Goal: Information Seeking & Learning: Learn about a topic

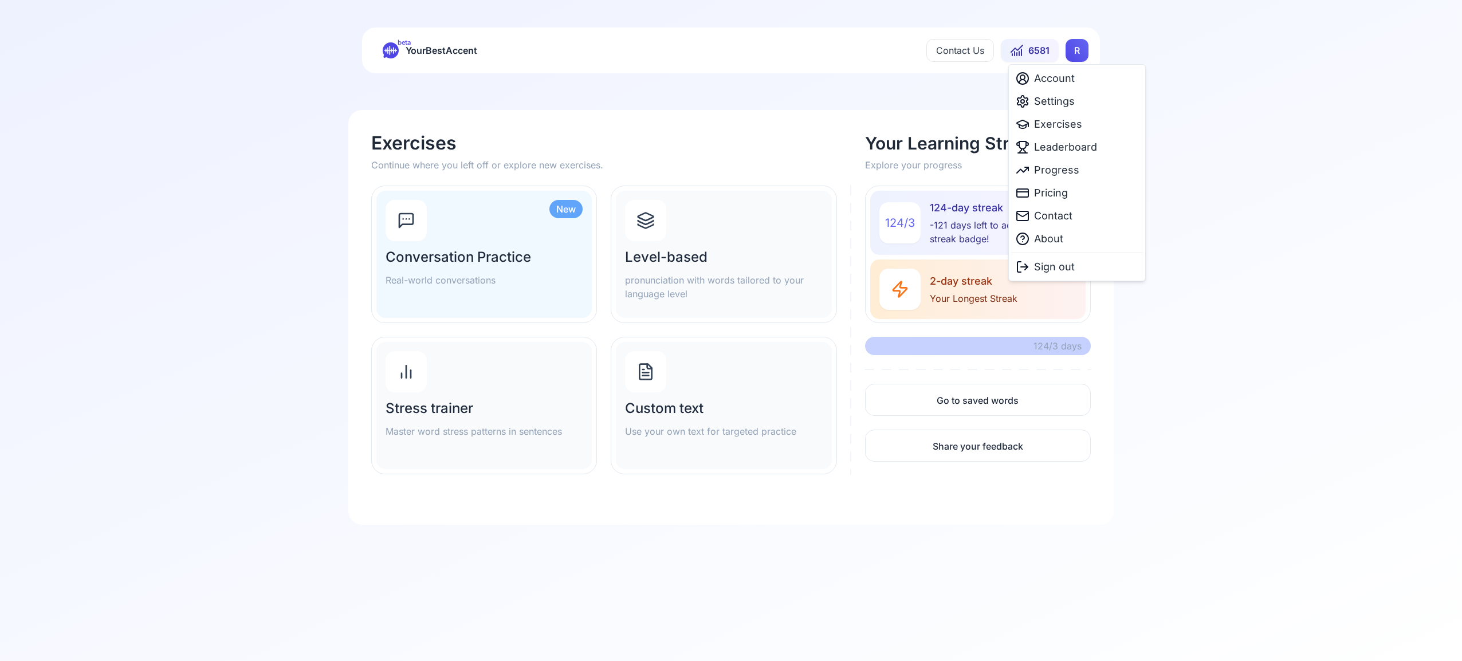
click at [1081, 54] on html "beta YourBestAccent Contact Us 6581 R Exercises Continue where you left off or …" at bounding box center [731, 330] width 1462 height 661
click at [1063, 101] on span "Settings" at bounding box center [1054, 101] width 41 height 16
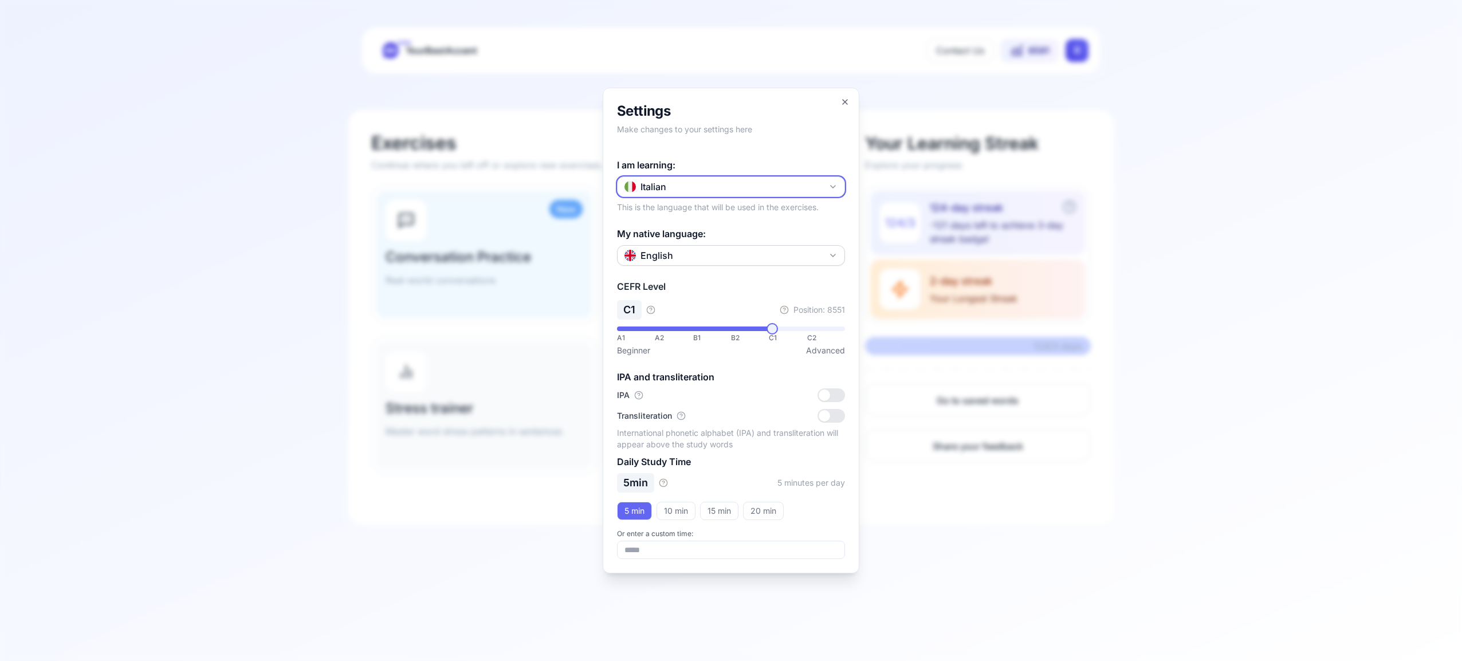
click at [831, 184] on icon "button" at bounding box center [833, 186] width 9 height 9
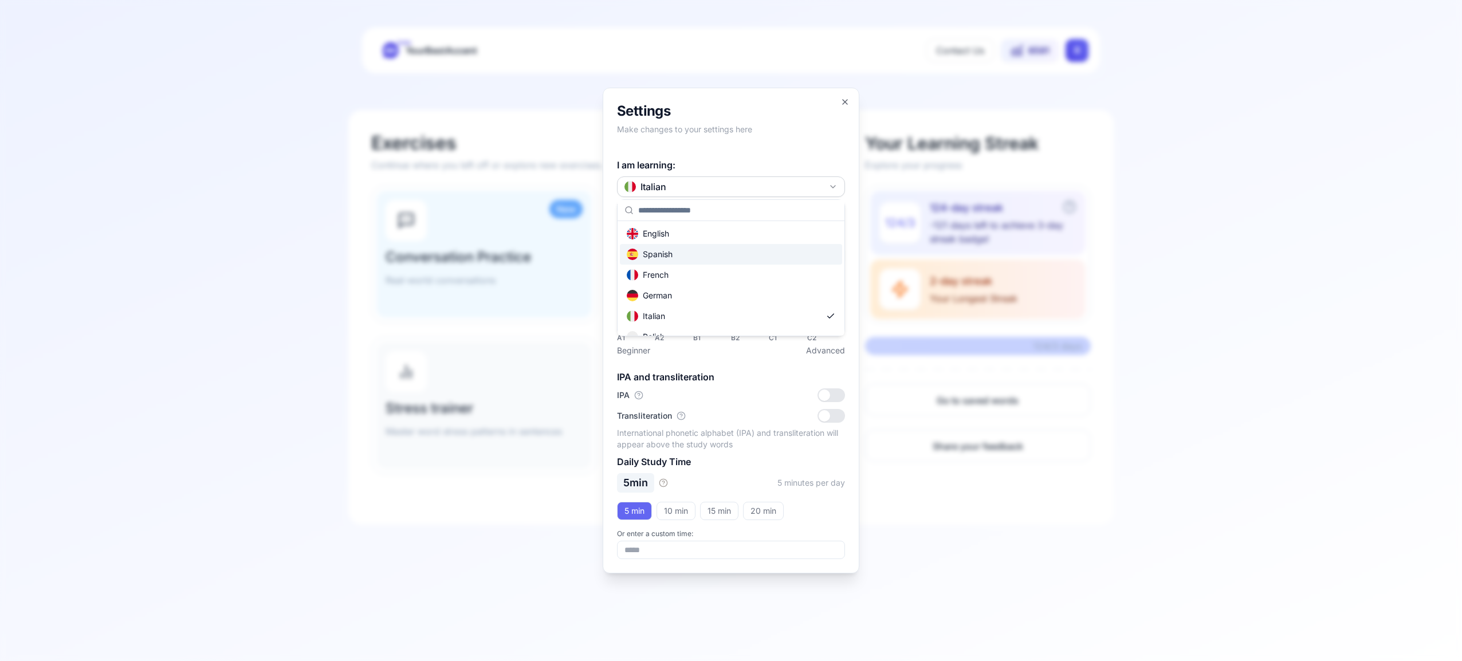
click at [749, 253] on div "Spanish" at bounding box center [731, 254] width 222 height 21
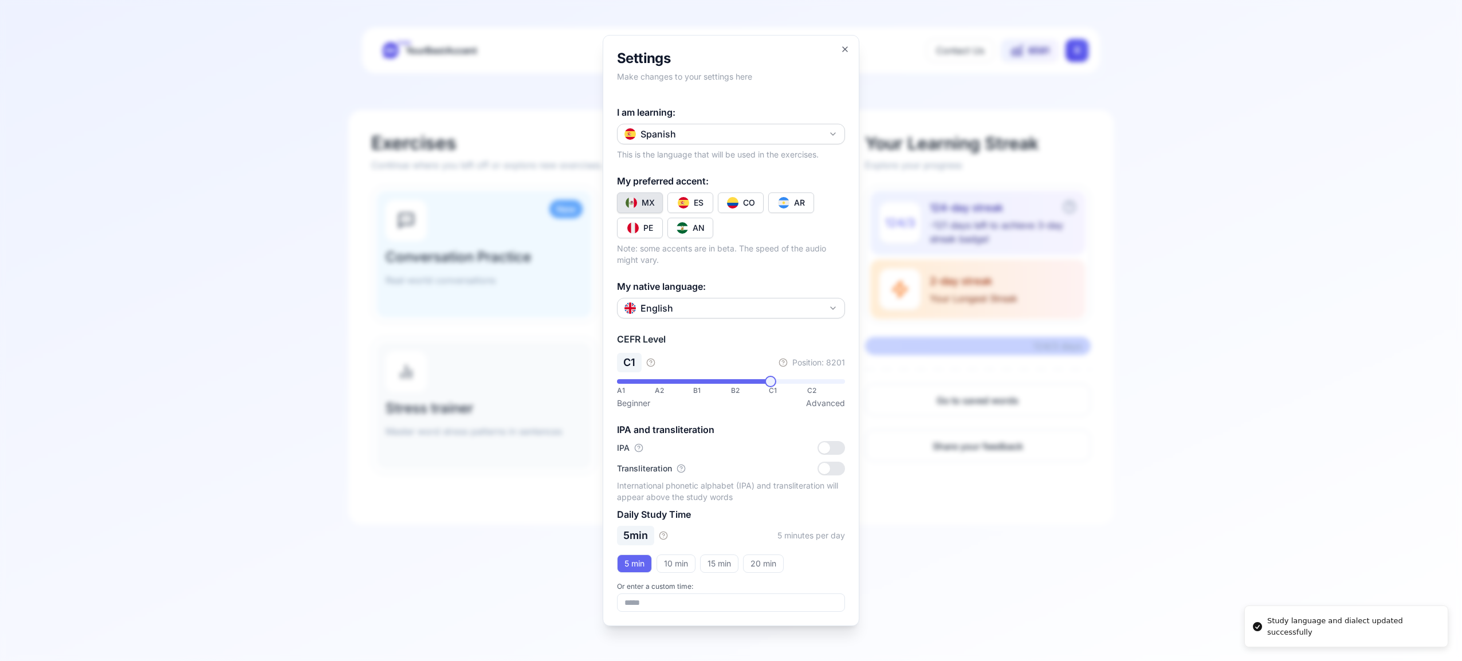
click at [752, 201] on div "CO" at bounding box center [749, 202] width 12 height 11
click at [844, 46] on icon "button" at bounding box center [845, 49] width 9 height 9
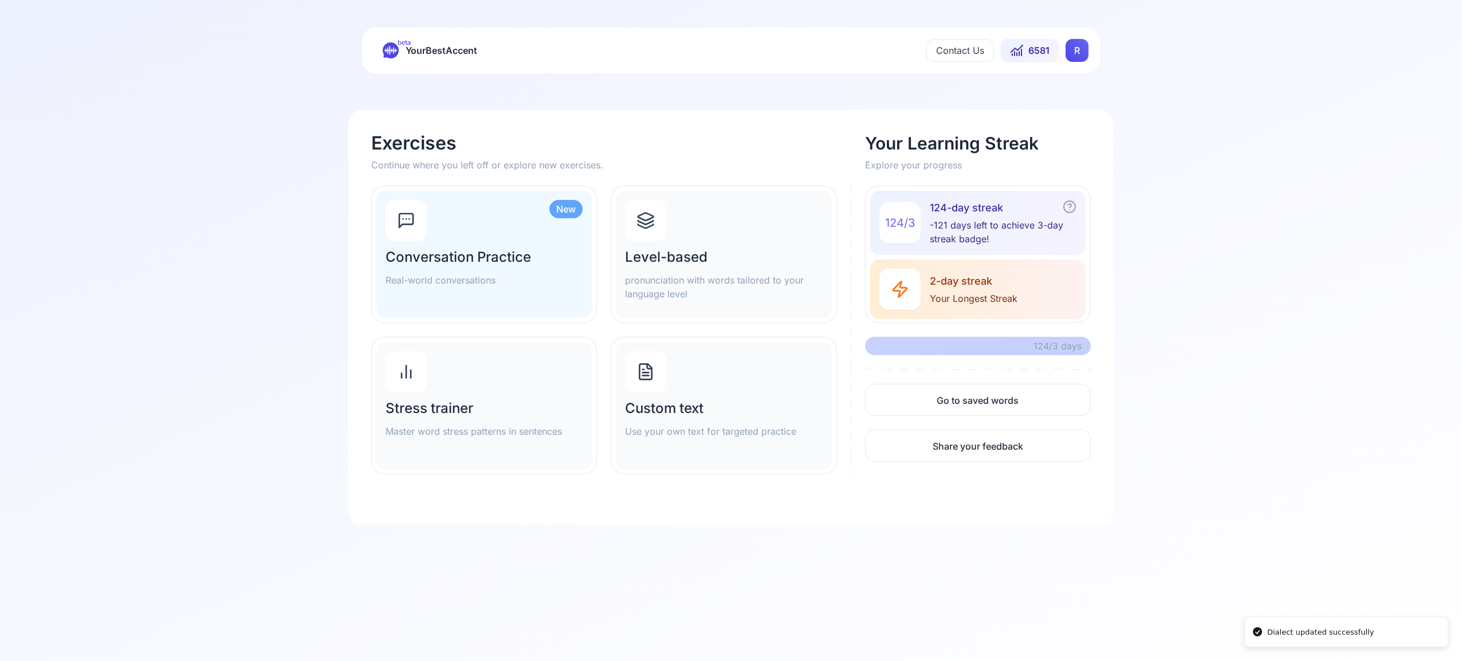
click at [661, 226] on div at bounding box center [645, 220] width 41 height 41
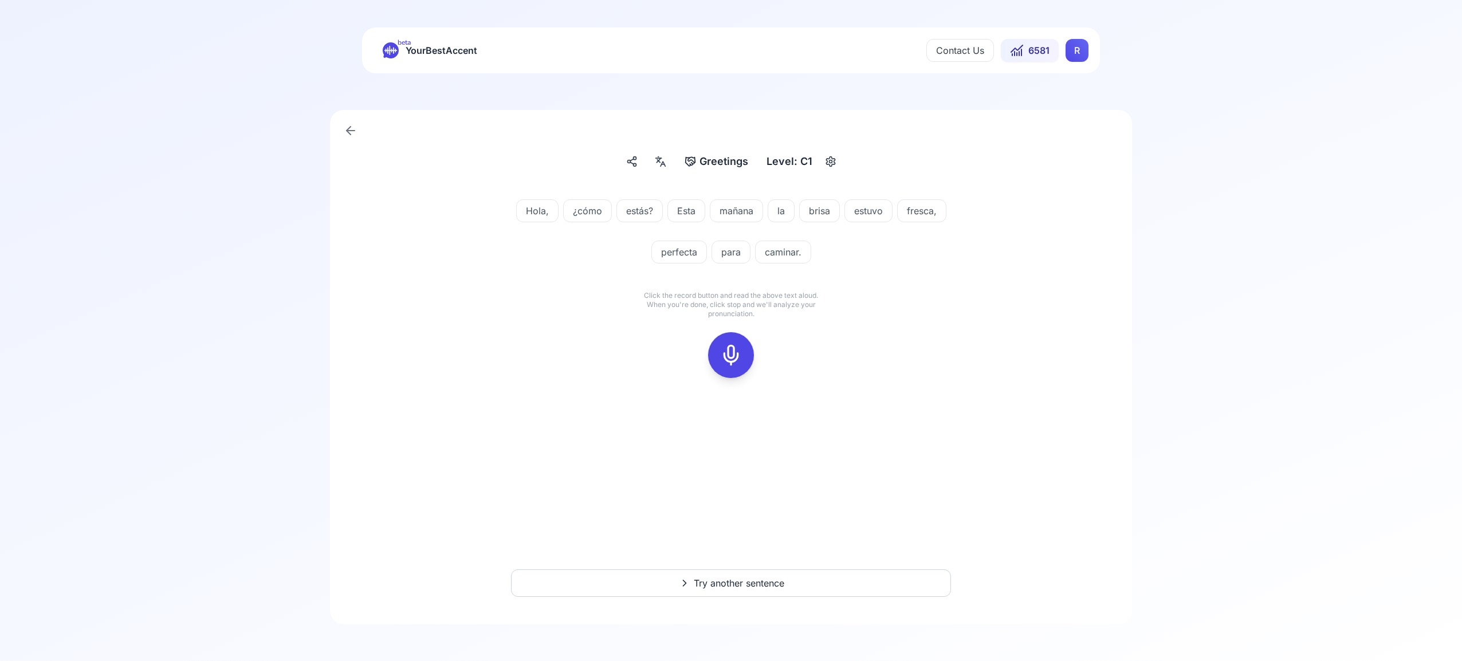
click at [747, 354] on button at bounding box center [731, 355] width 46 height 46
click at [723, 359] on rect at bounding box center [731, 355] width 17 height 17
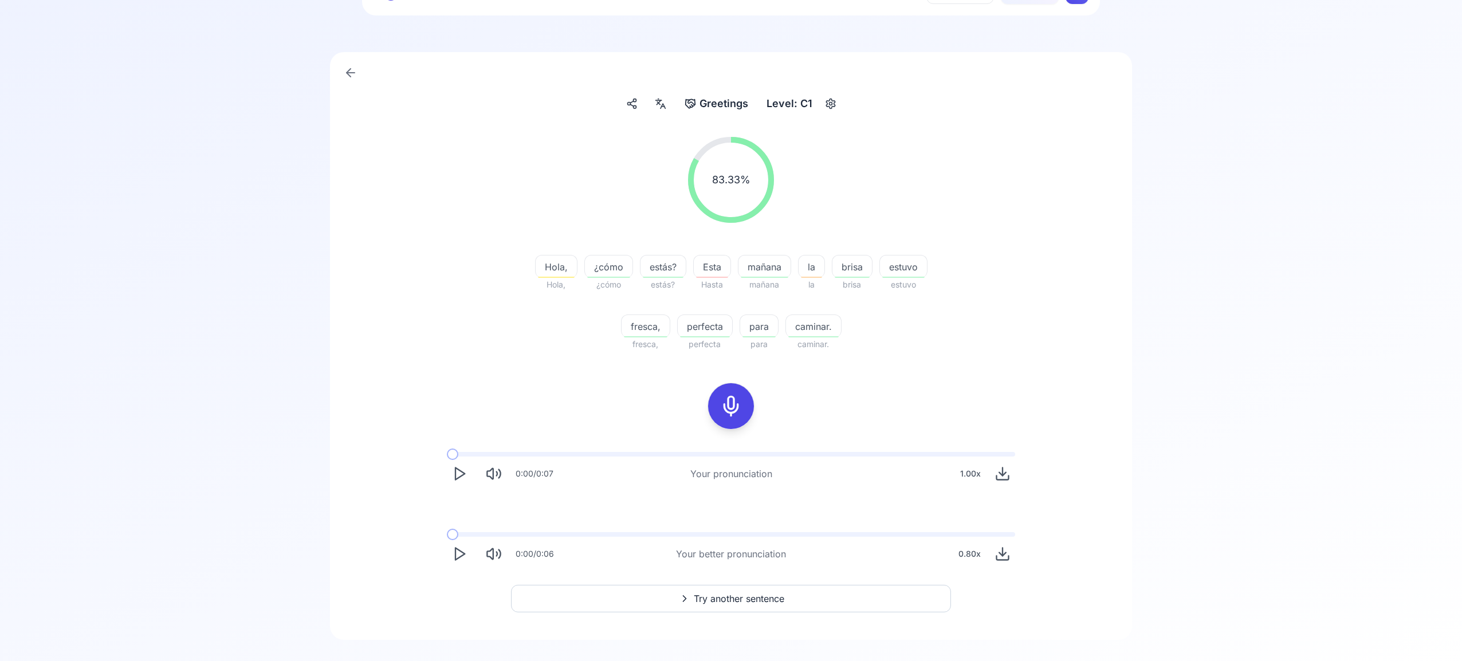
scroll to position [73, 0]
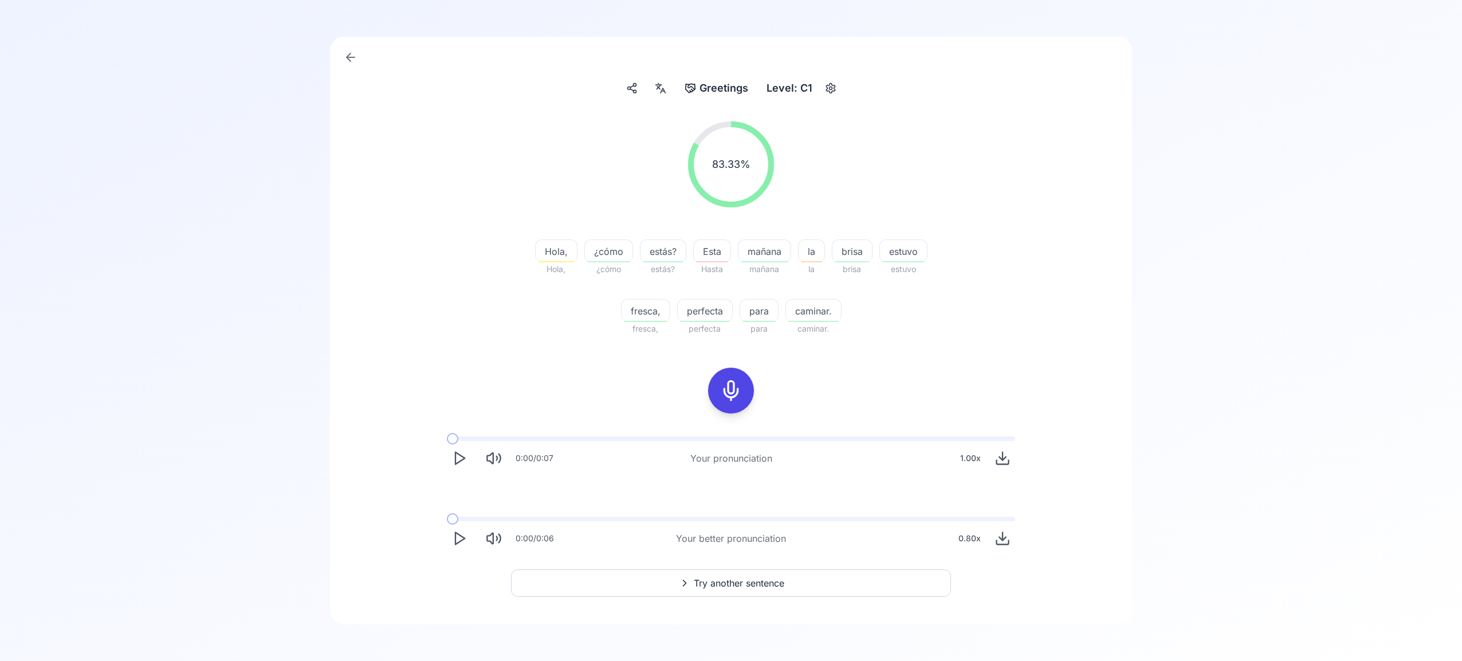
click at [755, 586] on span "Try another sentence" at bounding box center [739, 583] width 91 height 14
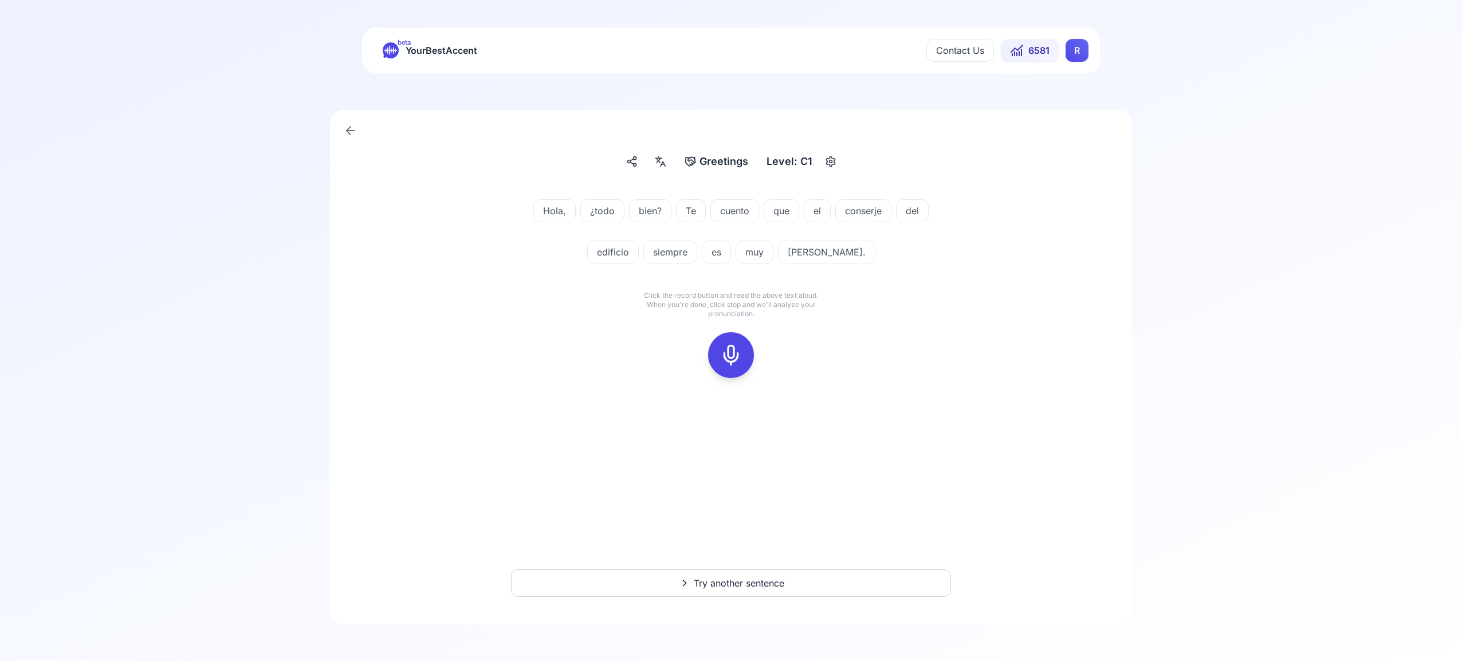
click at [733, 352] on icon at bounding box center [731, 355] width 23 height 23
click at [719, 350] on div at bounding box center [731, 355] width 28 height 46
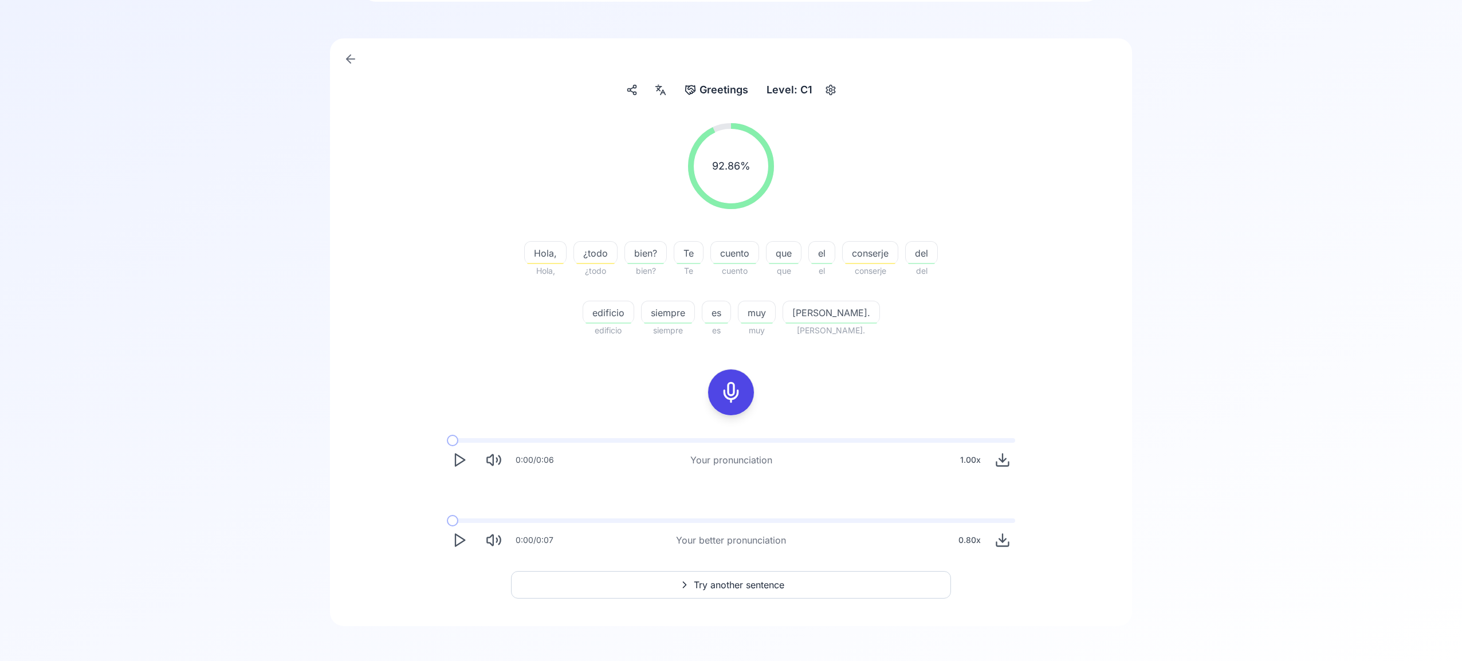
scroll to position [73, 0]
click at [748, 579] on span "Try another sentence" at bounding box center [739, 583] width 91 height 14
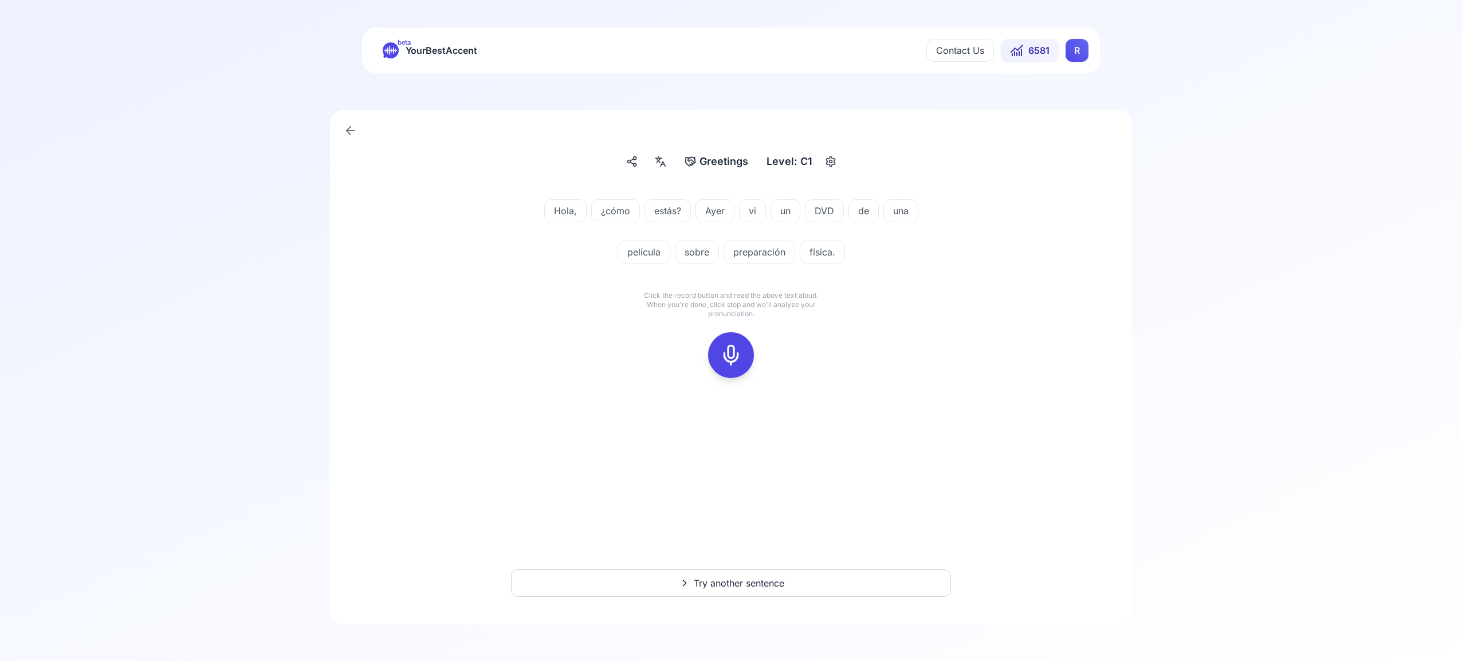
click at [737, 354] on icon at bounding box center [731, 355] width 23 height 23
click at [714, 360] on button at bounding box center [731, 355] width 46 height 46
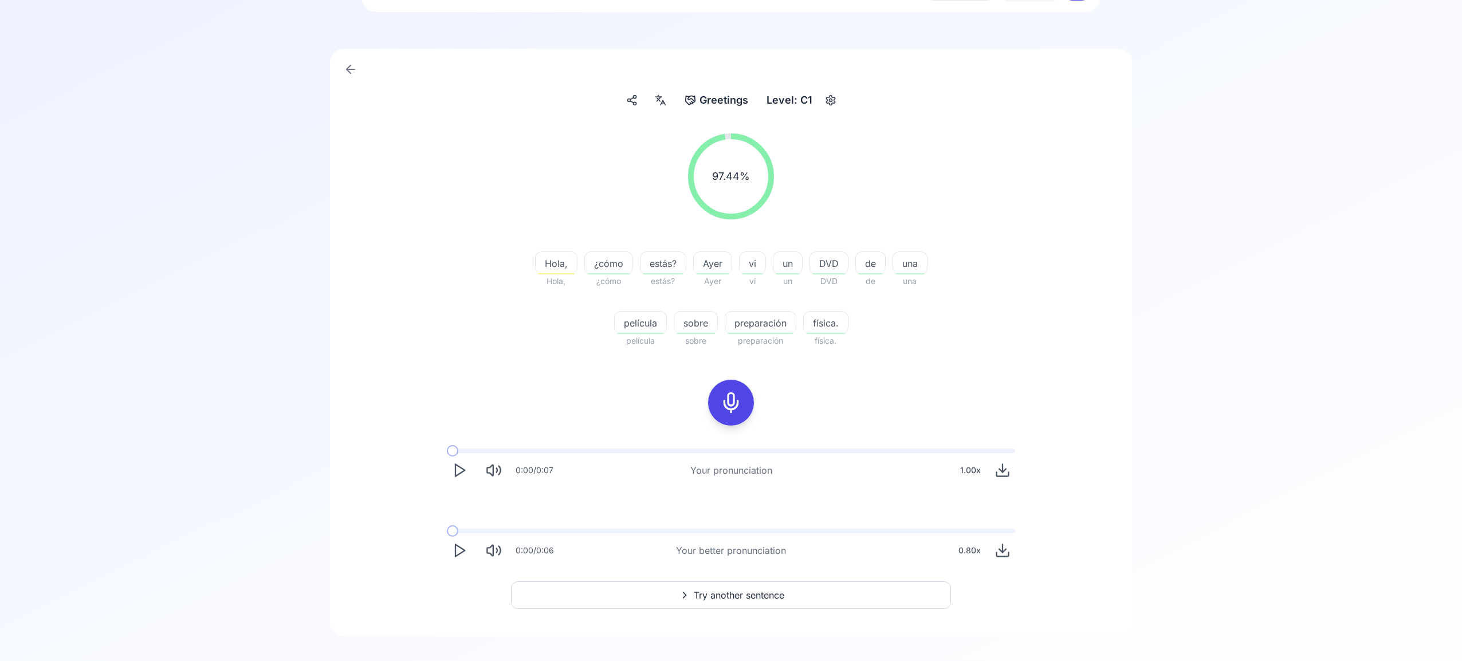
scroll to position [73, 0]
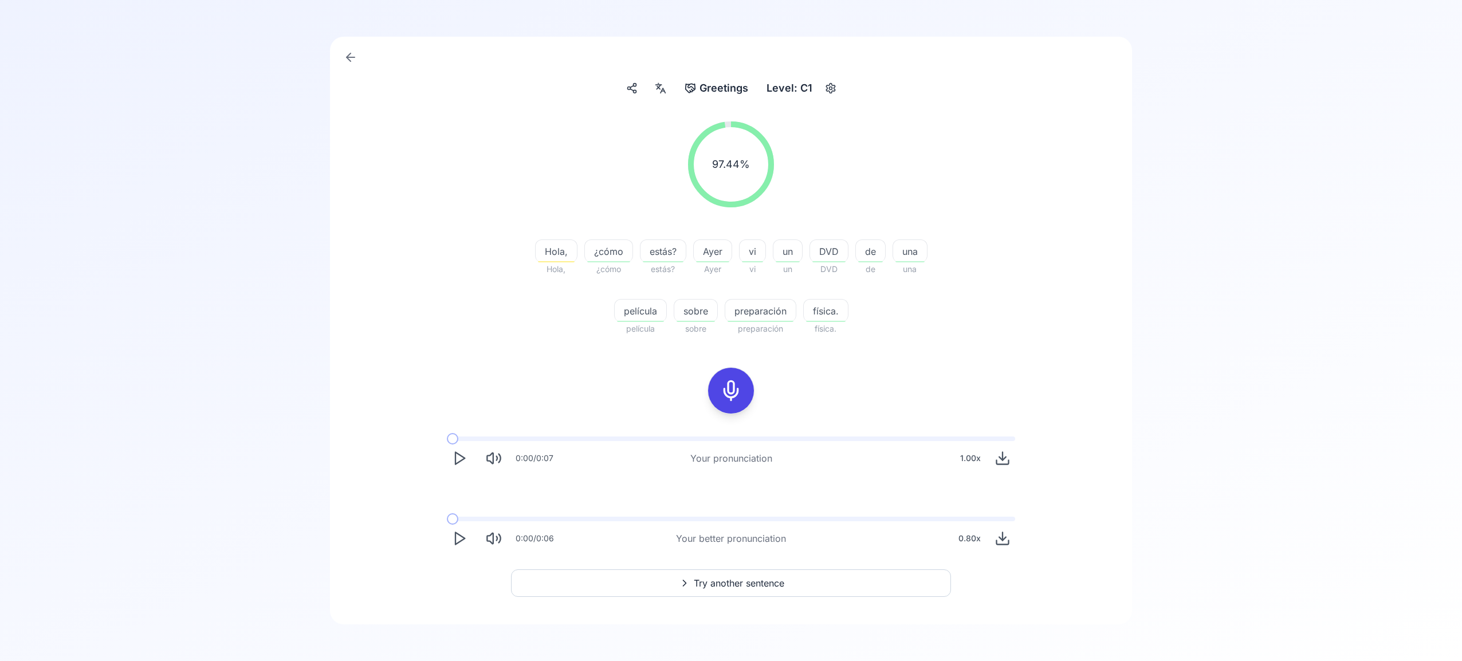
click at [764, 574] on button "Try another sentence" at bounding box center [731, 584] width 440 height 28
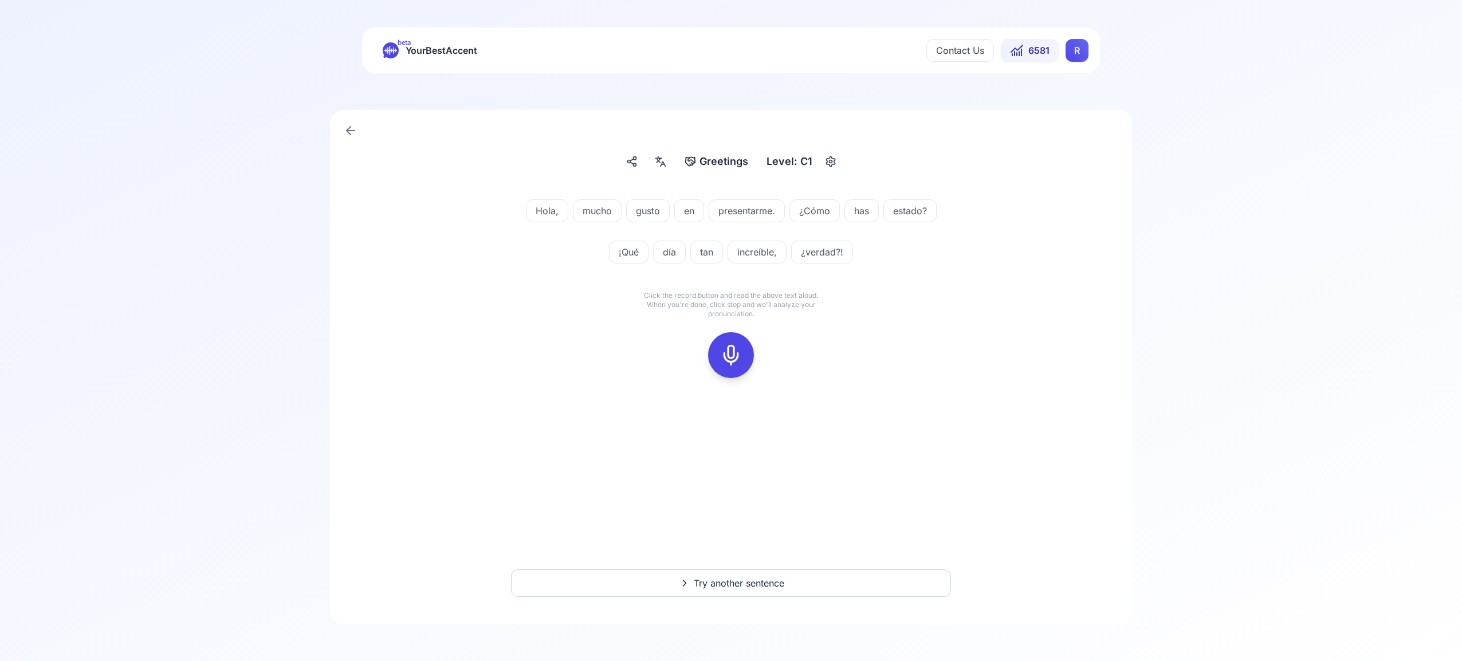
click at [724, 354] on icon at bounding box center [731, 355] width 23 height 23
click at [730, 368] on div at bounding box center [731, 355] width 28 height 46
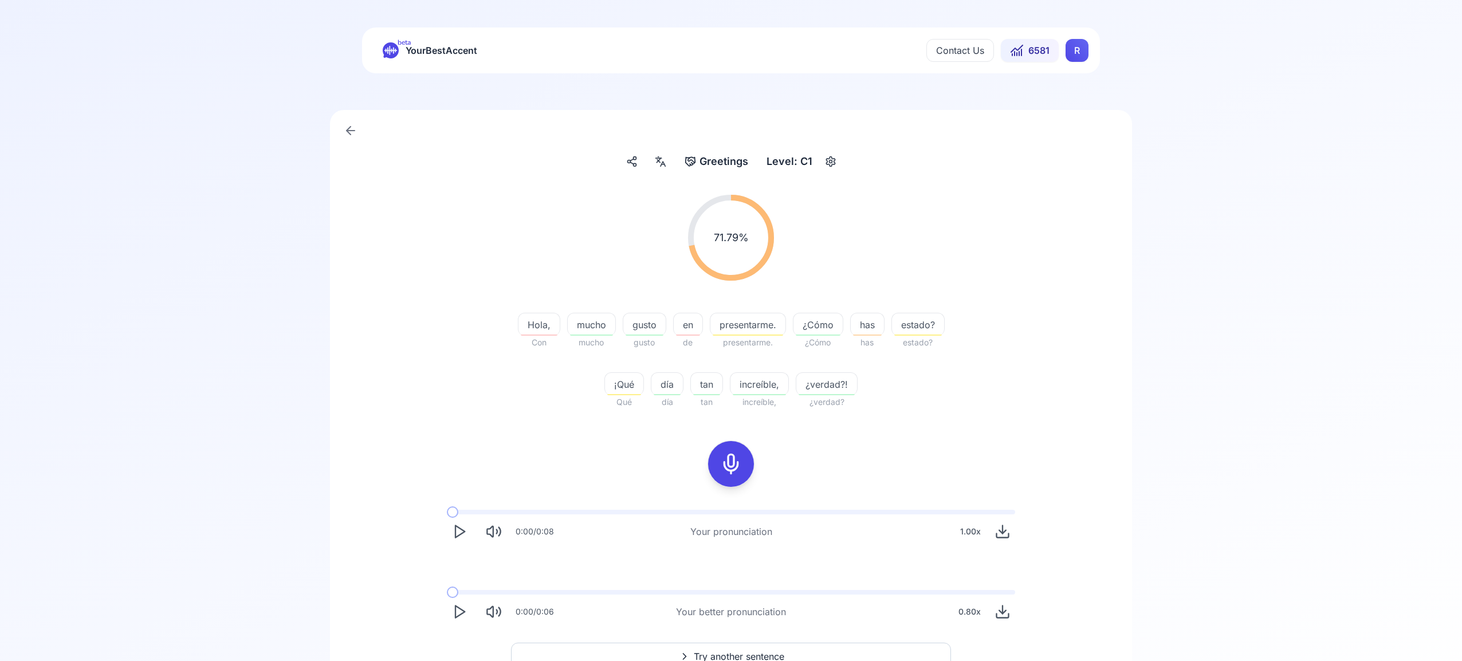
click at [465, 613] on polygon "Play" at bounding box center [460, 612] width 9 height 12
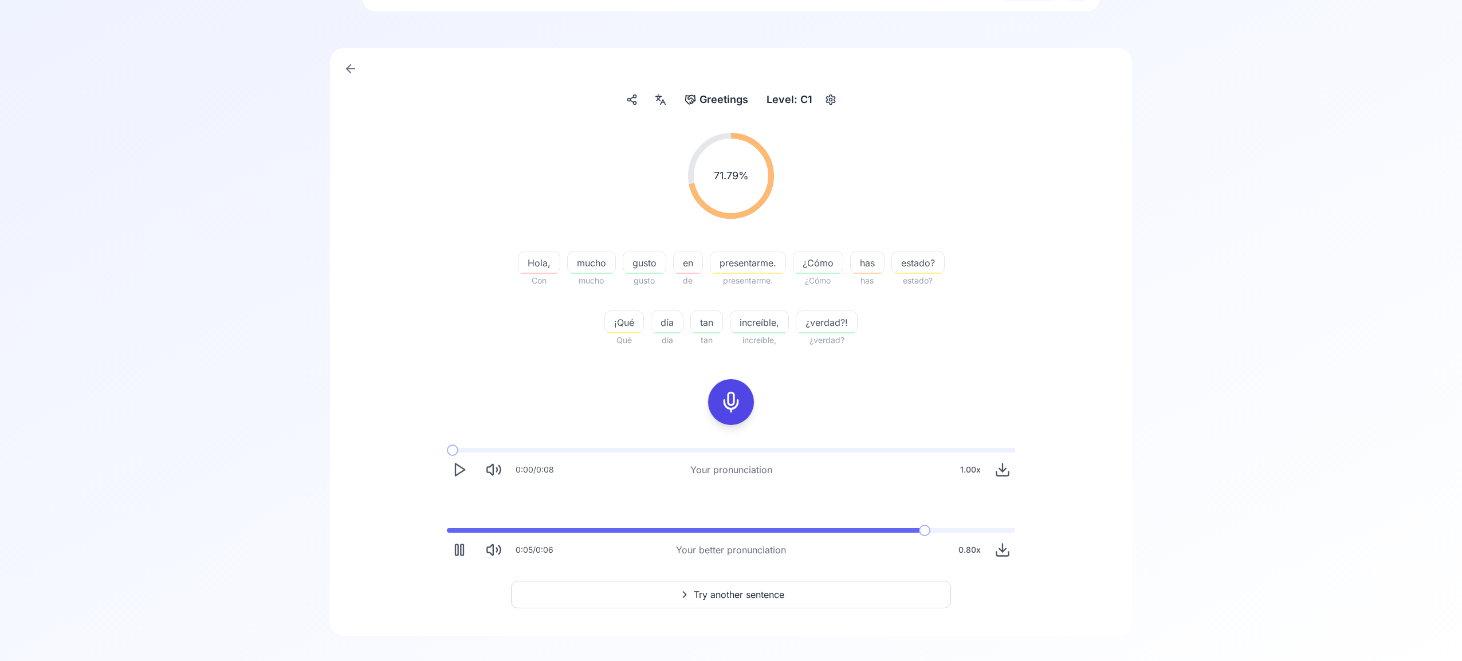
scroll to position [73, 0]
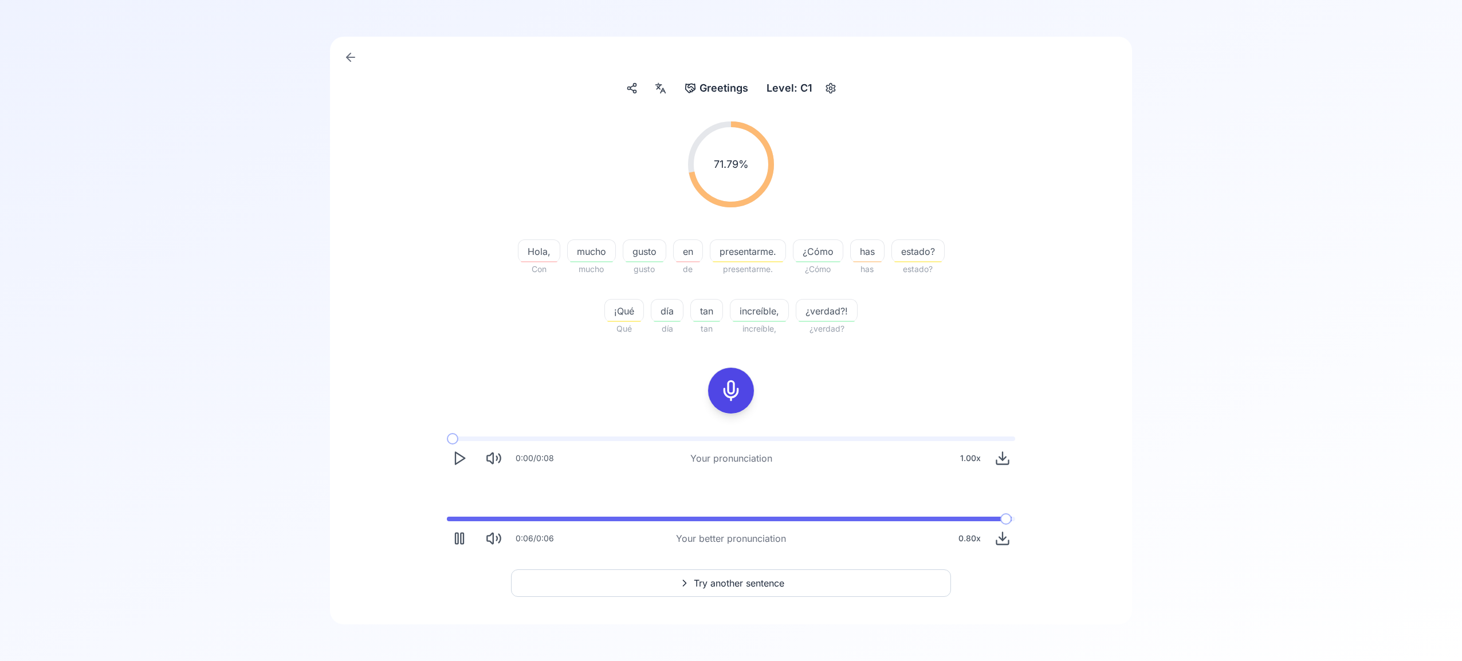
click at [761, 582] on span "Try another sentence" at bounding box center [739, 583] width 91 height 14
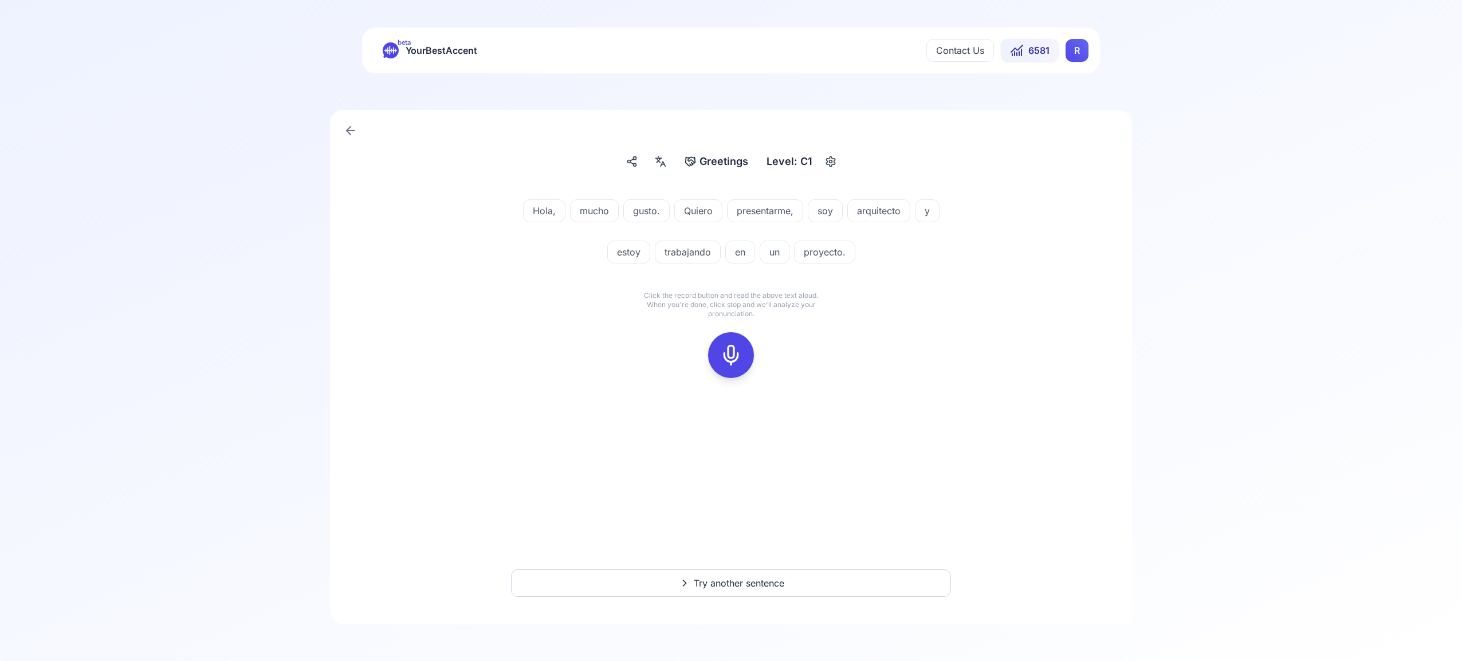
click at [731, 356] on icon at bounding box center [731, 355] width 23 height 23
click at [730, 360] on icon at bounding box center [731, 355] width 23 height 23
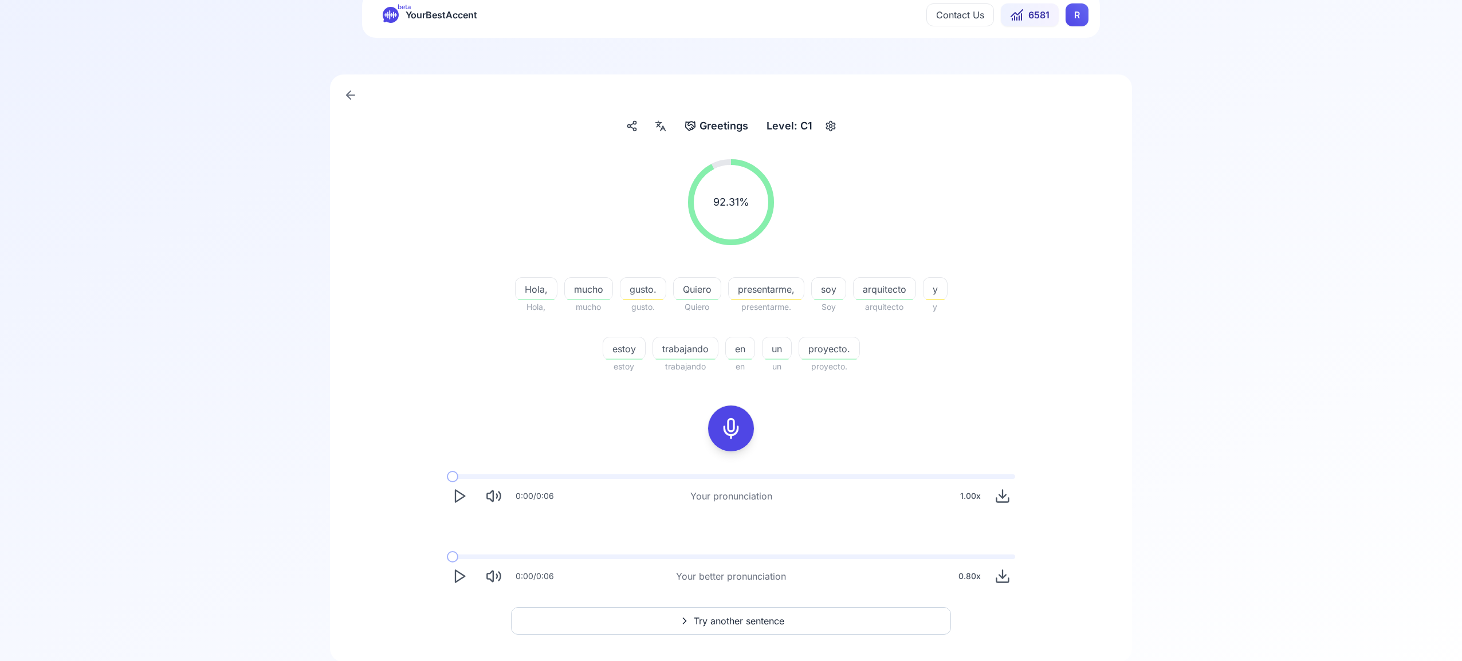
scroll to position [34, 0]
click at [731, 618] on span "Try another sentence" at bounding box center [739, 622] width 91 height 14
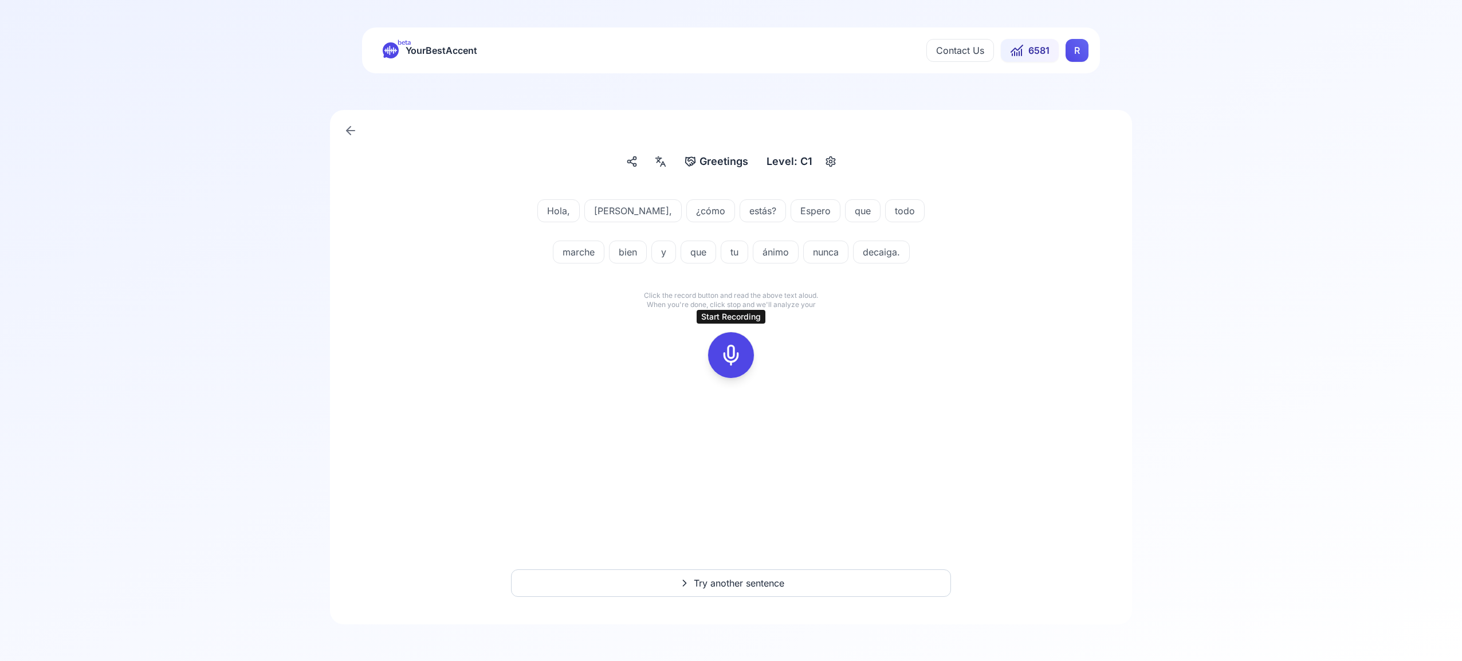
click at [731, 351] on icon at bounding box center [731, 355] width 23 height 23
click at [735, 353] on icon at bounding box center [731, 355] width 23 height 23
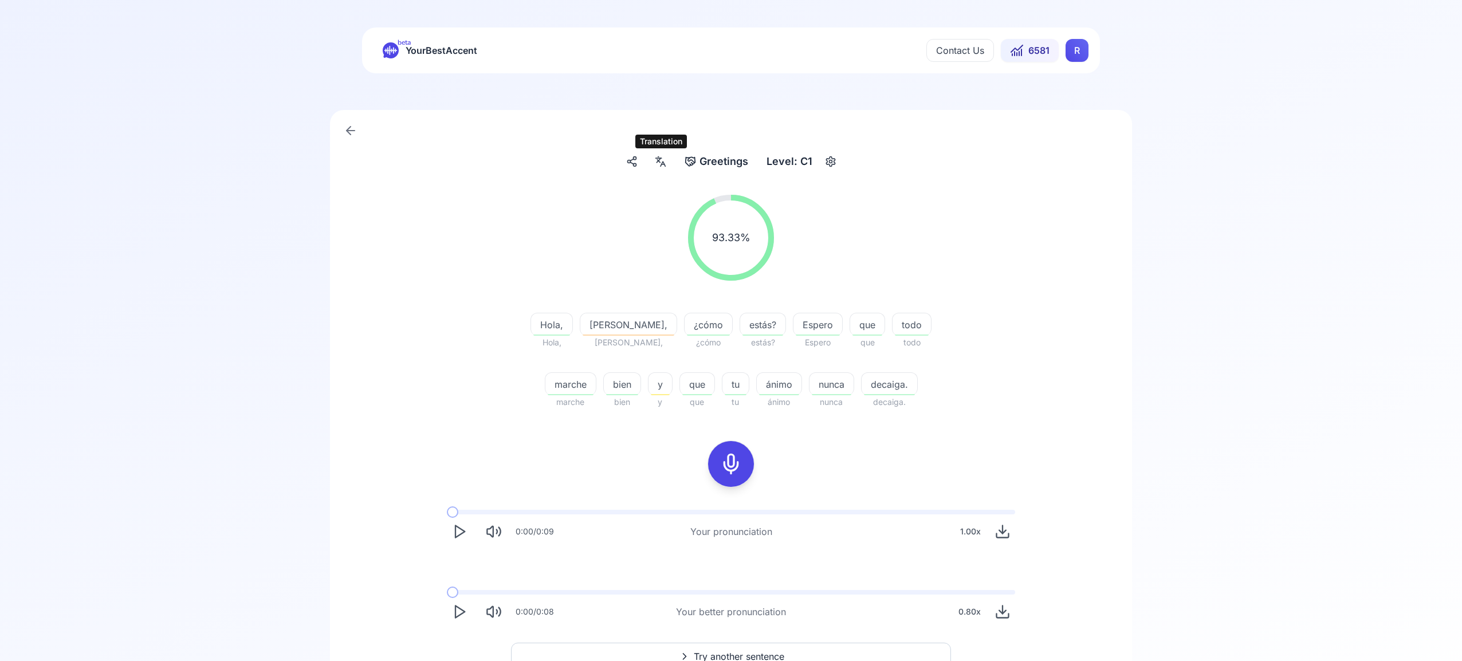
click at [658, 160] on icon at bounding box center [661, 161] width 14 height 11
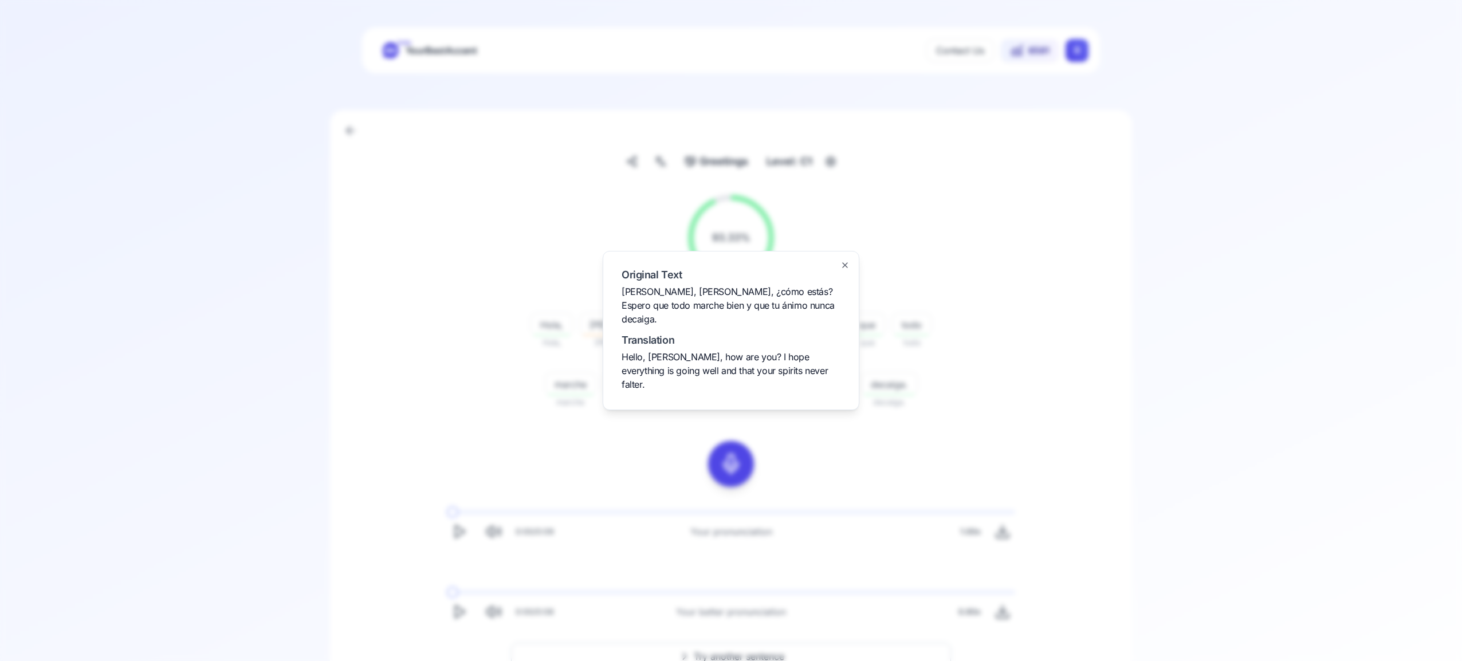
click at [843, 270] on icon "button" at bounding box center [845, 265] width 9 height 9
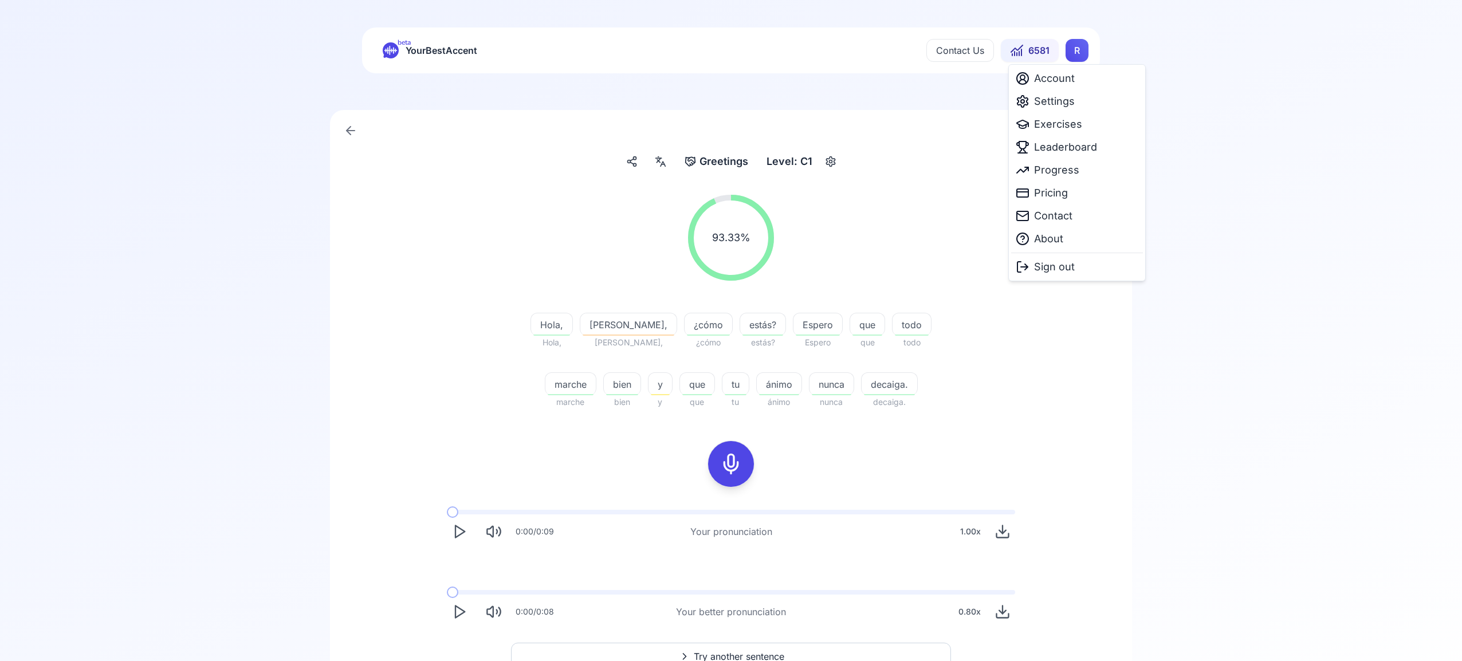
click at [1084, 50] on html "beta YourBestAccent Contact Us 6581 R Greetings Greetings Level: C1 93.33 % 93.…" at bounding box center [731, 330] width 1462 height 661
click at [1066, 102] on span "Settings" at bounding box center [1054, 101] width 41 height 16
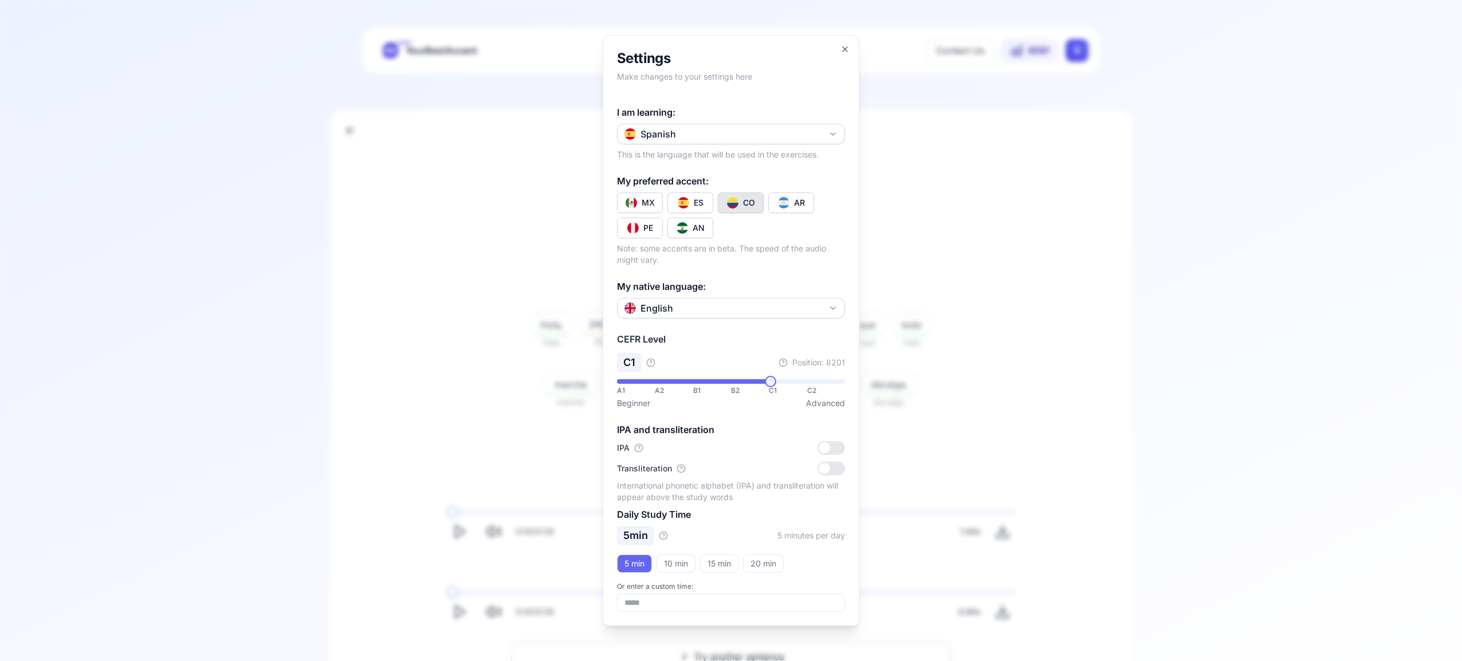
click at [833, 133] on icon "button" at bounding box center [833, 133] width 9 height 9
click at [728, 223] on div "French" at bounding box center [731, 222] width 222 height 21
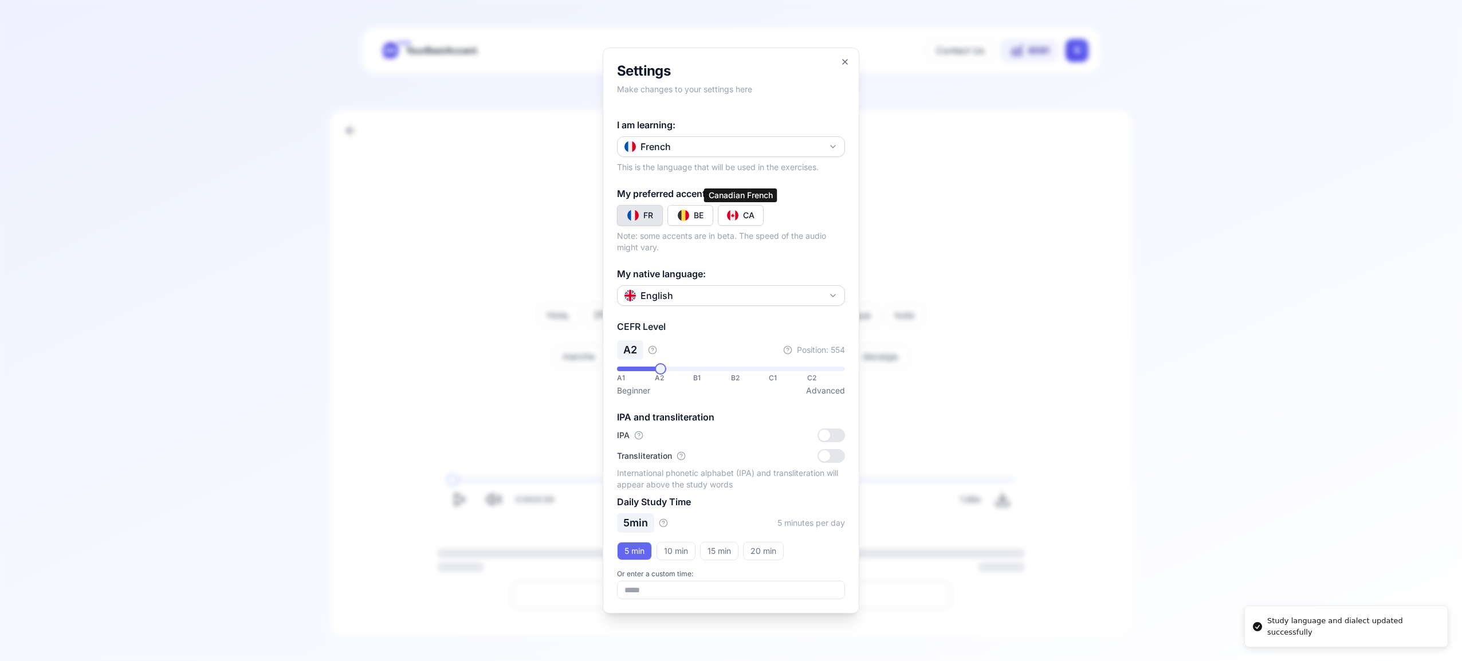
click at [731, 215] on img "Toggle fr-CA" at bounding box center [732, 215] width 11 height 11
click at [843, 62] on icon "button" at bounding box center [845, 61] width 9 height 9
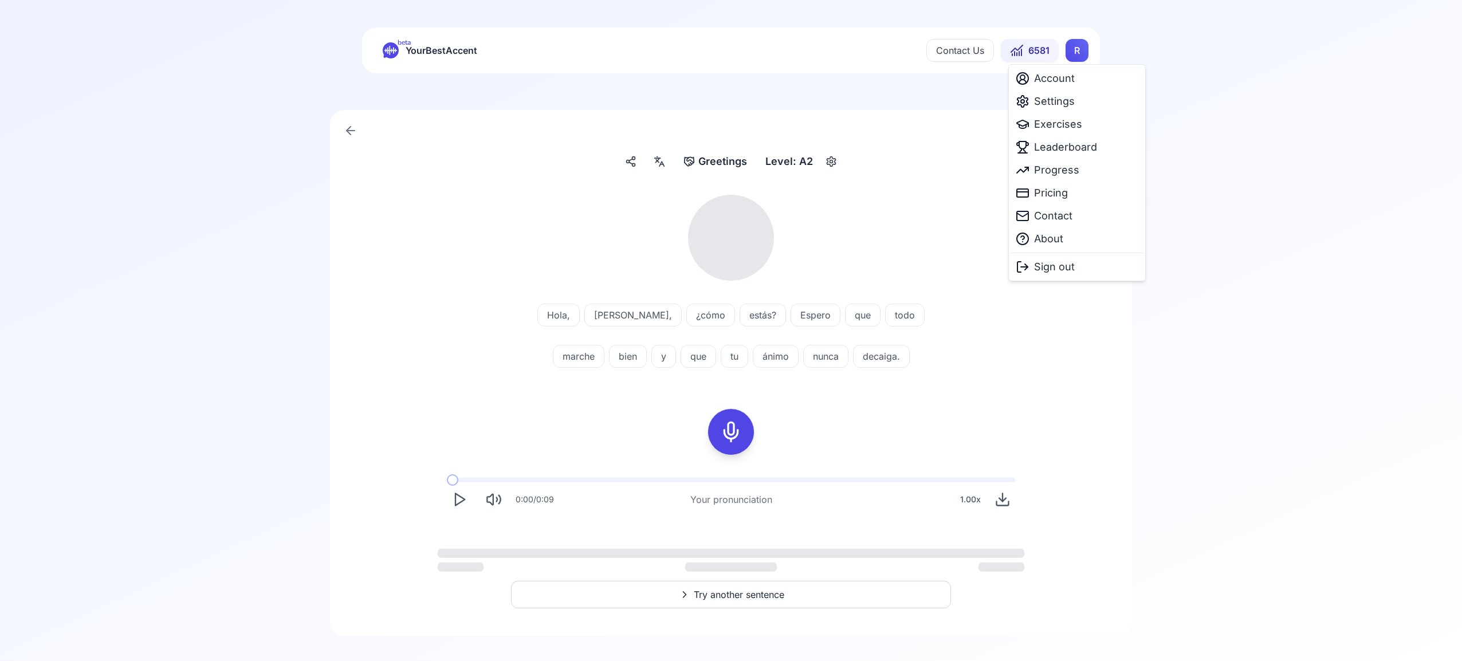
click at [1067, 50] on html "Dialect updated successfully beta YourBestAccent Contact Us 6581 R Greetings Gr…" at bounding box center [731, 330] width 1462 height 661
click at [1062, 125] on span "Exercises" at bounding box center [1058, 124] width 48 height 16
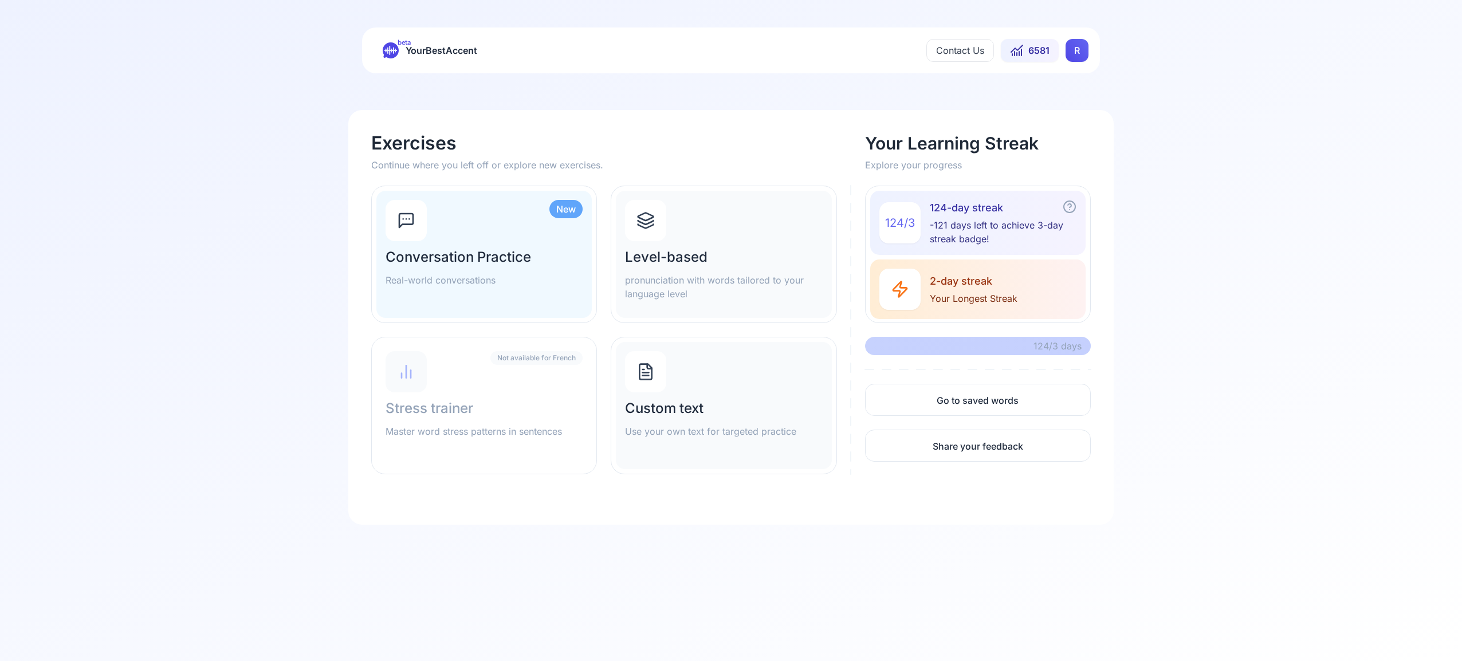
click at [649, 224] on icon at bounding box center [646, 220] width 18 height 18
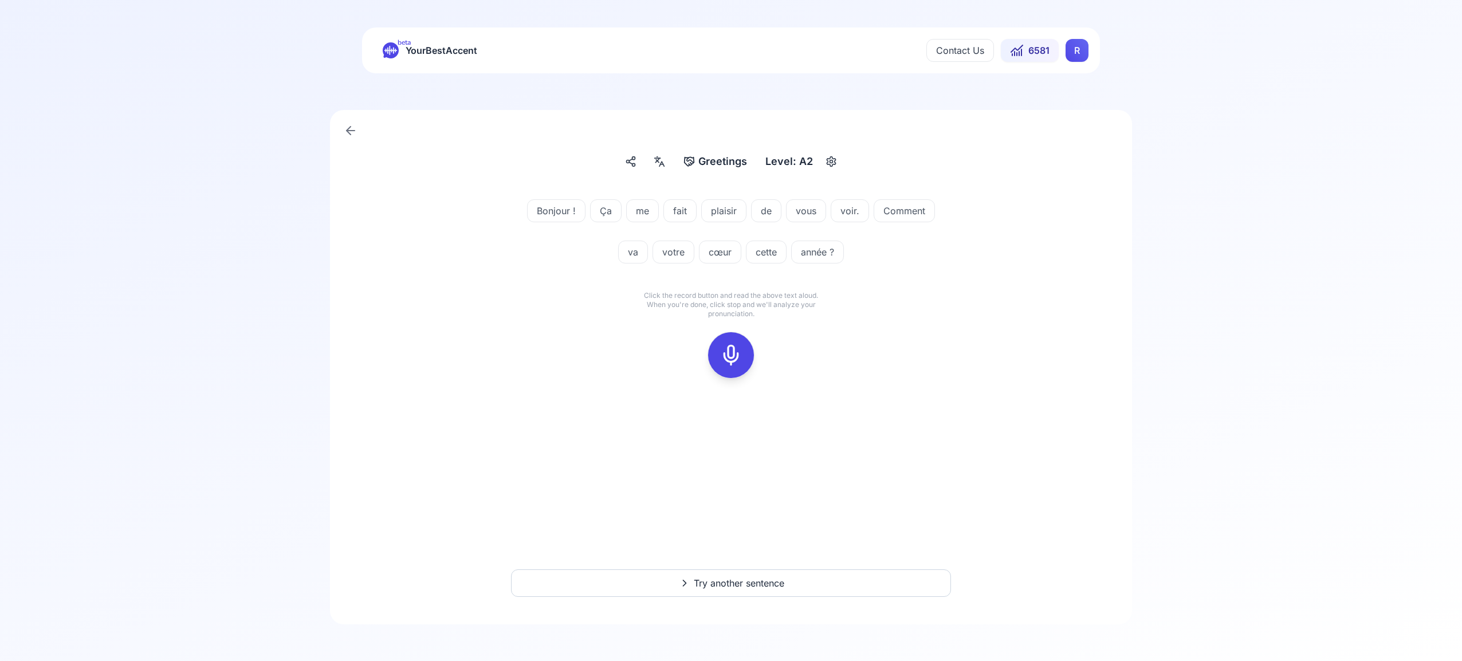
click at [736, 356] on icon at bounding box center [731, 355] width 23 height 23
click at [742, 357] on div at bounding box center [731, 355] width 28 height 46
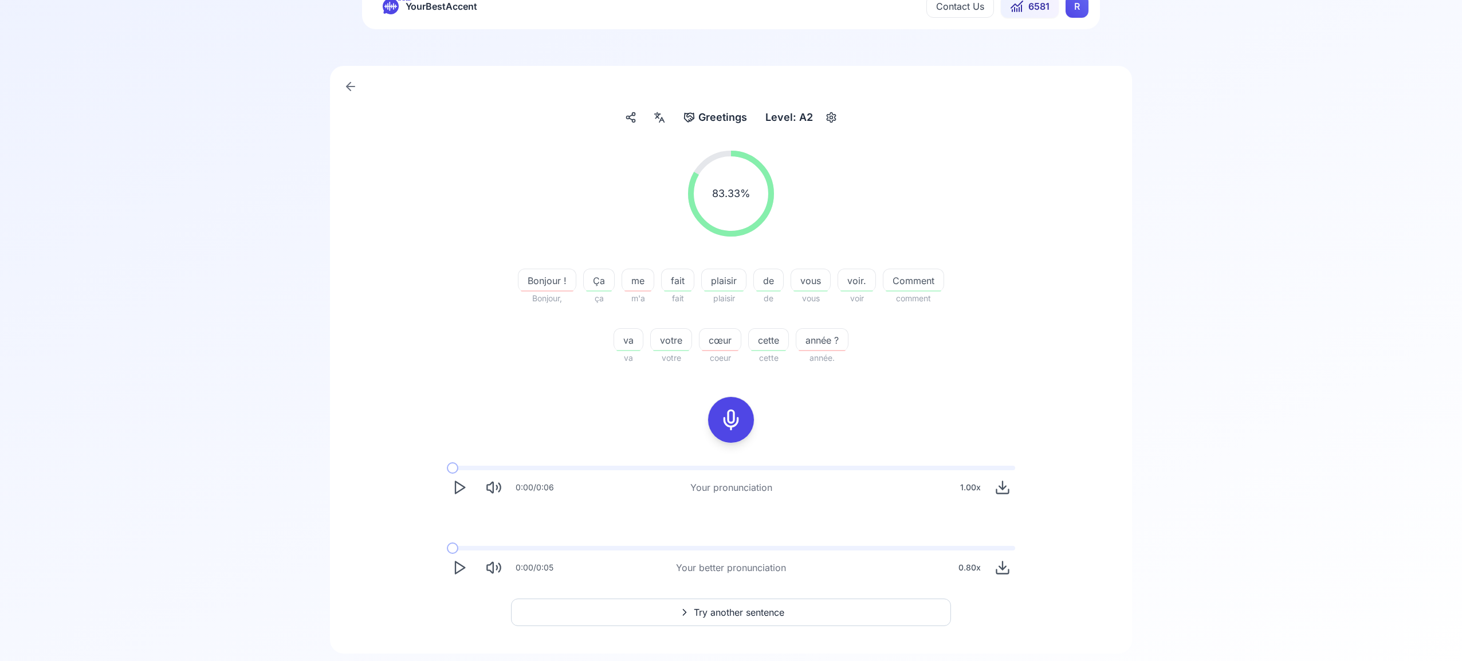
scroll to position [73, 0]
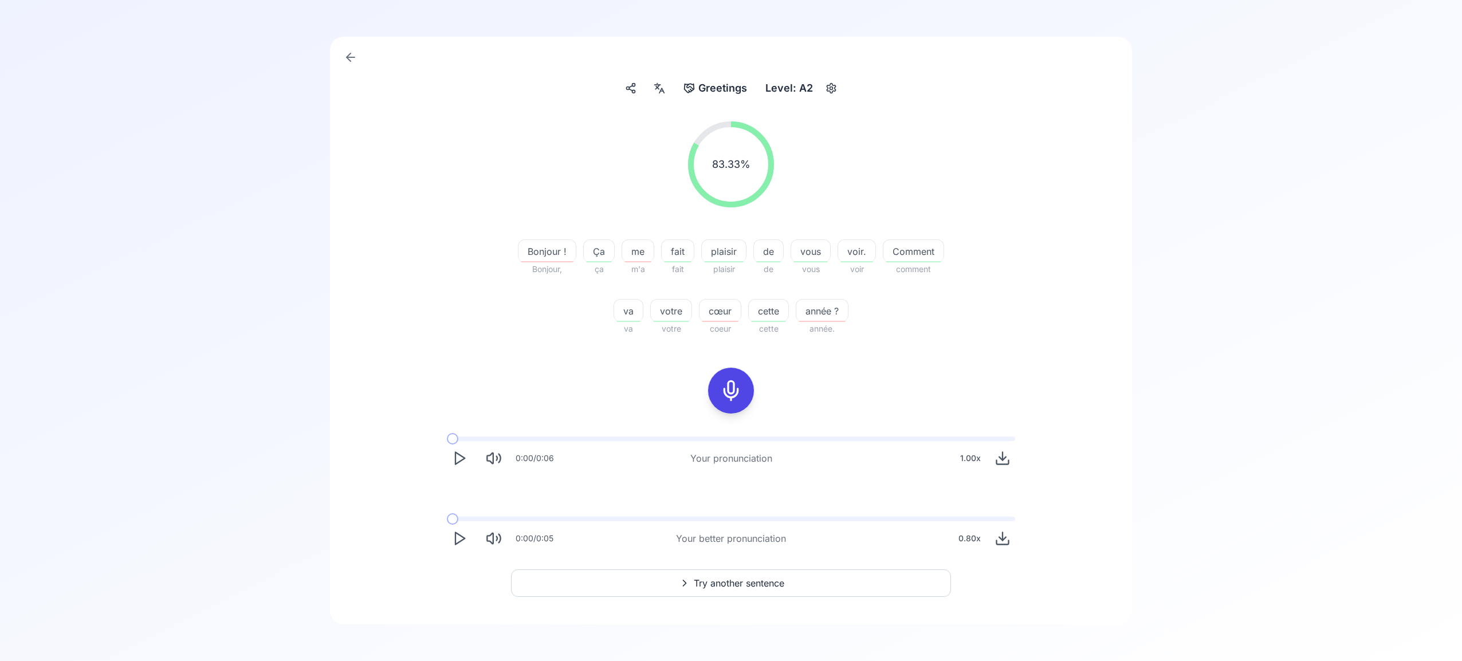
click at [743, 582] on span "Try another sentence" at bounding box center [739, 583] width 91 height 14
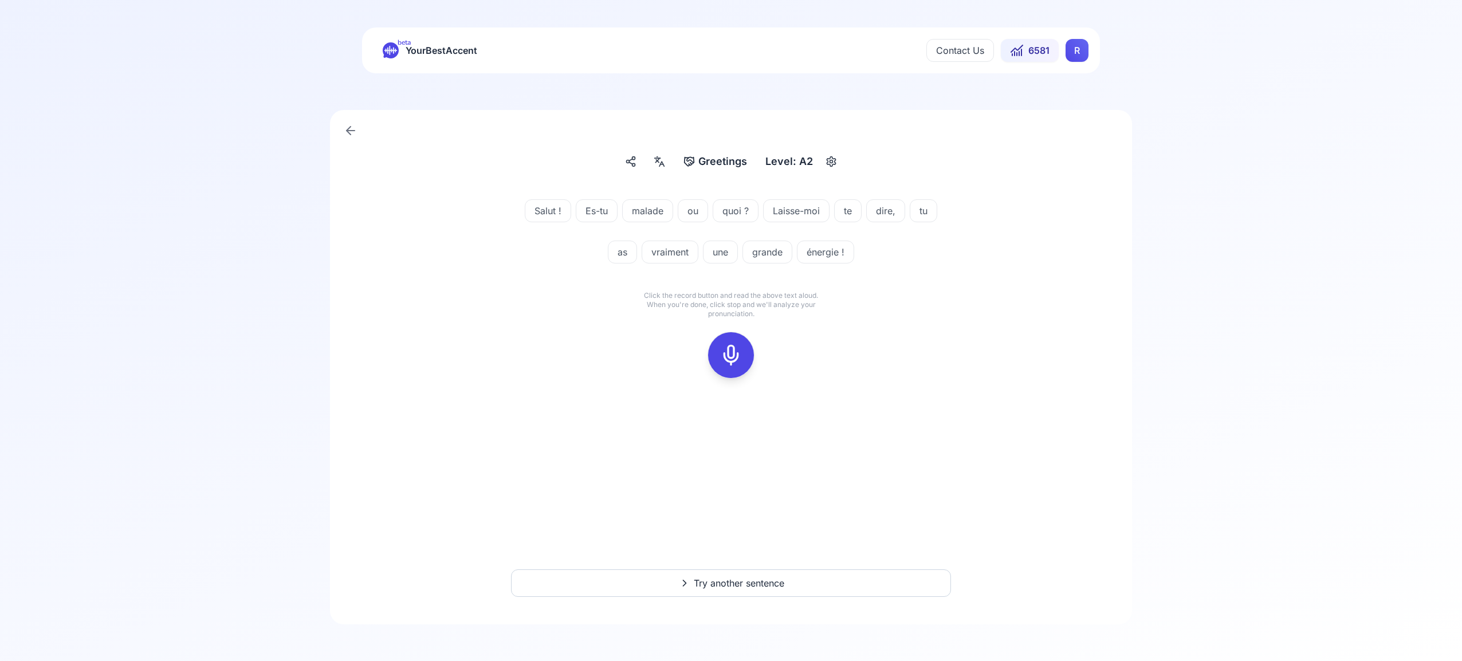
click at [732, 357] on icon at bounding box center [731, 355] width 23 height 23
click at [732, 355] on icon at bounding box center [731, 355] width 23 height 23
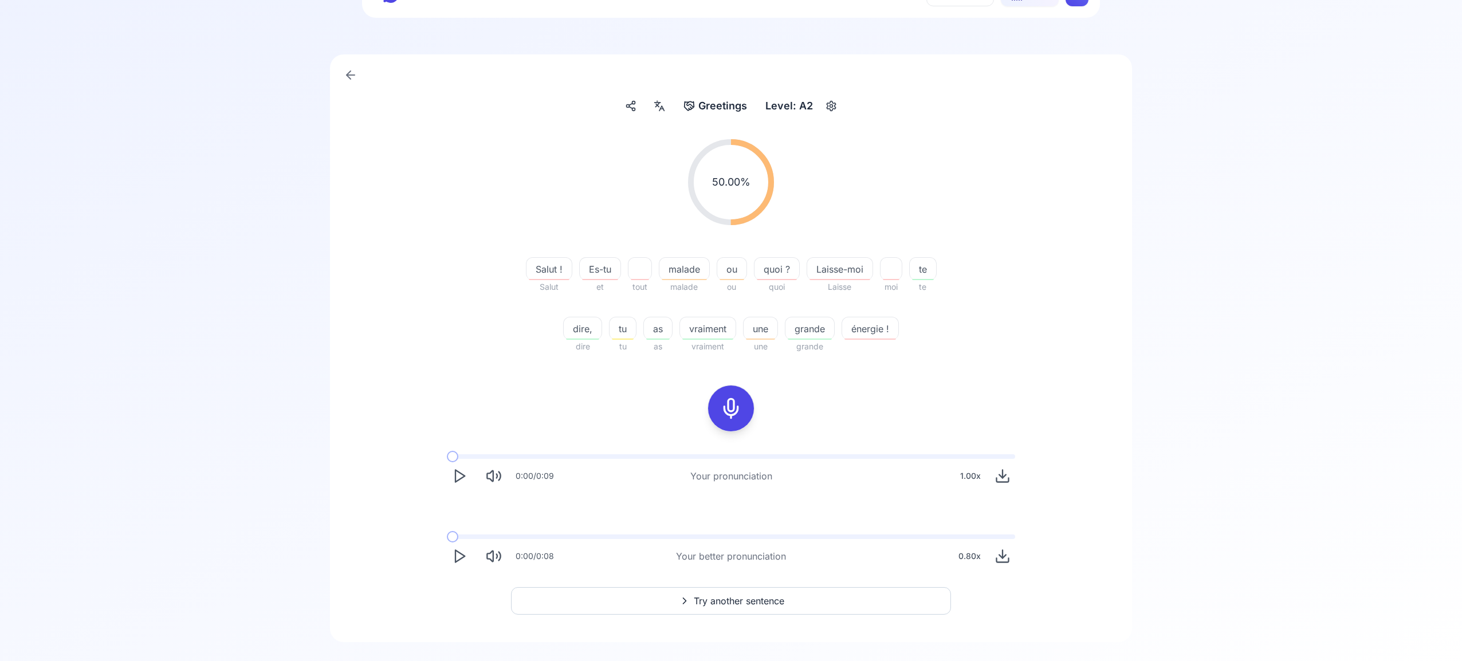
scroll to position [73, 0]
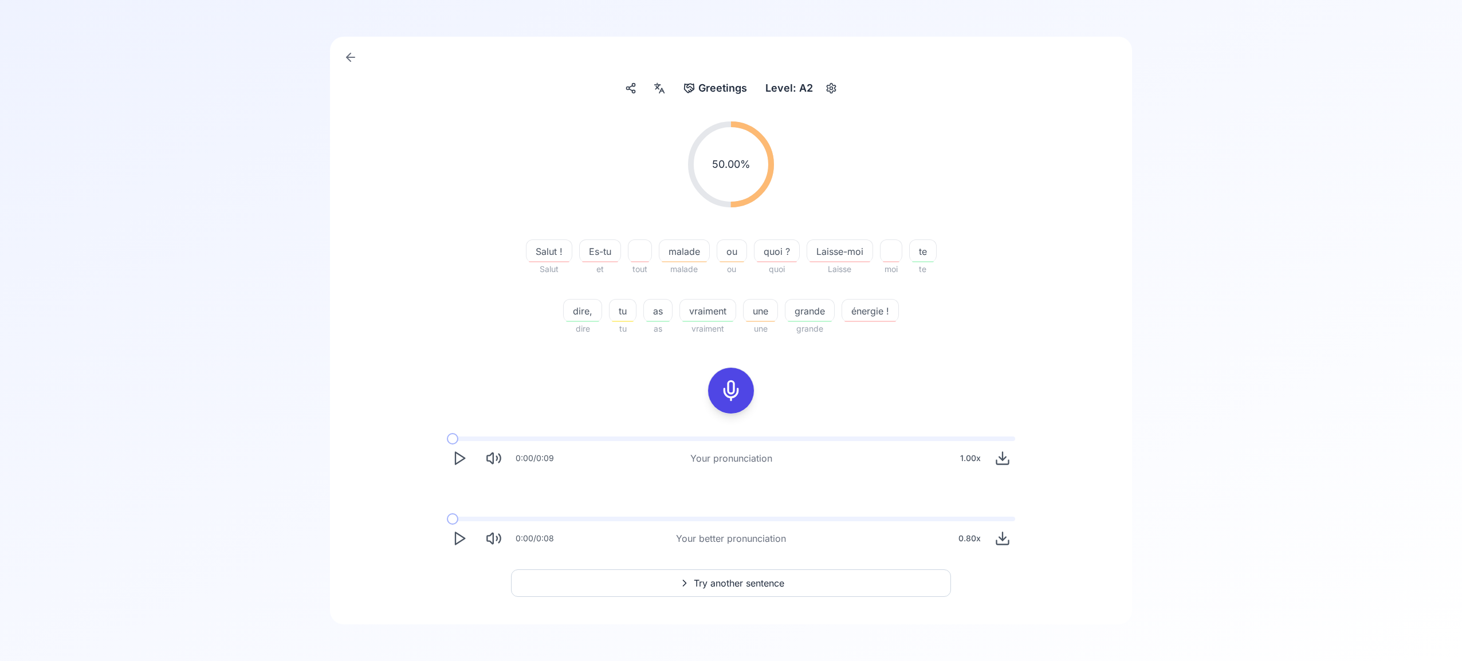
click at [460, 533] on icon "Play" at bounding box center [460, 539] width 16 height 16
click at [750, 584] on span "Try another sentence" at bounding box center [739, 583] width 91 height 14
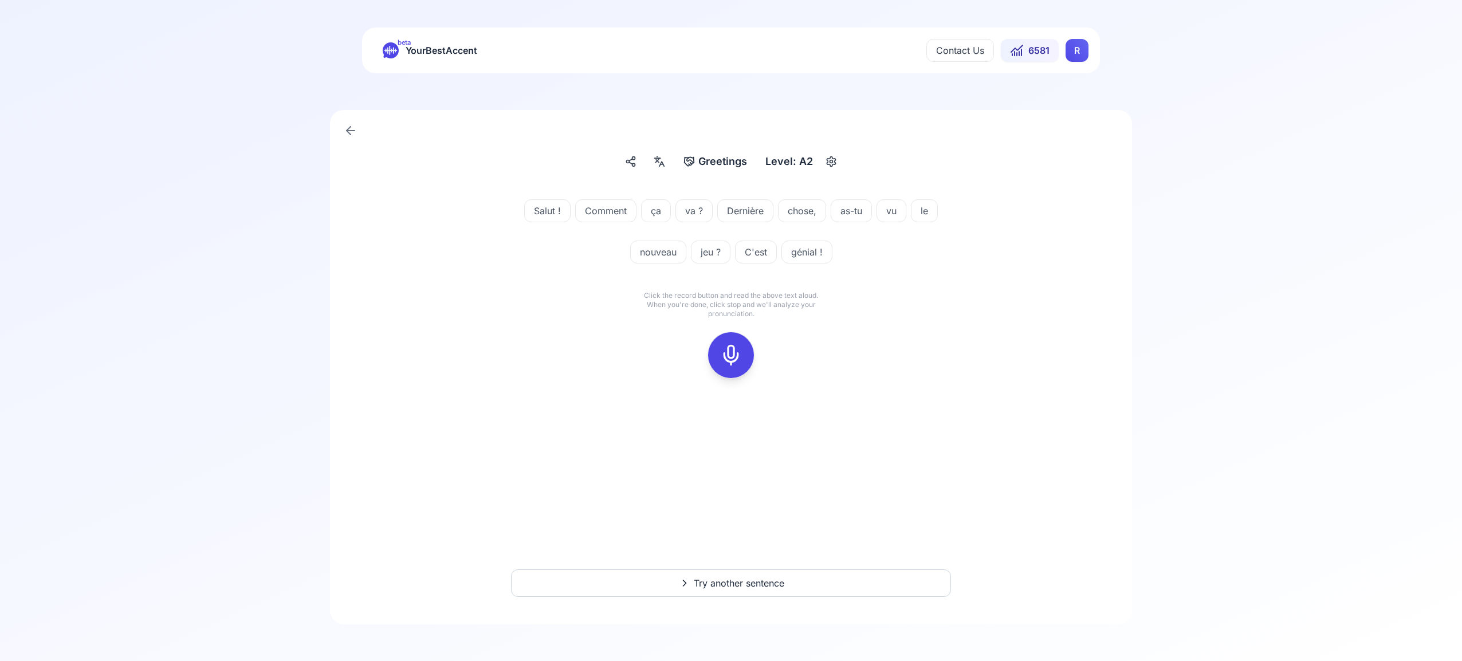
click at [731, 315] on p "Click the record button and read the above text aloud. When you're done, click …" at bounding box center [730, 305] width 183 height 28
click at [733, 354] on icon at bounding box center [731, 355] width 23 height 23
click at [737, 362] on icon at bounding box center [731, 355] width 23 height 23
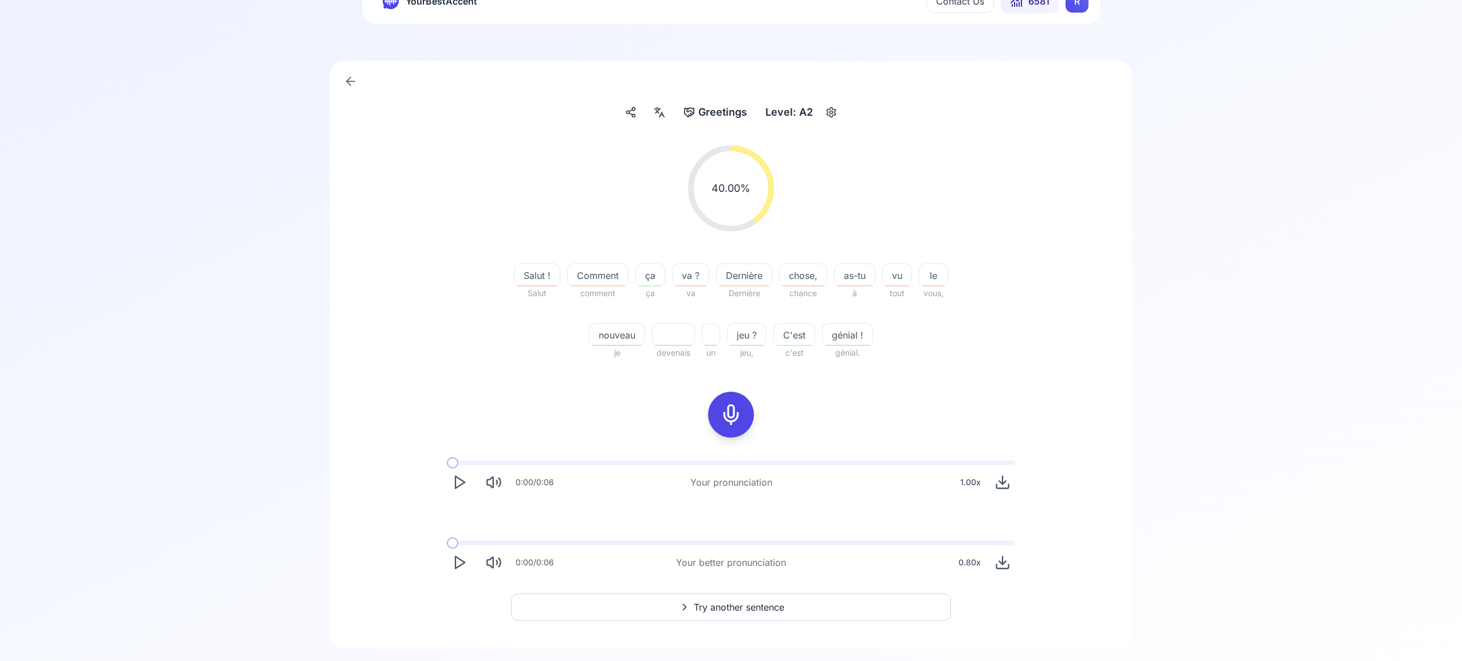
scroll to position [59, 0]
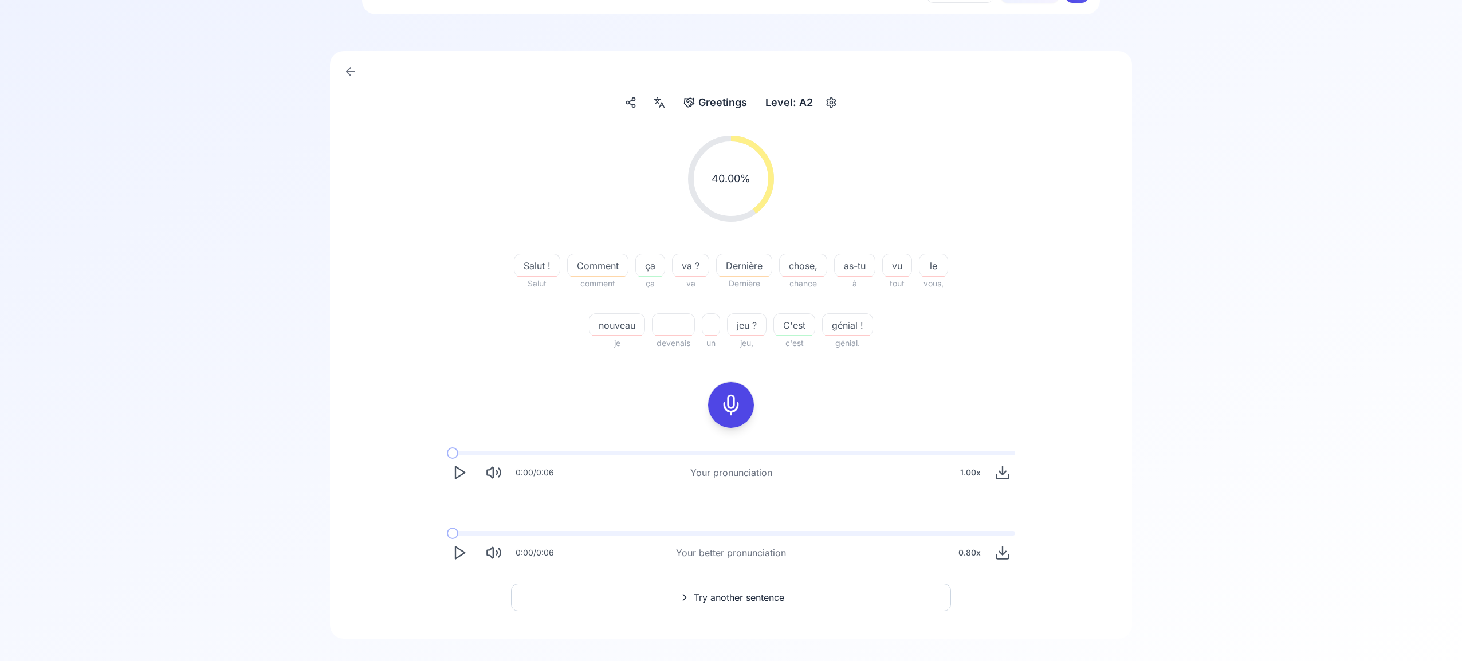
click at [758, 595] on span "Try another sentence" at bounding box center [739, 598] width 91 height 14
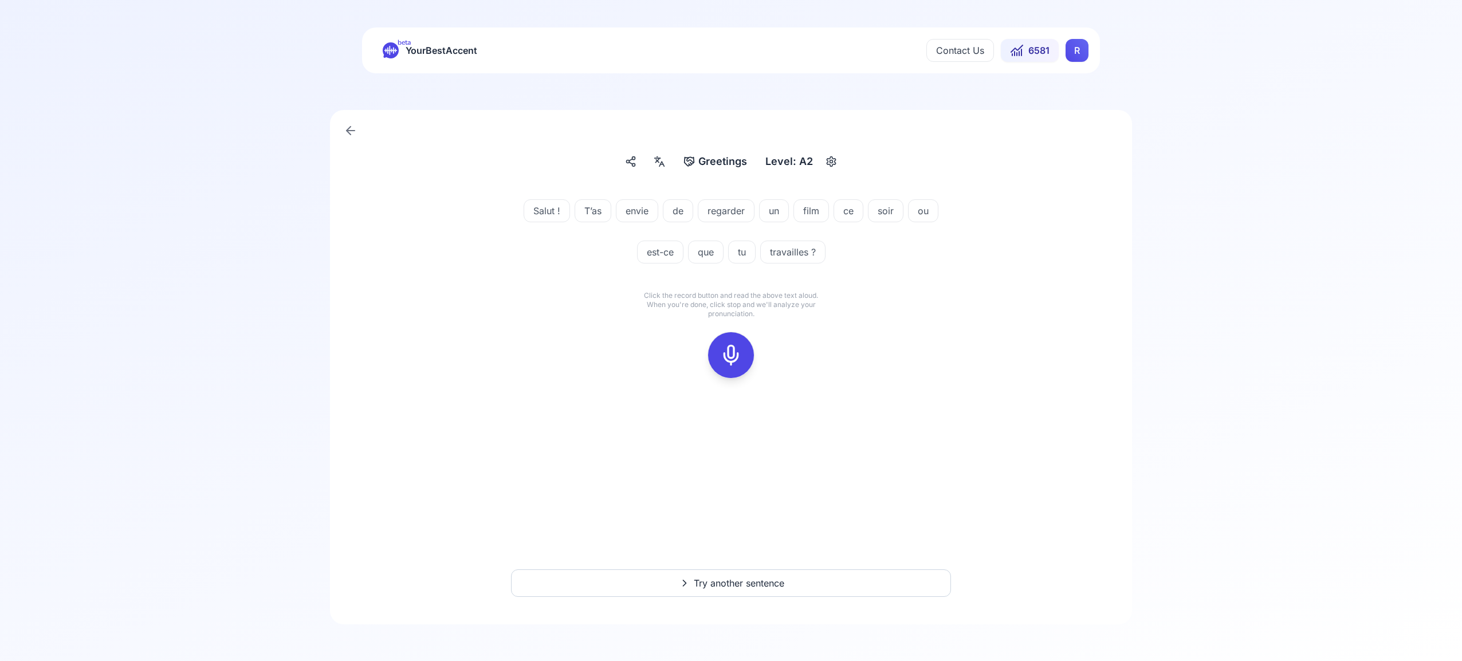
click at [737, 356] on icon at bounding box center [731, 355] width 23 height 23
click at [734, 352] on icon at bounding box center [731, 355] width 23 height 23
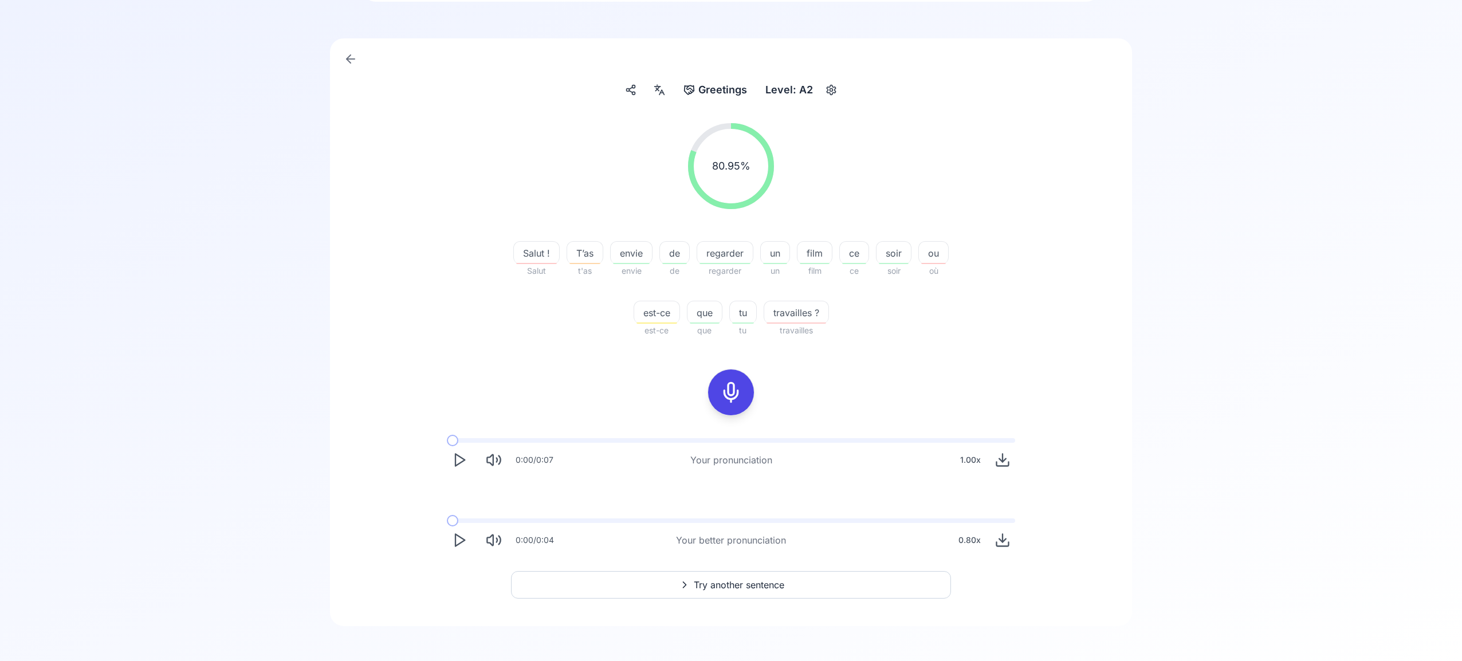
scroll to position [70, 0]
click at [737, 583] on span "Try another sentence" at bounding box center [739, 586] width 91 height 14
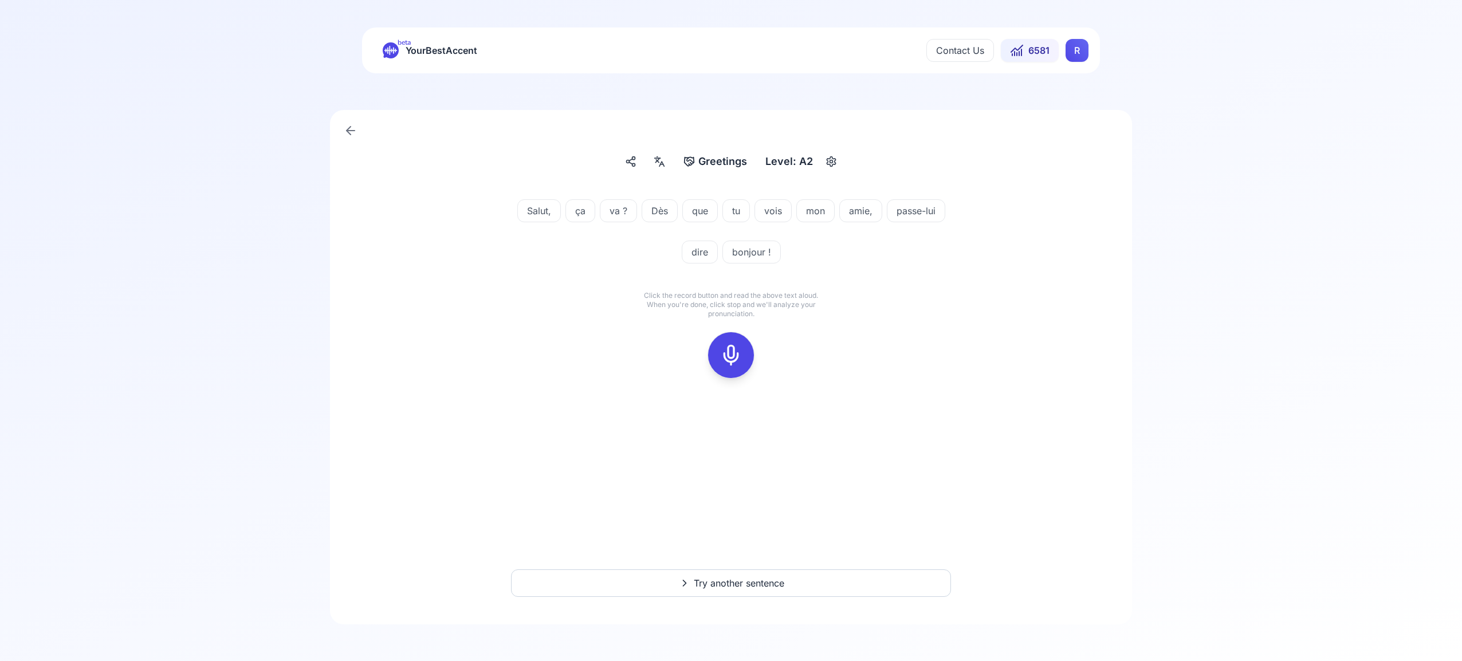
click at [735, 354] on icon at bounding box center [731, 355] width 23 height 23
click at [744, 355] on div at bounding box center [731, 355] width 28 height 46
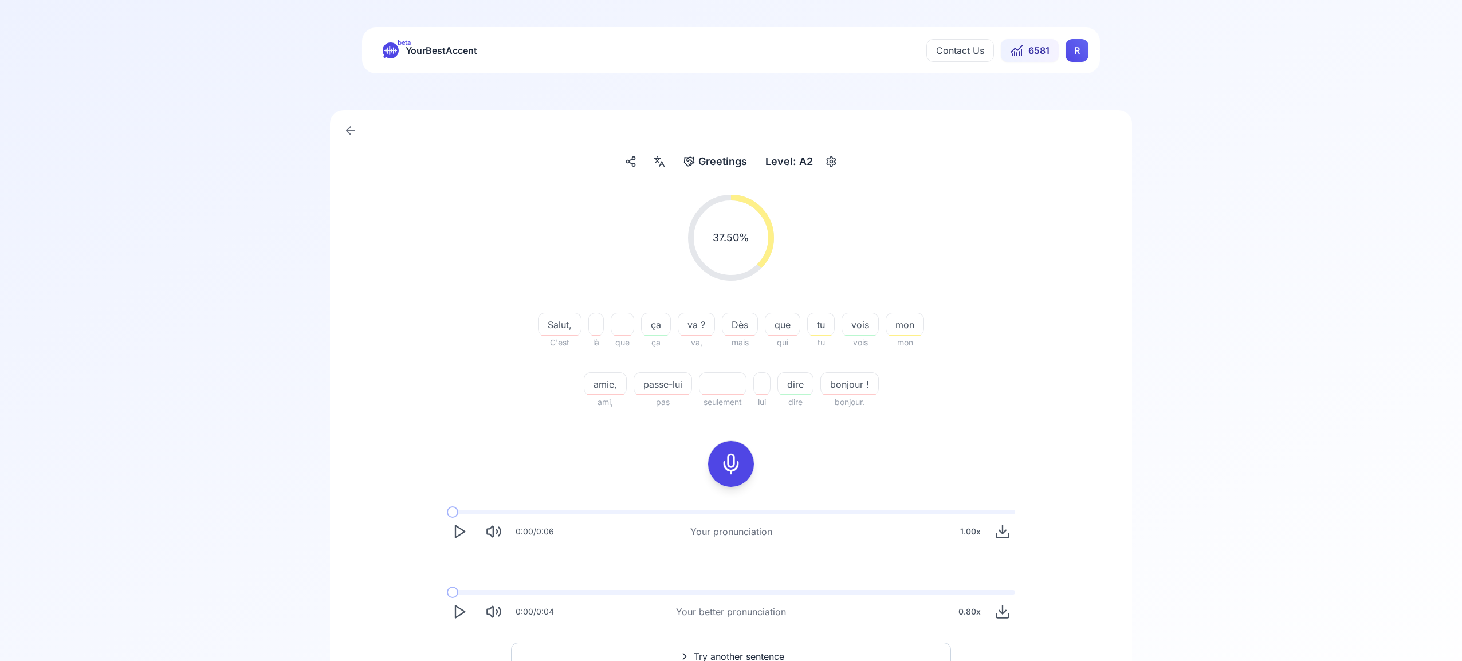
click at [461, 608] on icon "Play" at bounding box center [460, 612] width 16 height 16
click at [662, 162] on div at bounding box center [659, 156] width 21 height 18
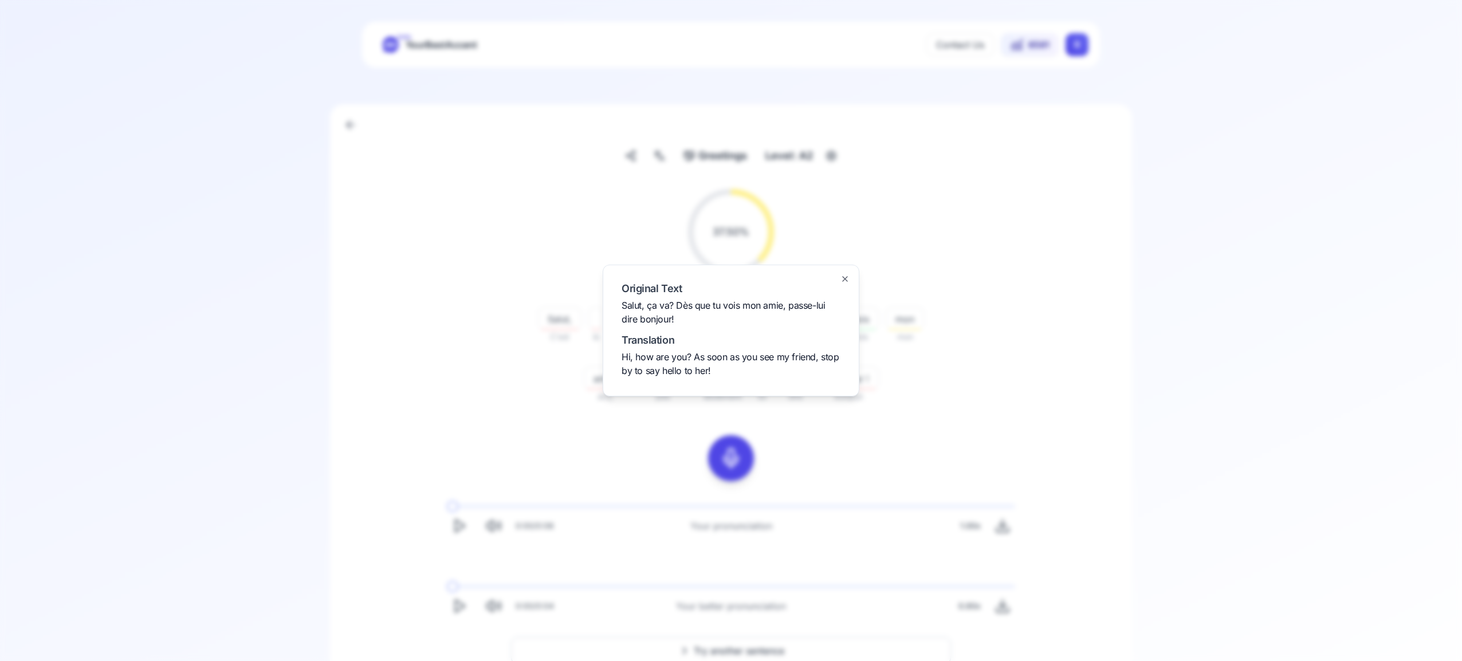
click at [843, 277] on icon "button" at bounding box center [845, 279] width 5 height 5
click at [749, 653] on span "Try another sentence" at bounding box center [739, 651] width 91 height 14
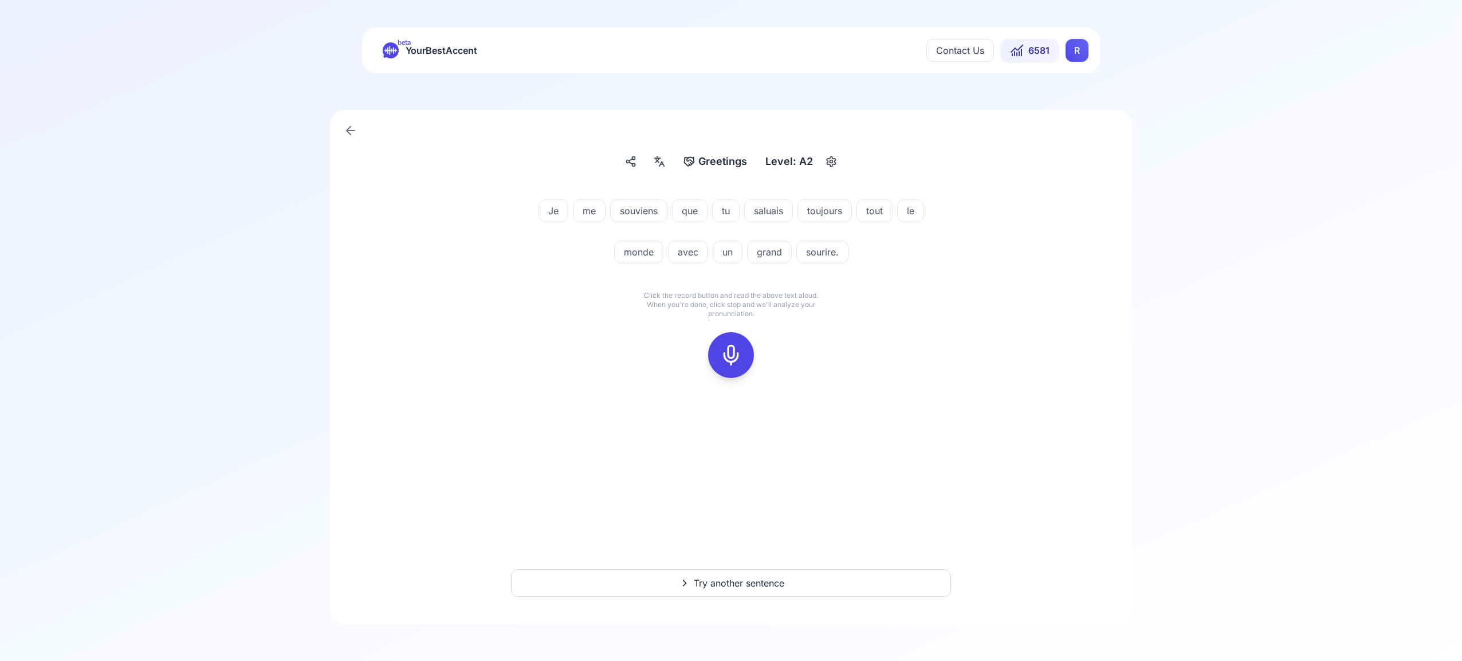
click at [734, 352] on icon at bounding box center [731, 355] width 23 height 23
click at [725, 349] on icon at bounding box center [731, 355] width 23 height 23
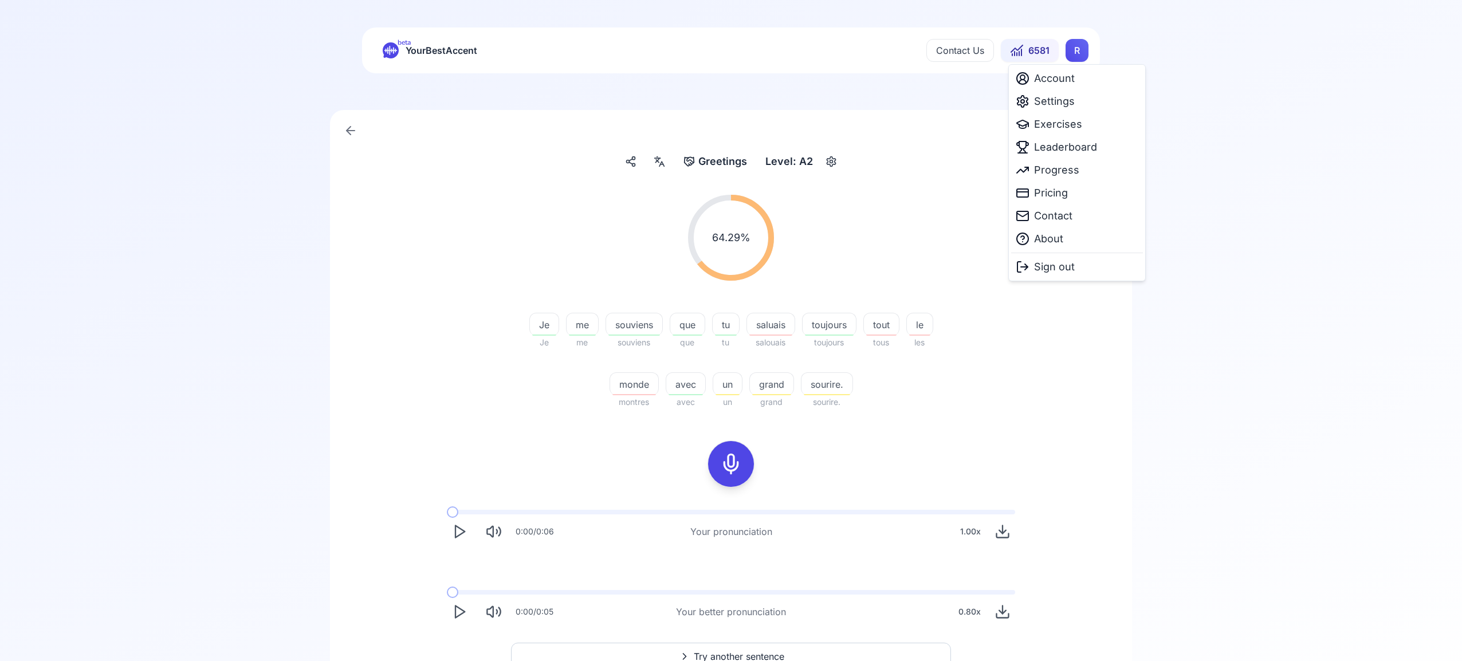
click at [1081, 53] on html "beta YourBestAccent Contact Us 6581 R Greetings Greetings Level: A2 64.29 % 64.…" at bounding box center [731, 330] width 1462 height 661
click at [1068, 101] on span "Settings" at bounding box center [1054, 101] width 41 height 16
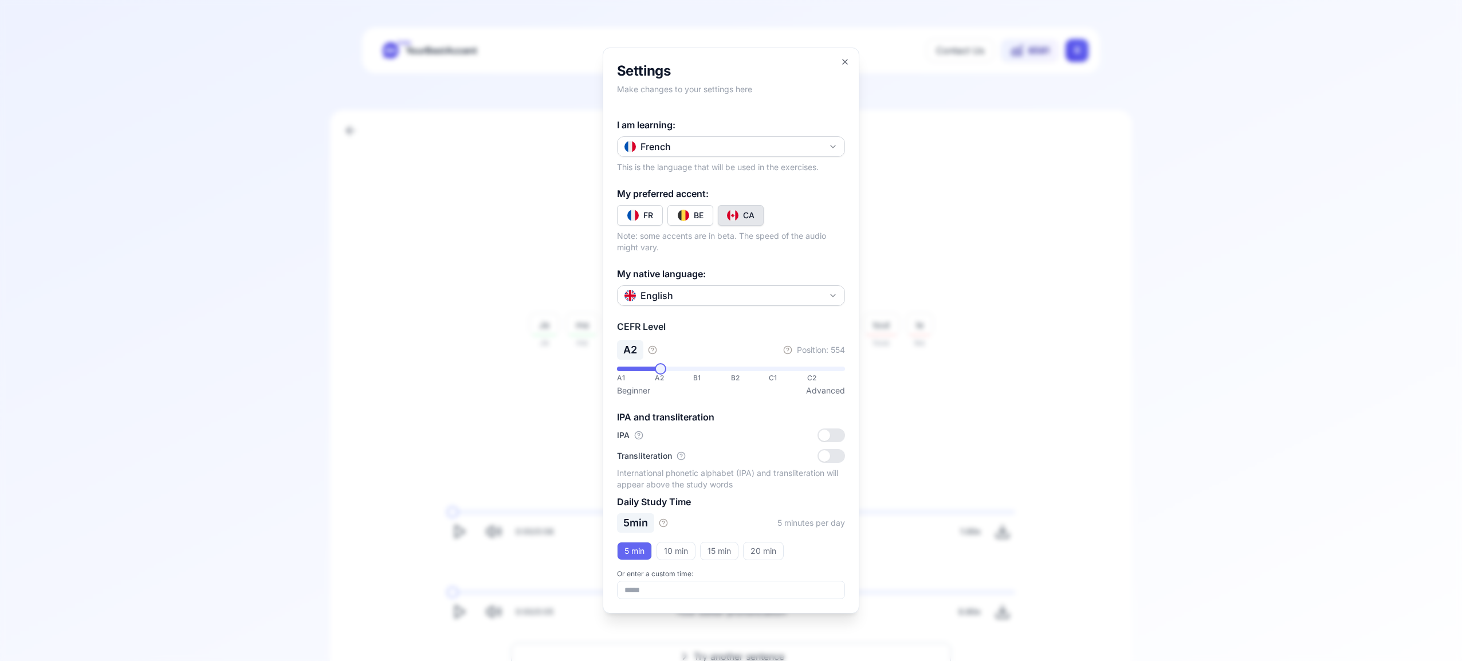
click at [837, 146] on icon "button" at bounding box center [833, 146] width 9 height 9
click at [737, 256] on div "Russian" at bounding box center [731, 259] width 222 height 21
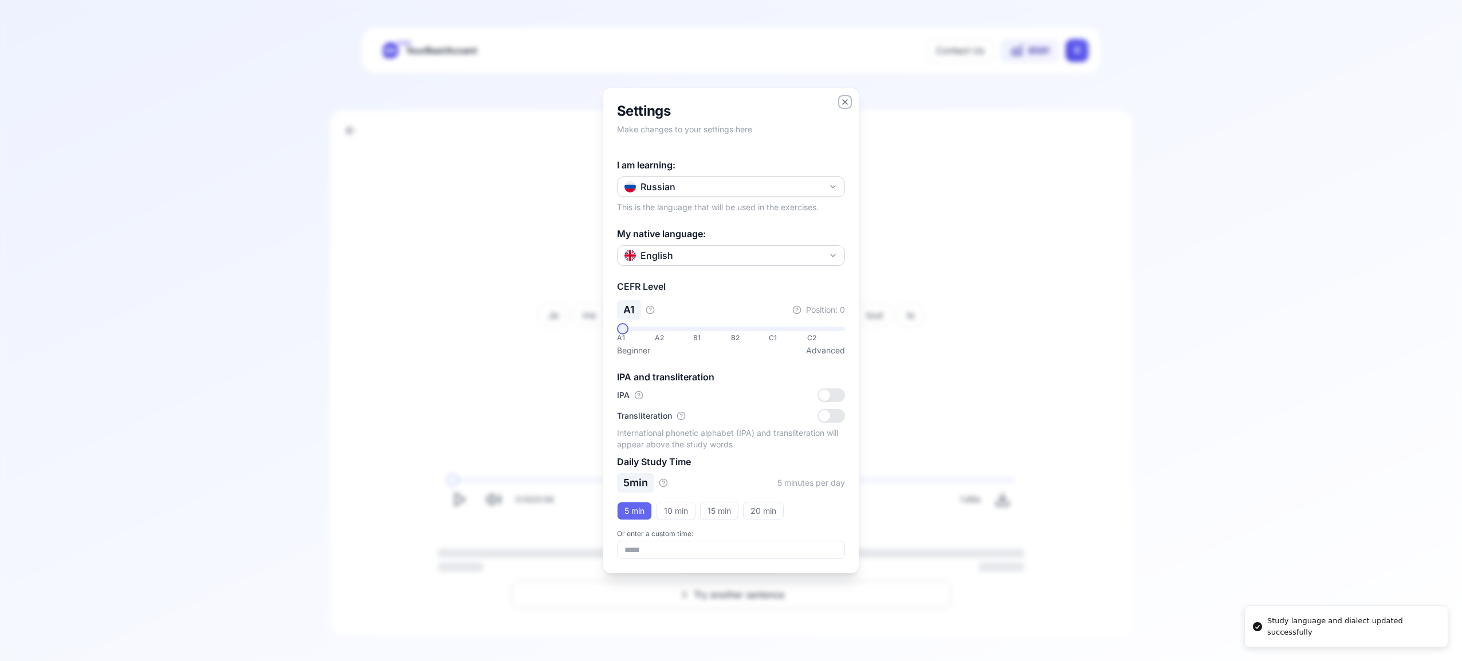
click at [843, 100] on icon "button" at bounding box center [845, 102] width 5 height 5
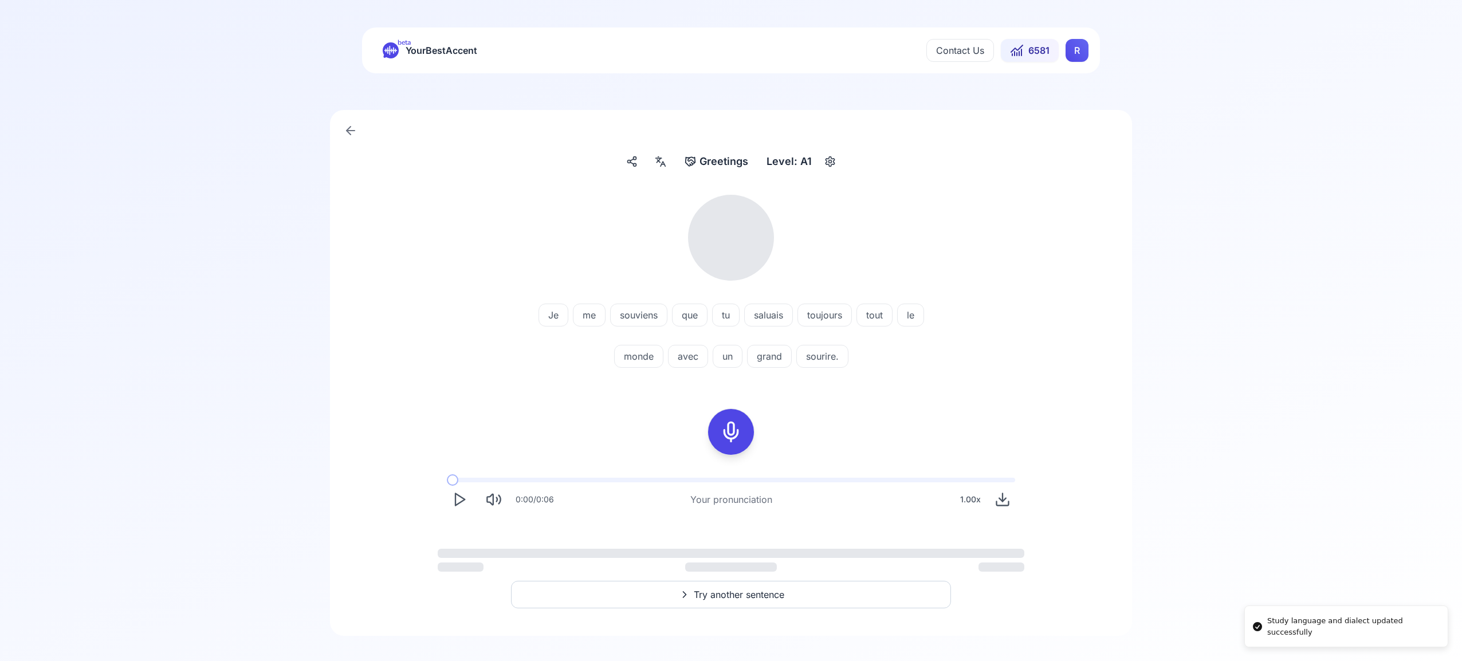
click at [1072, 54] on html "Study language and dialect updated successfully beta YourBestAccent Contact Us …" at bounding box center [731, 330] width 1462 height 661
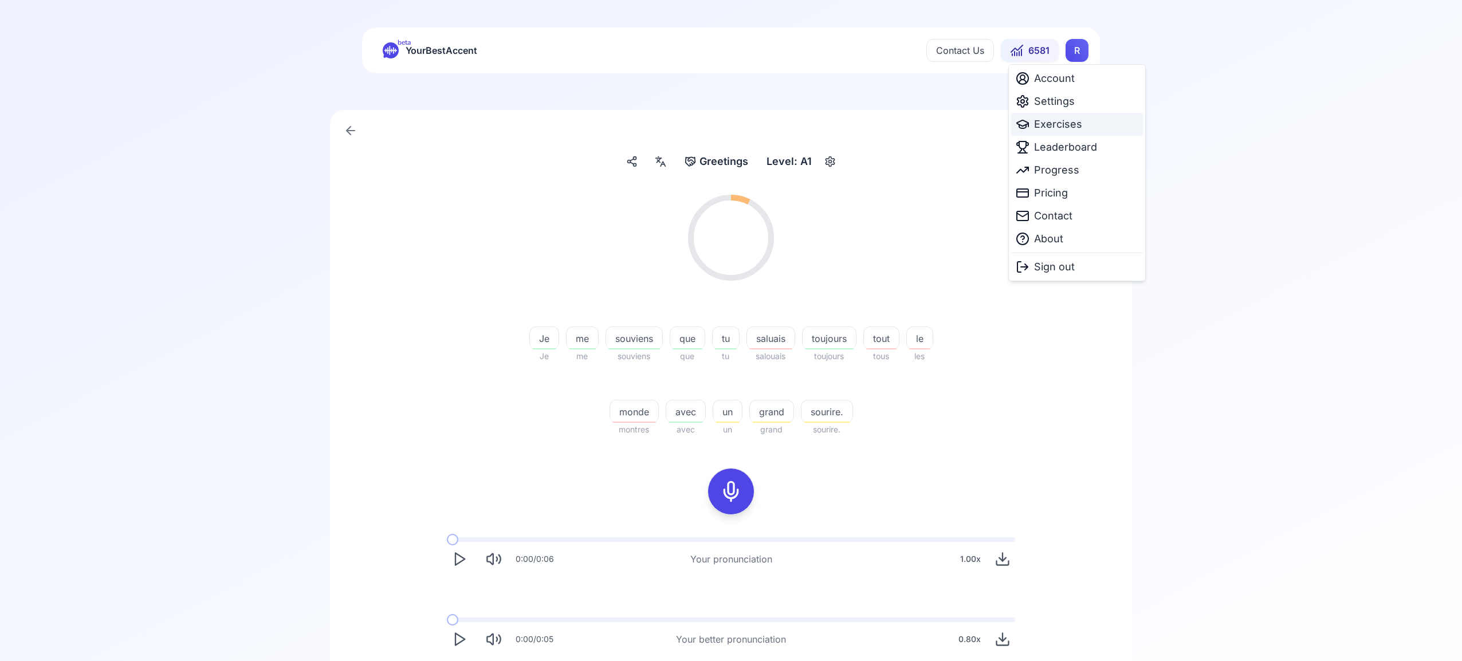
click at [1051, 123] on span "Exercises" at bounding box center [1058, 124] width 48 height 16
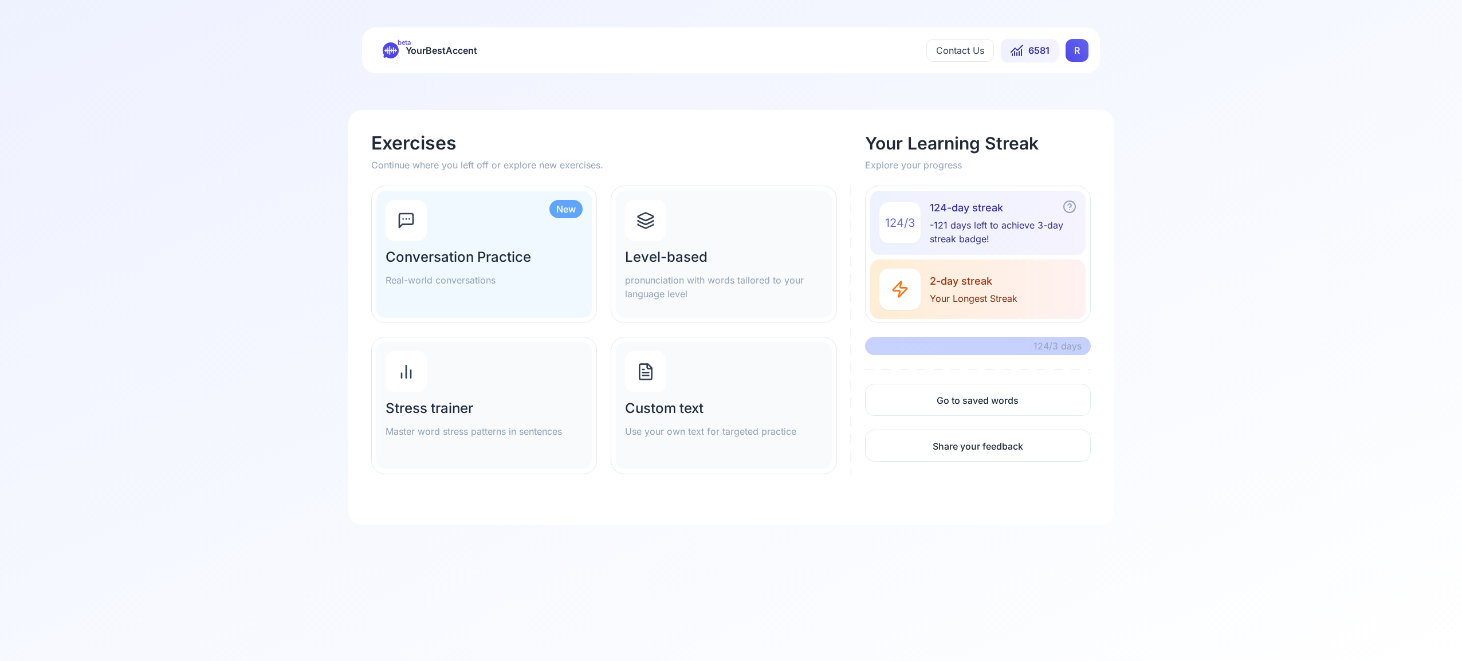
click at [652, 221] on icon at bounding box center [645, 223] width 15 height 4
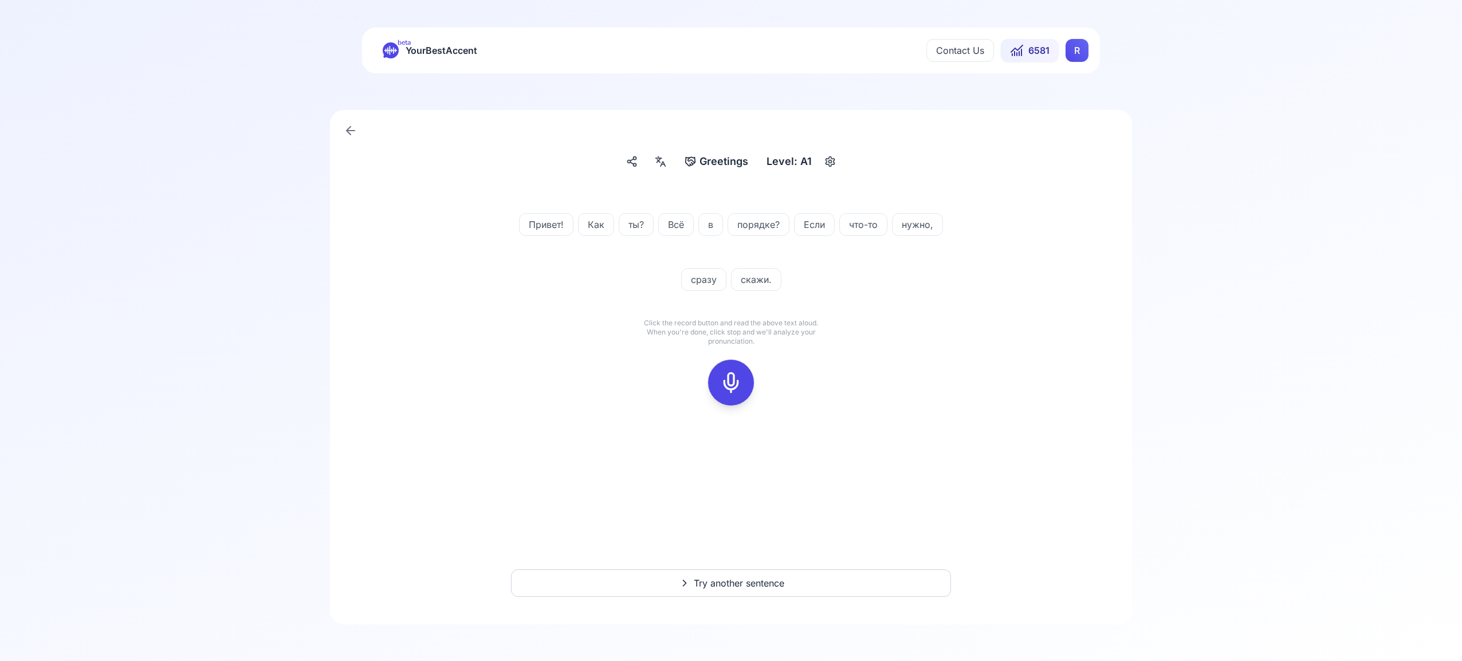
click at [736, 383] on icon at bounding box center [731, 382] width 23 height 23
click at [739, 387] on icon at bounding box center [731, 382] width 23 height 23
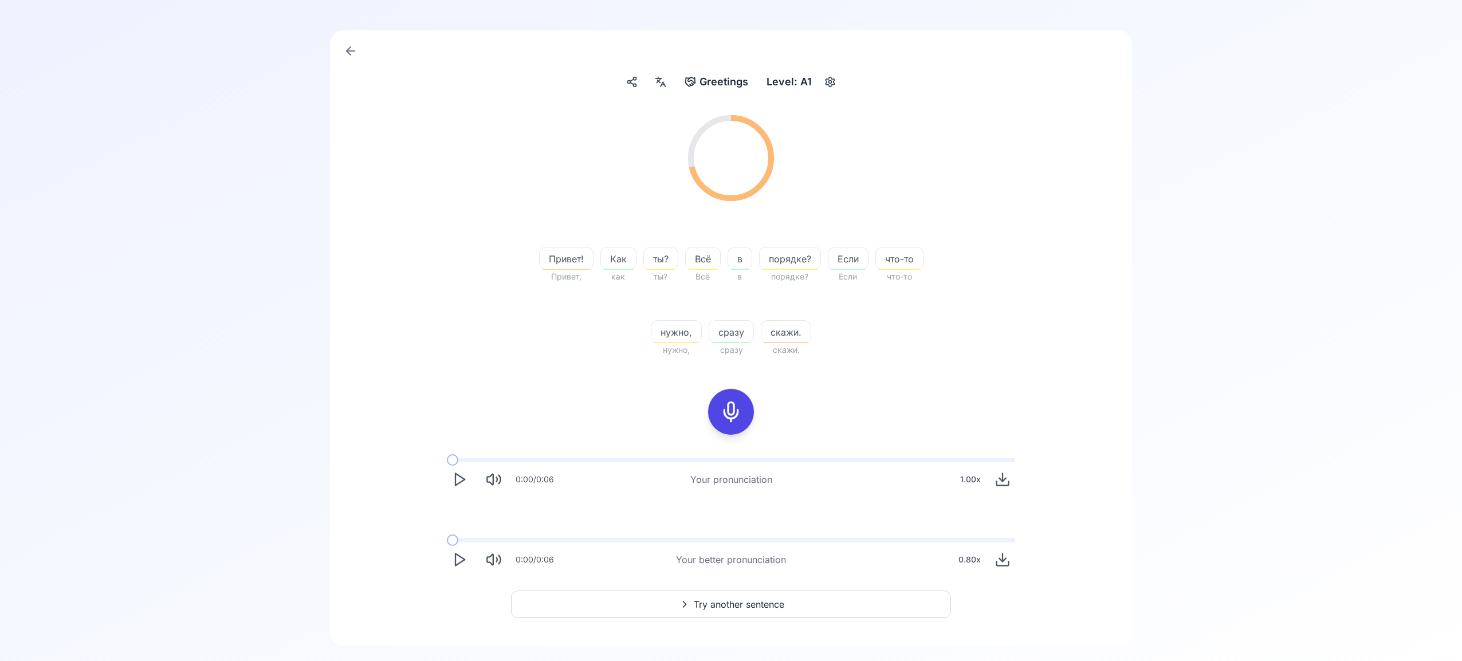
scroll to position [101, 0]
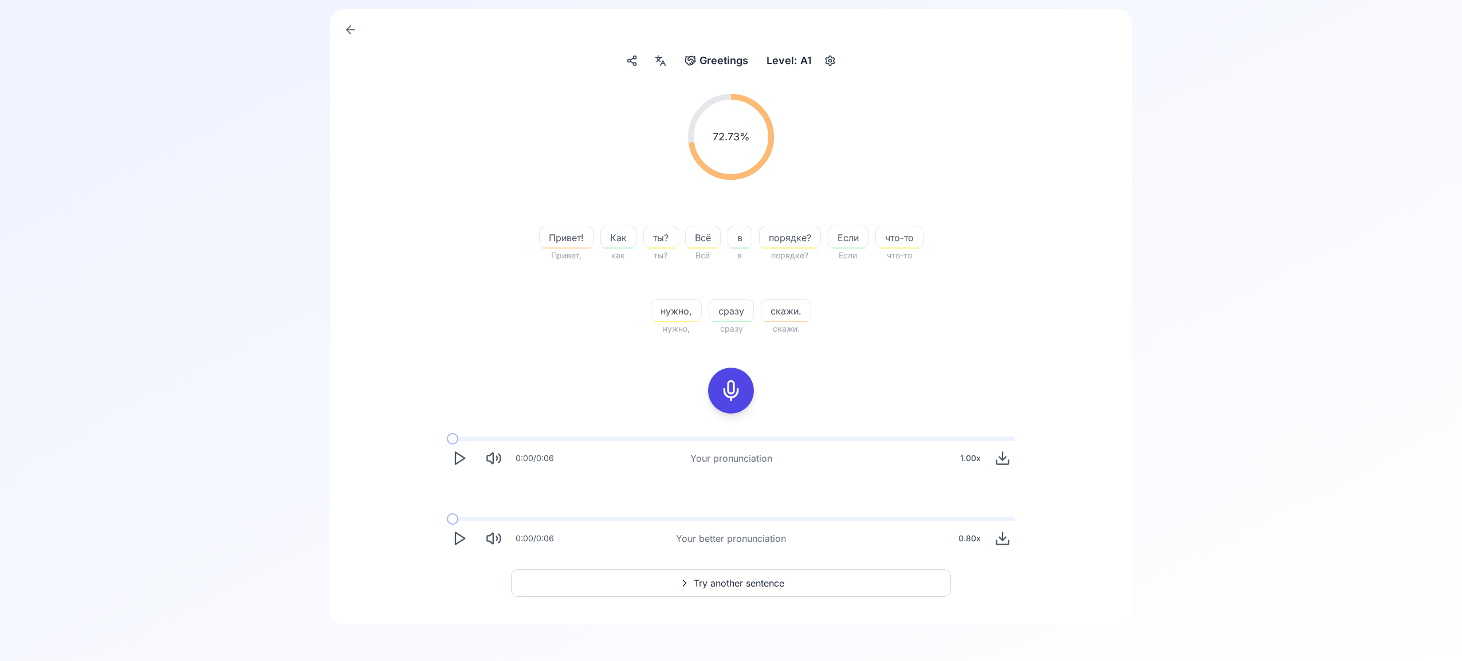
click at [763, 583] on span "Try another sentence" at bounding box center [739, 583] width 91 height 14
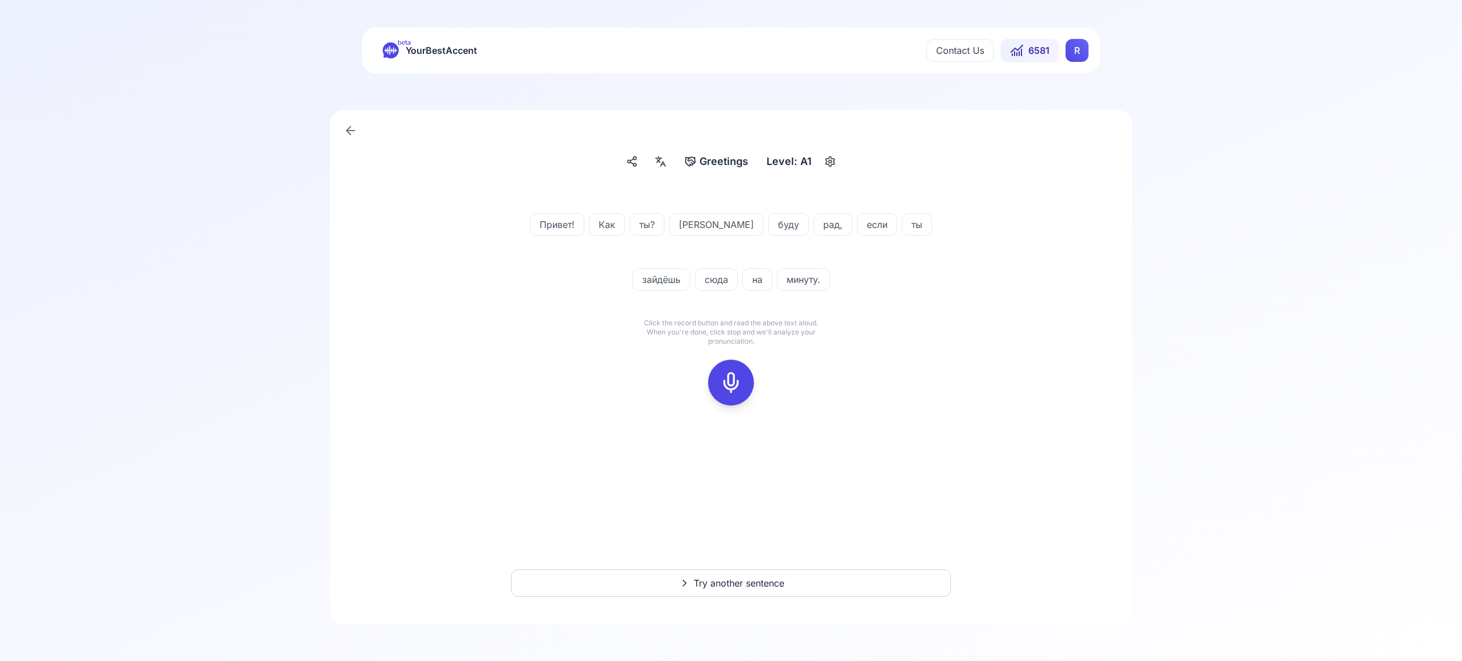
click at [729, 384] on icon at bounding box center [731, 382] width 23 height 23
click at [737, 378] on icon at bounding box center [731, 382] width 23 height 23
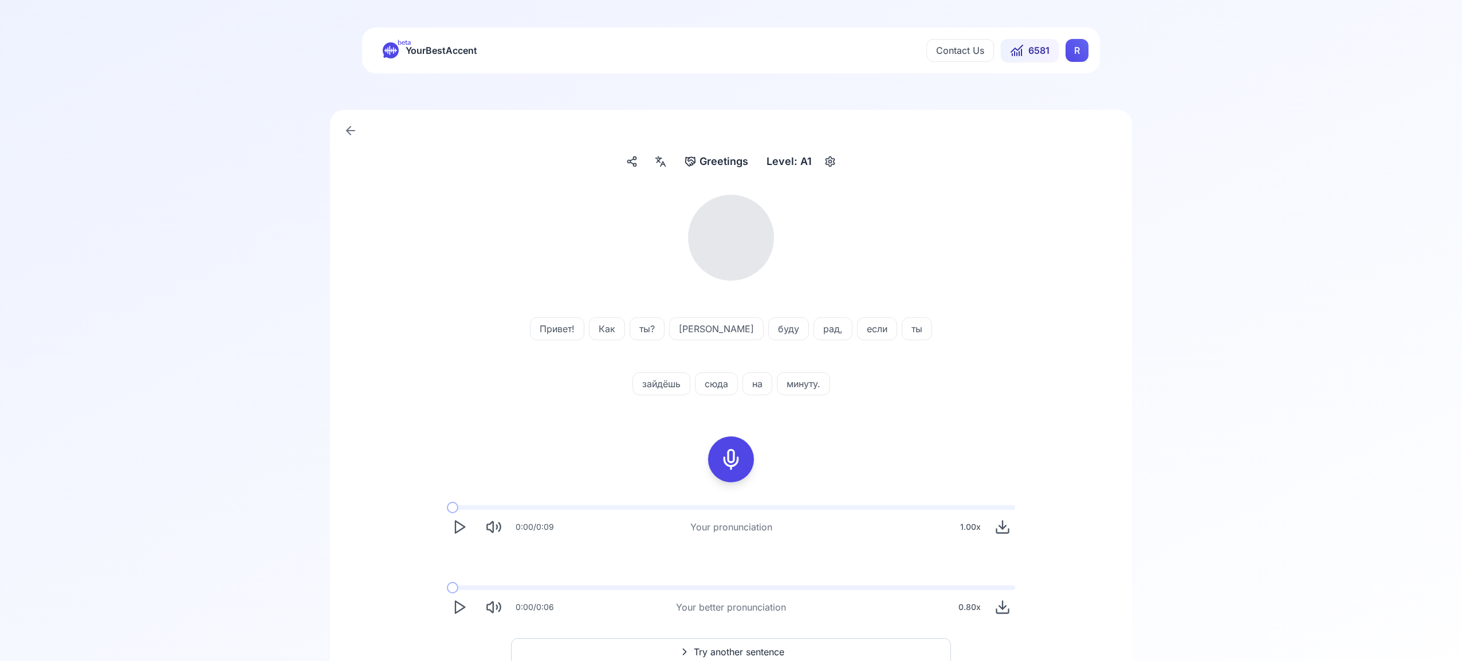
click at [660, 161] on icon at bounding box center [658, 161] width 3 height 3
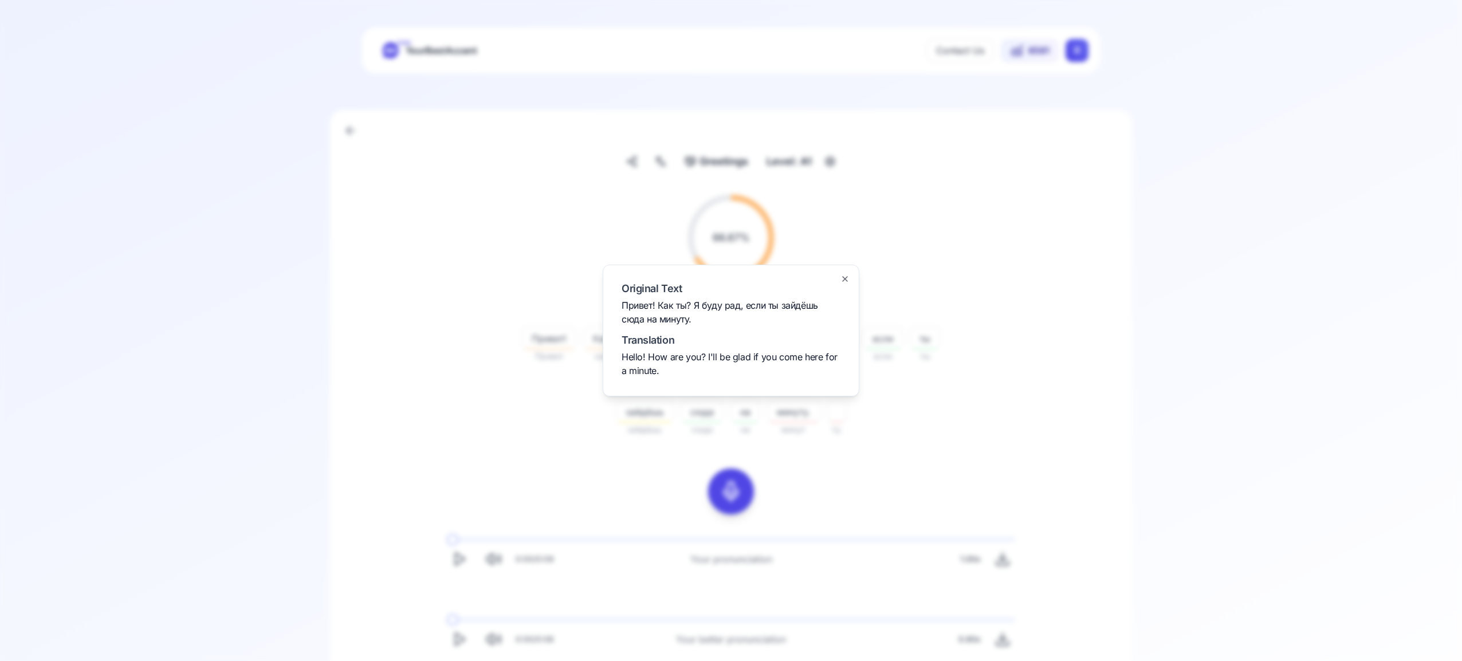
click at [843, 276] on icon "button" at bounding box center [845, 278] width 9 height 9
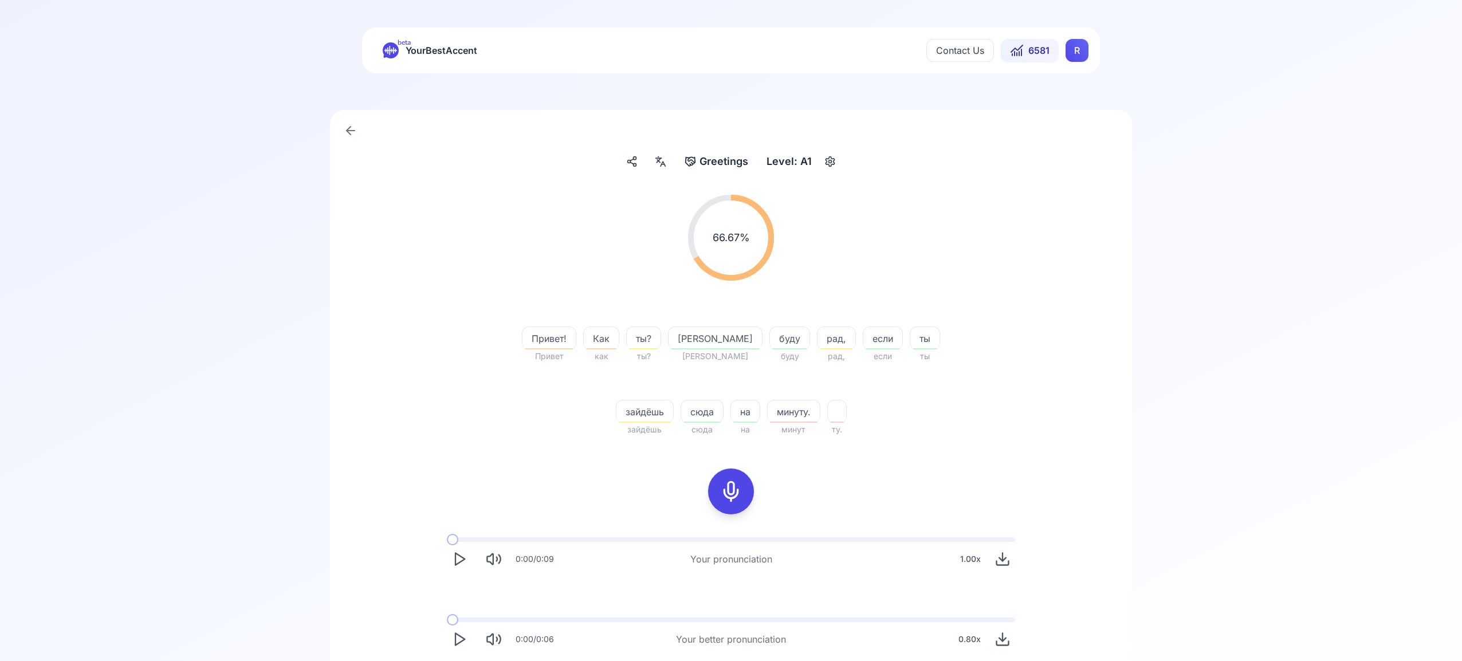
click at [458, 638] on icon "Play" at bounding box center [460, 639] width 16 height 16
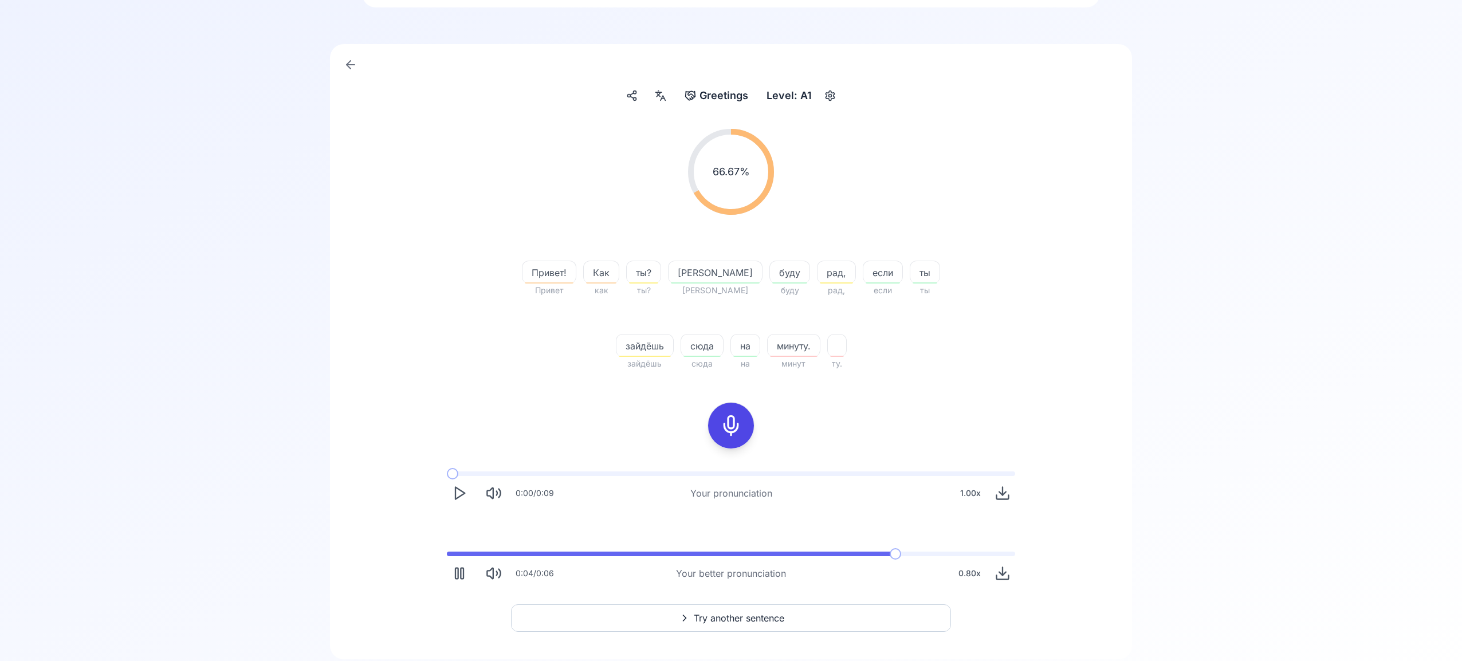
scroll to position [101, 0]
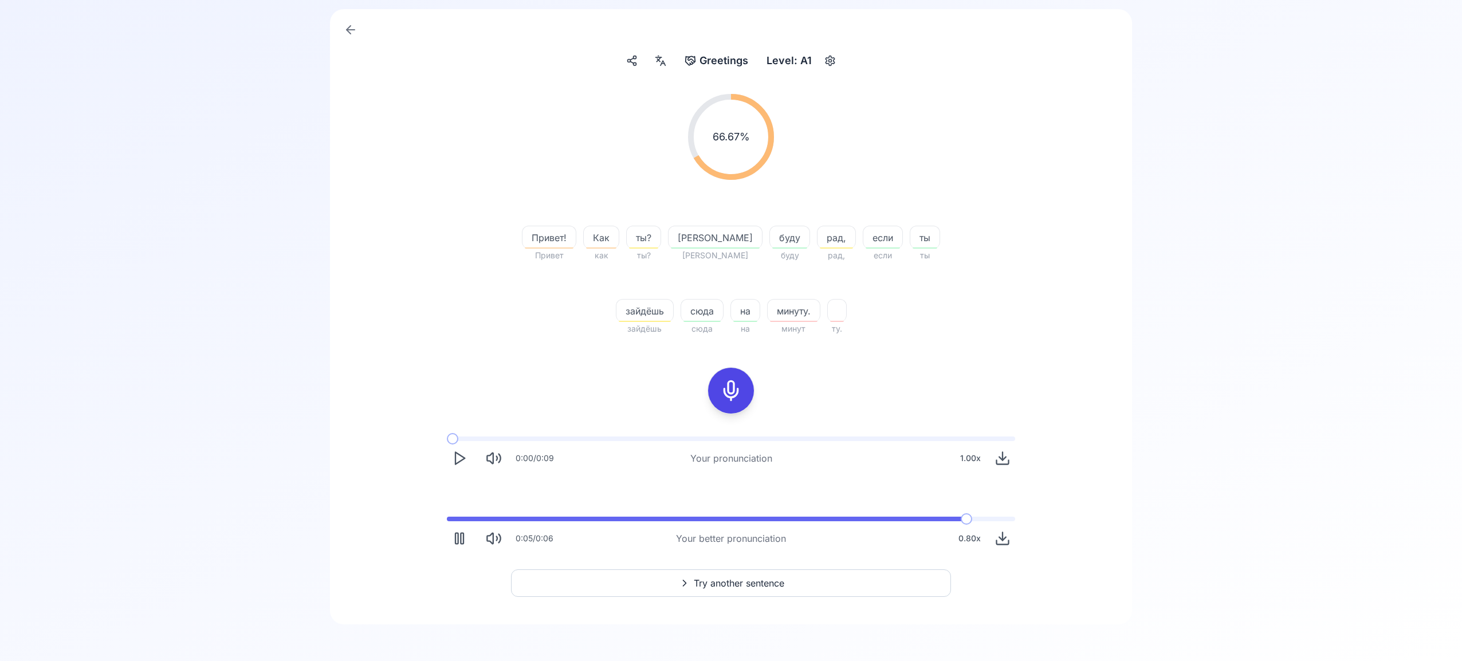
click at [748, 583] on span "Try another sentence" at bounding box center [739, 583] width 91 height 14
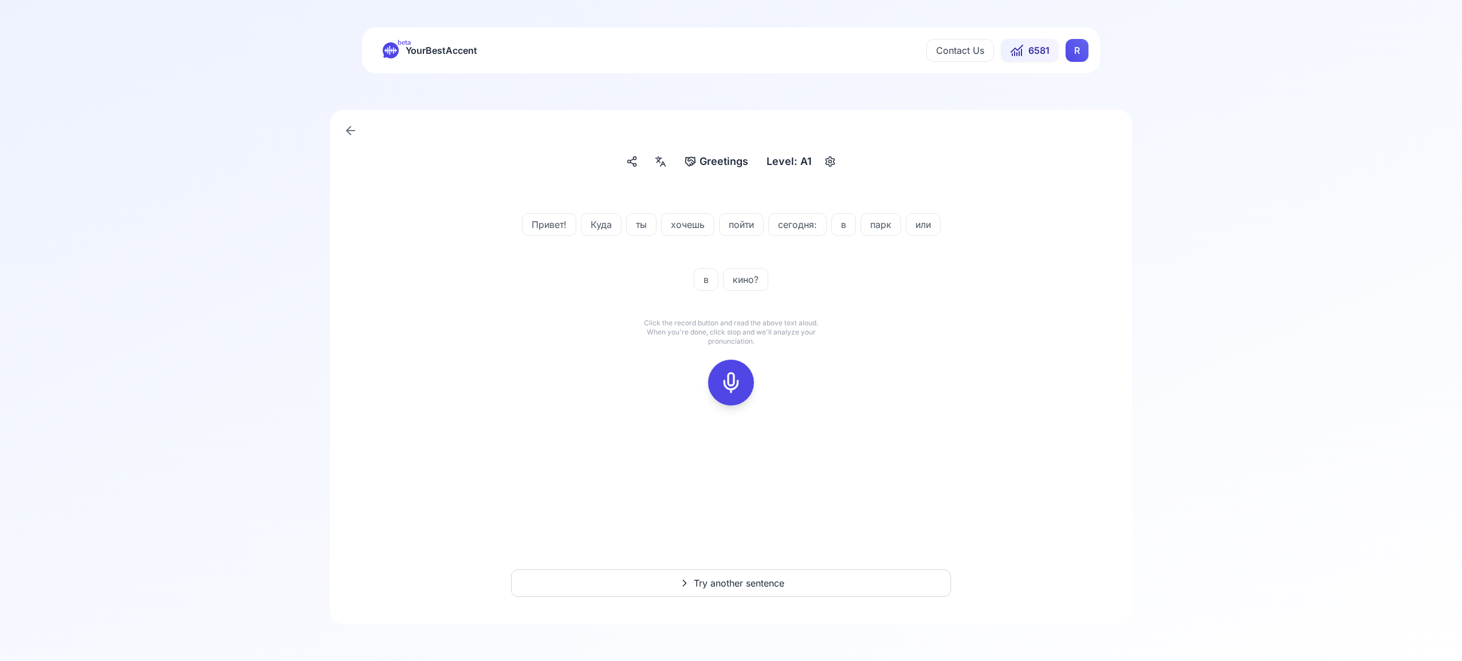
click at [739, 384] on rect at bounding box center [731, 382] width 17 height 17
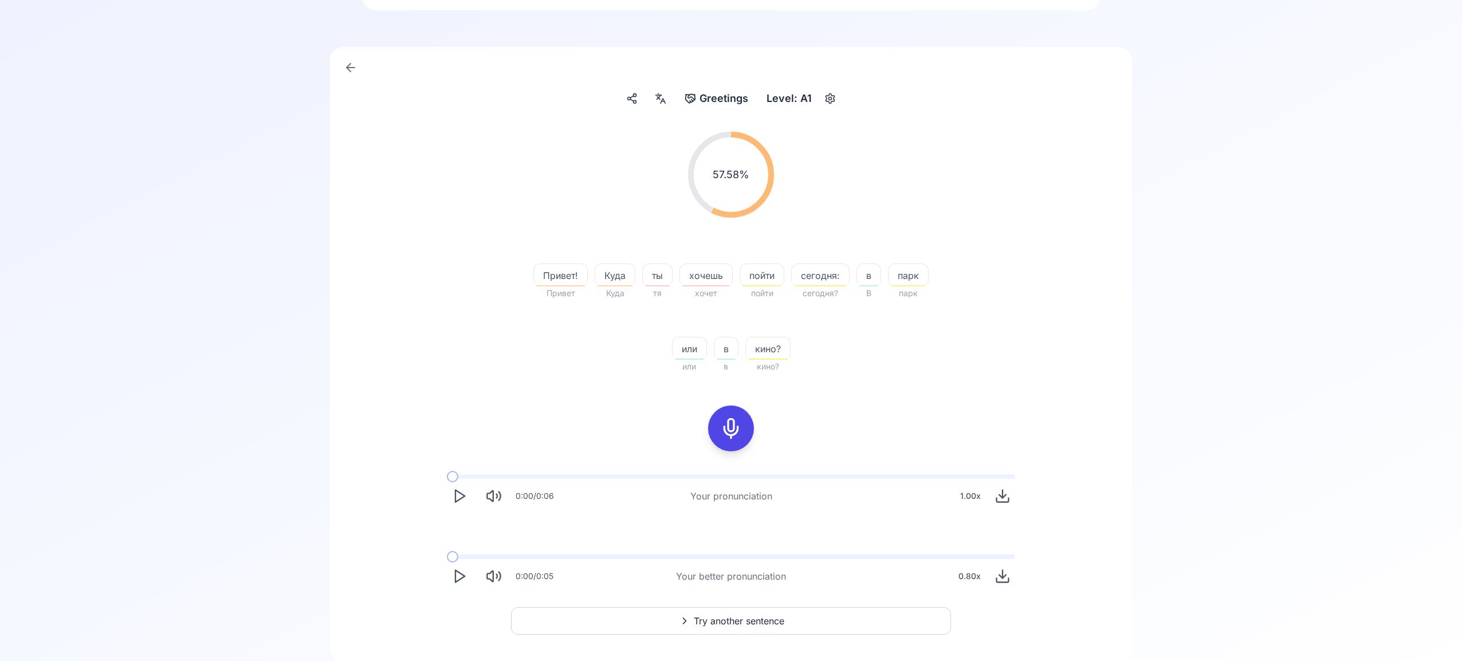
scroll to position [62, 0]
click at [758, 618] on span "Try another sentence" at bounding box center [739, 622] width 91 height 14
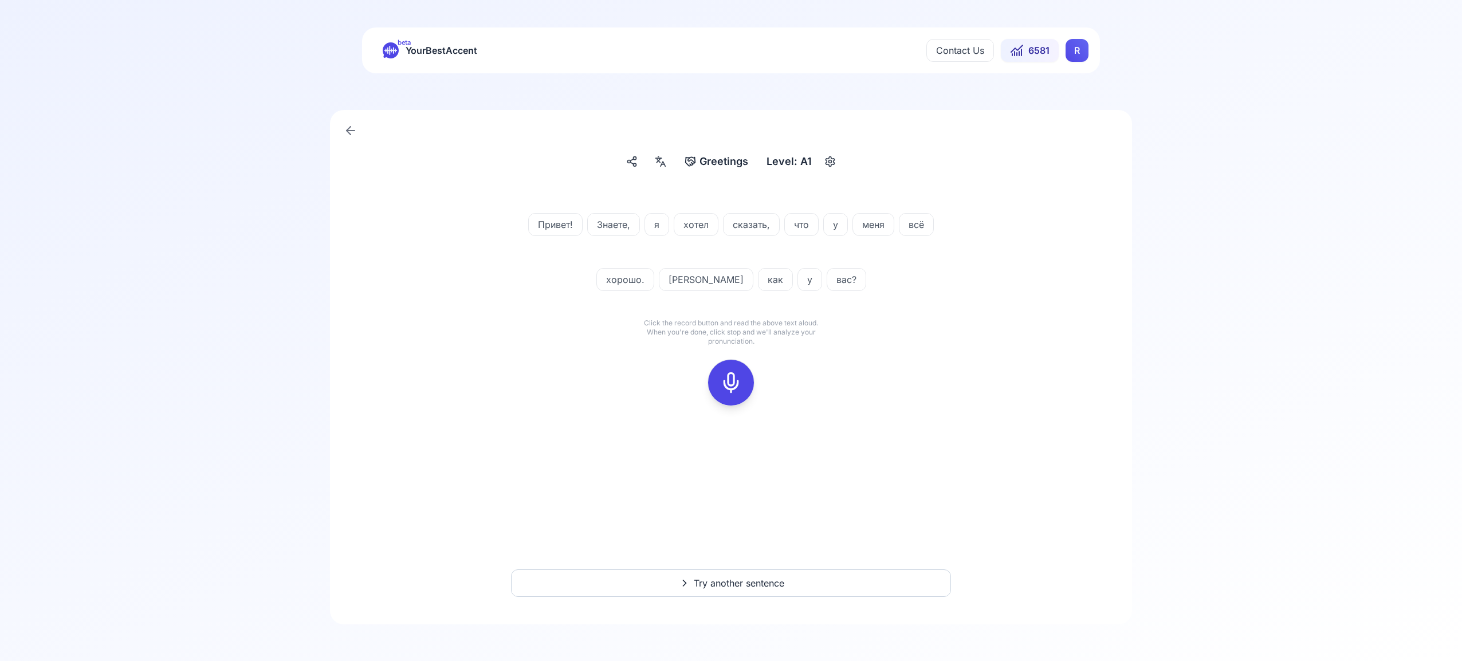
click at [734, 382] on icon at bounding box center [731, 382] width 23 height 23
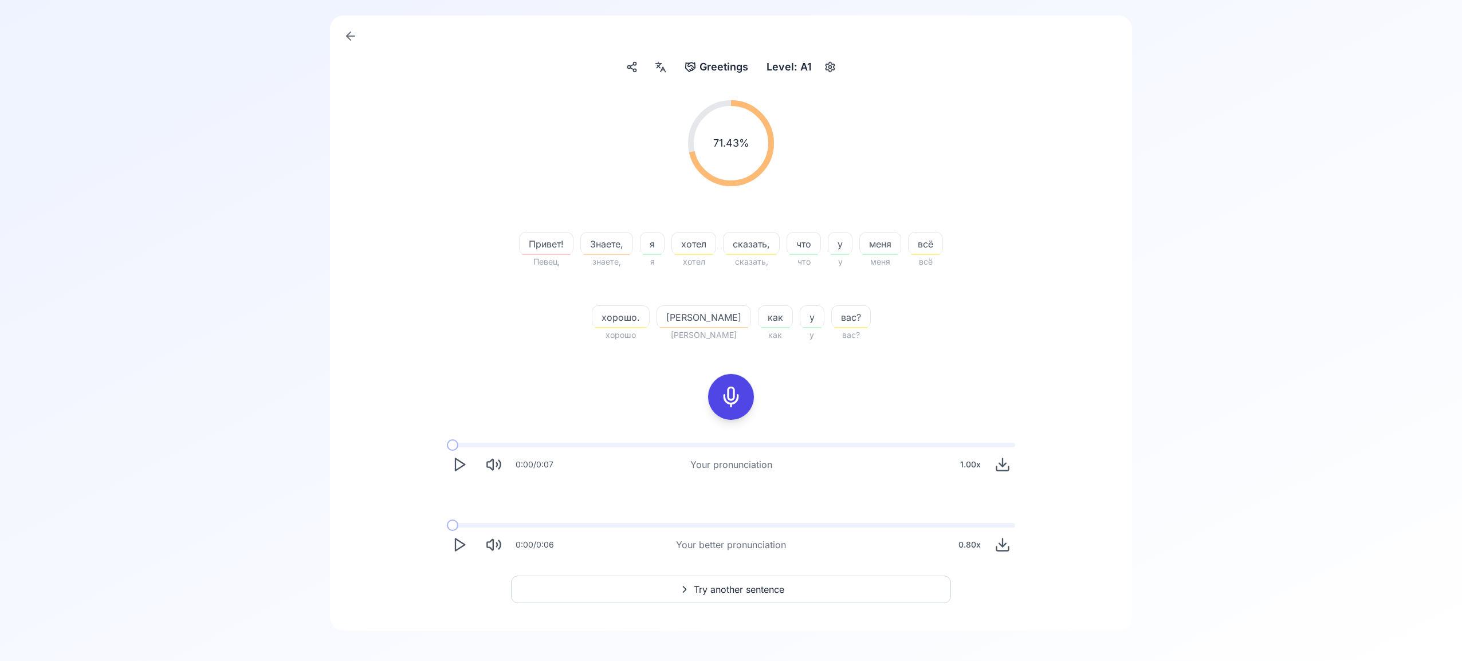
scroll to position [101, 0]
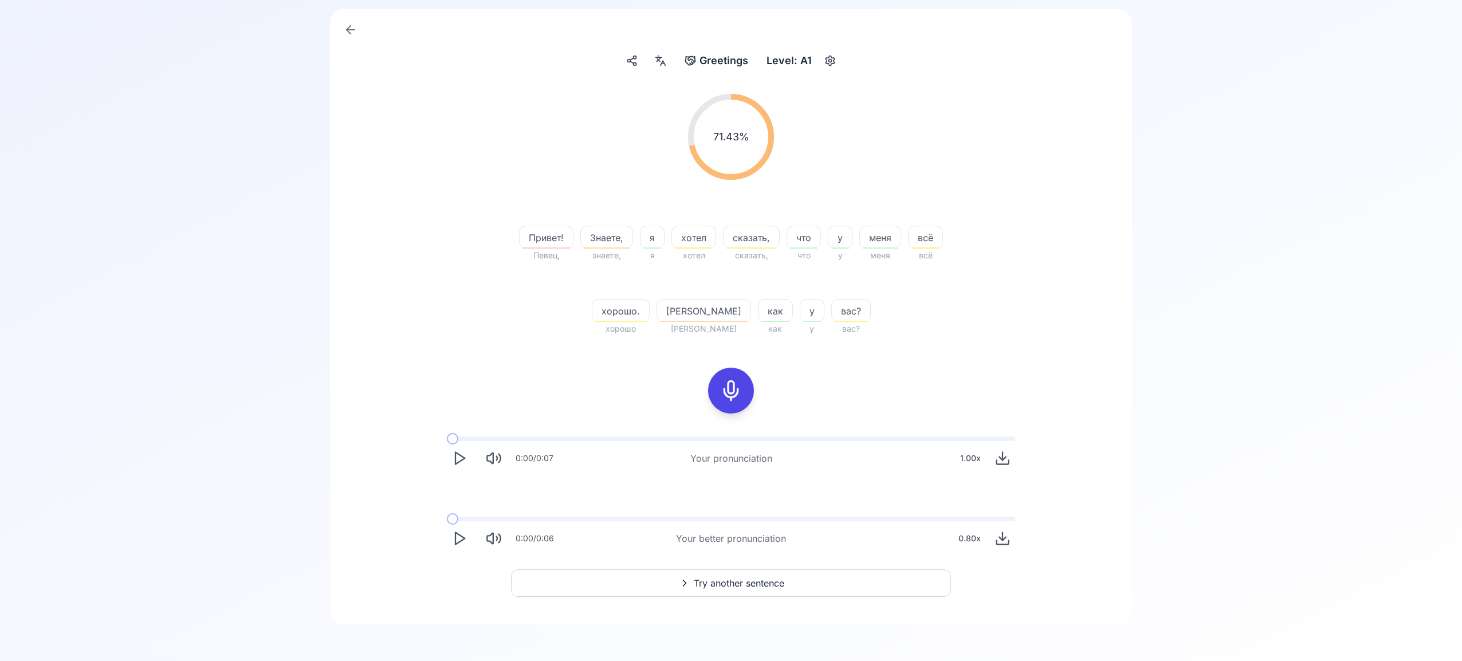
click at [713, 579] on span "Try another sentence" at bounding box center [739, 583] width 91 height 14
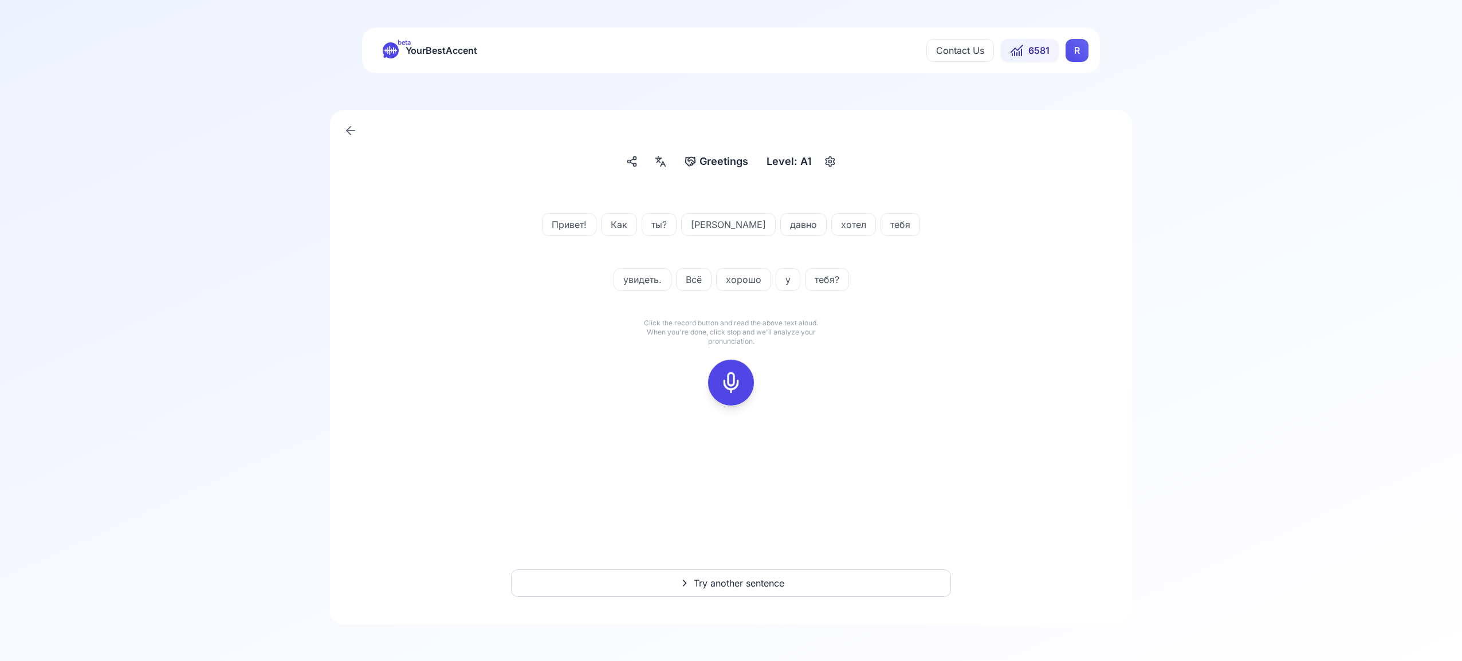
click at [735, 380] on icon at bounding box center [731, 382] width 23 height 23
click at [733, 387] on icon at bounding box center [731, 382] width 23 height 23
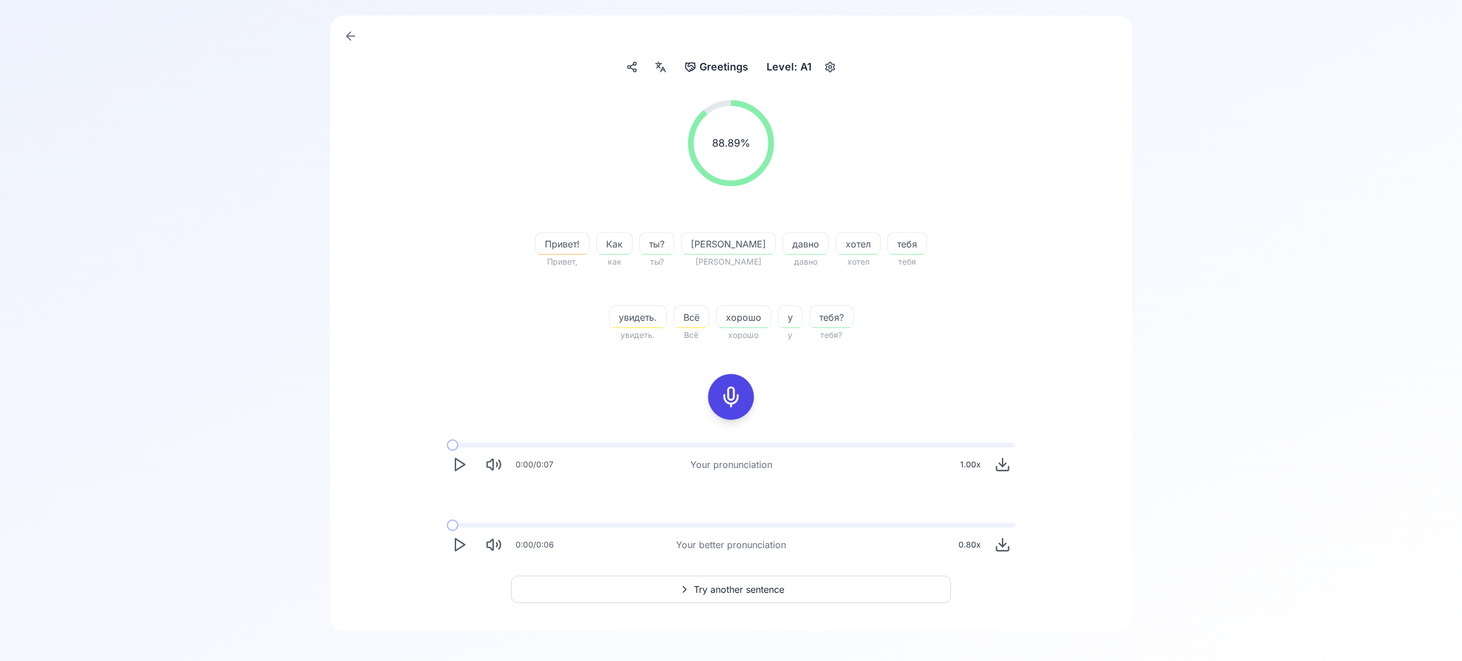
scroll to position [96, 0]
click at [722, 587] on span "Try another sentence" at bounding box center [739, 589] width 91 height 14
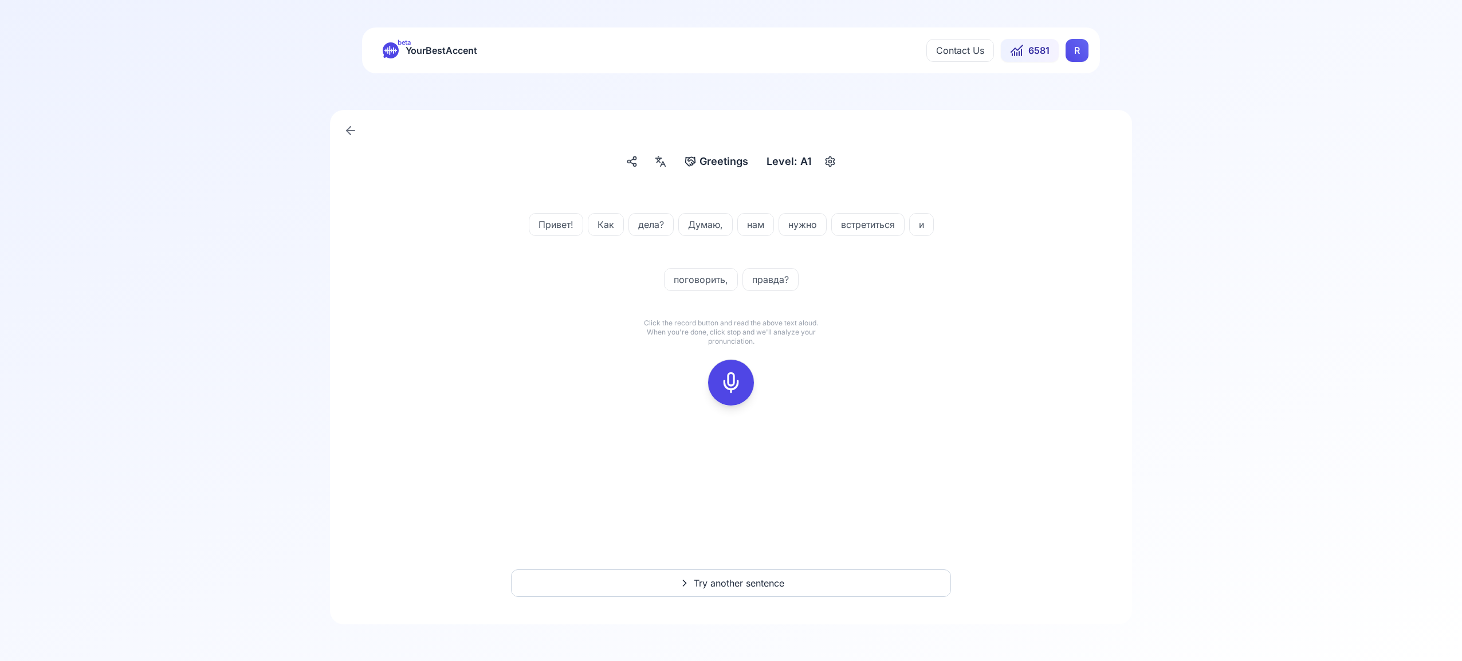
click at [731, 385] on icon at bounding box center [731, 382] width 23 height 23
click at [728, 375] on icon at bounding box center [731, 382] width 23 height 23
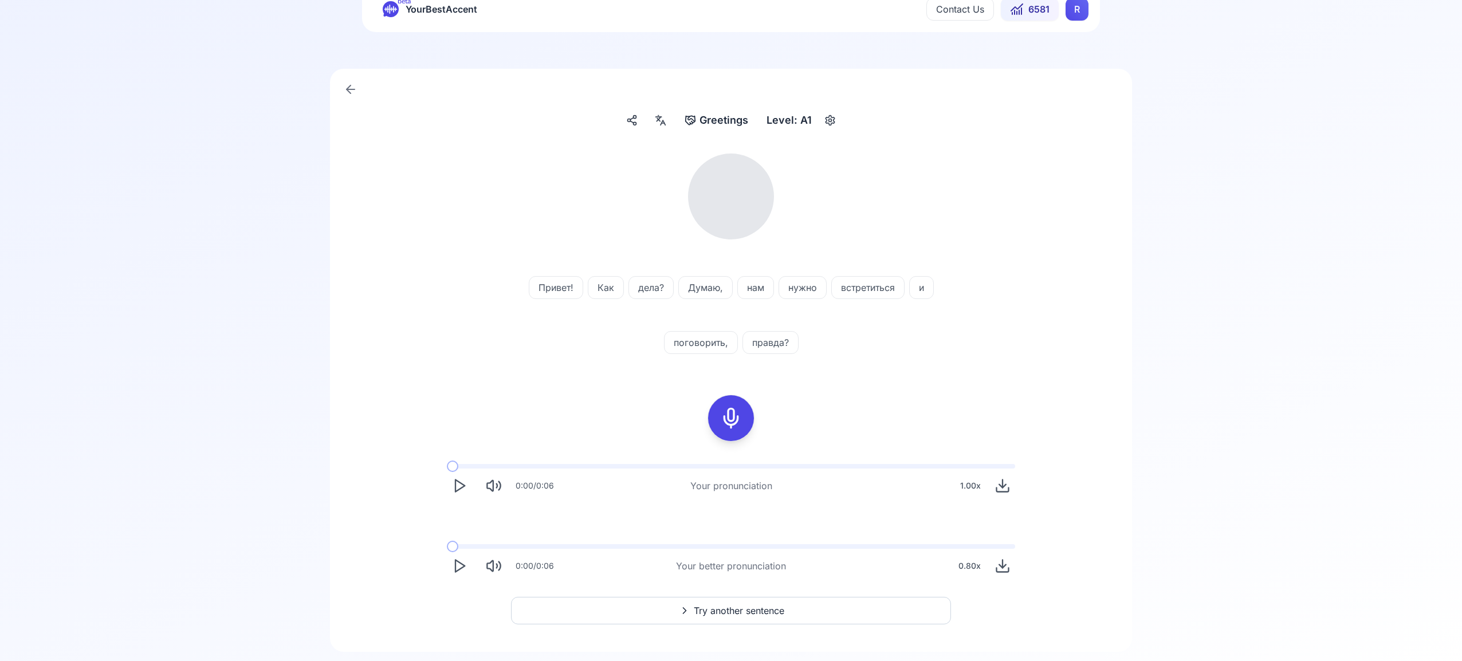
scroll to position [45, 0]
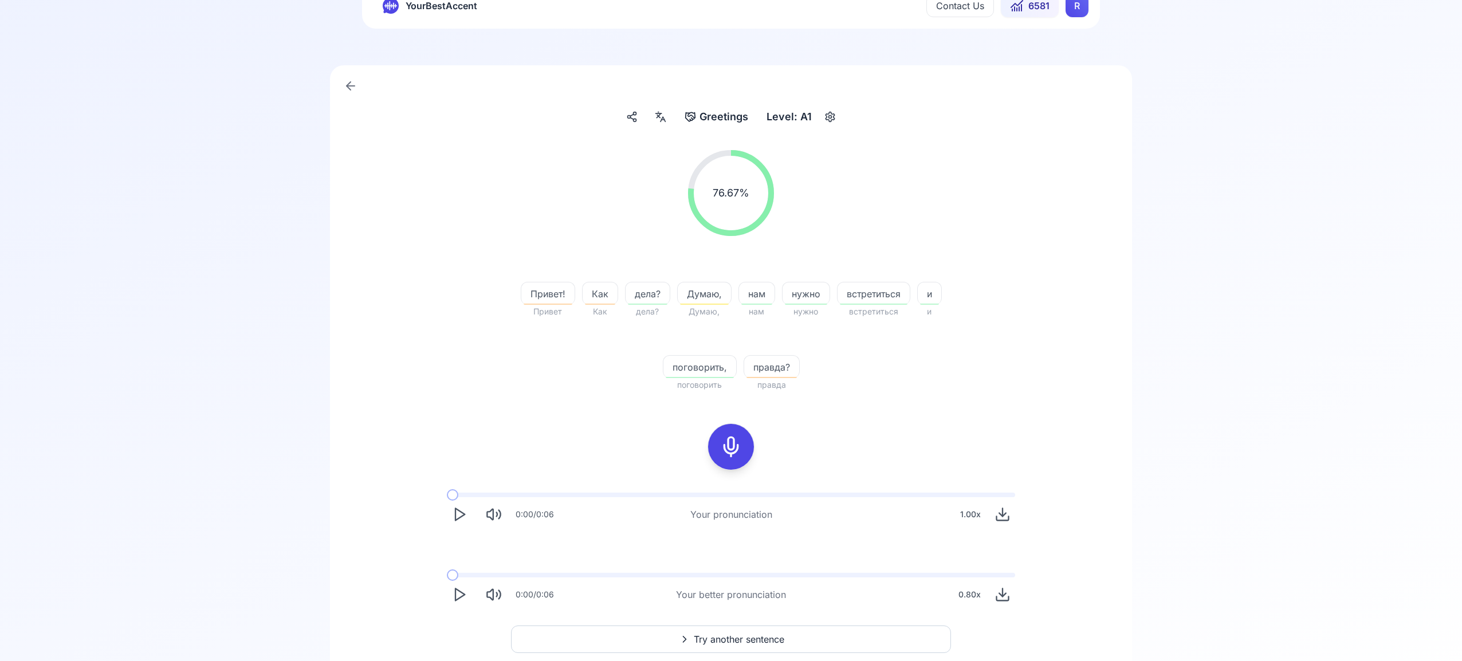
click at [462, 594] on icon "Play" at bounding box center [460, 595] width 16 height 16
click at [748, 643] on span "Try another sentence" at bounding box center [739, 641] width 91 height 14
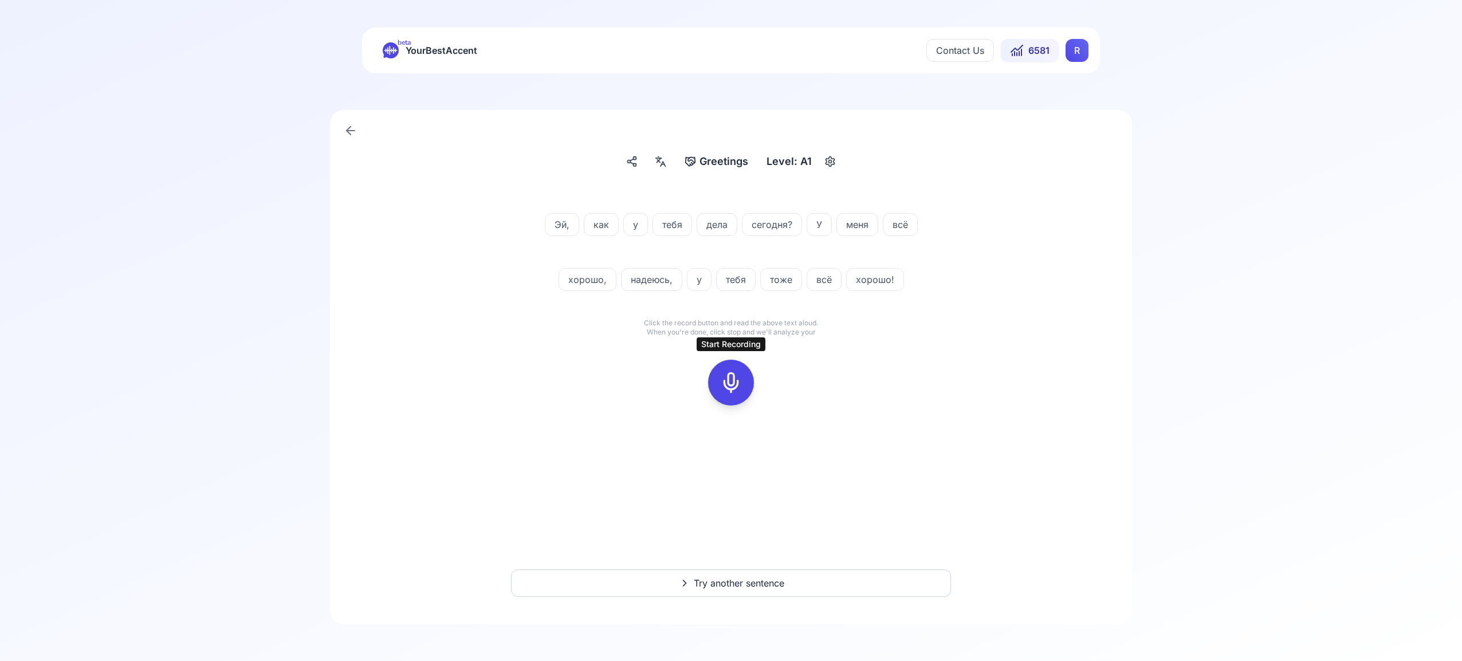
click at [729, 381] on icon at bounding box center [731, 382] width 23 height 23
click at [729, 391] on rect at bounding box center [731, 382] width 17 height 17
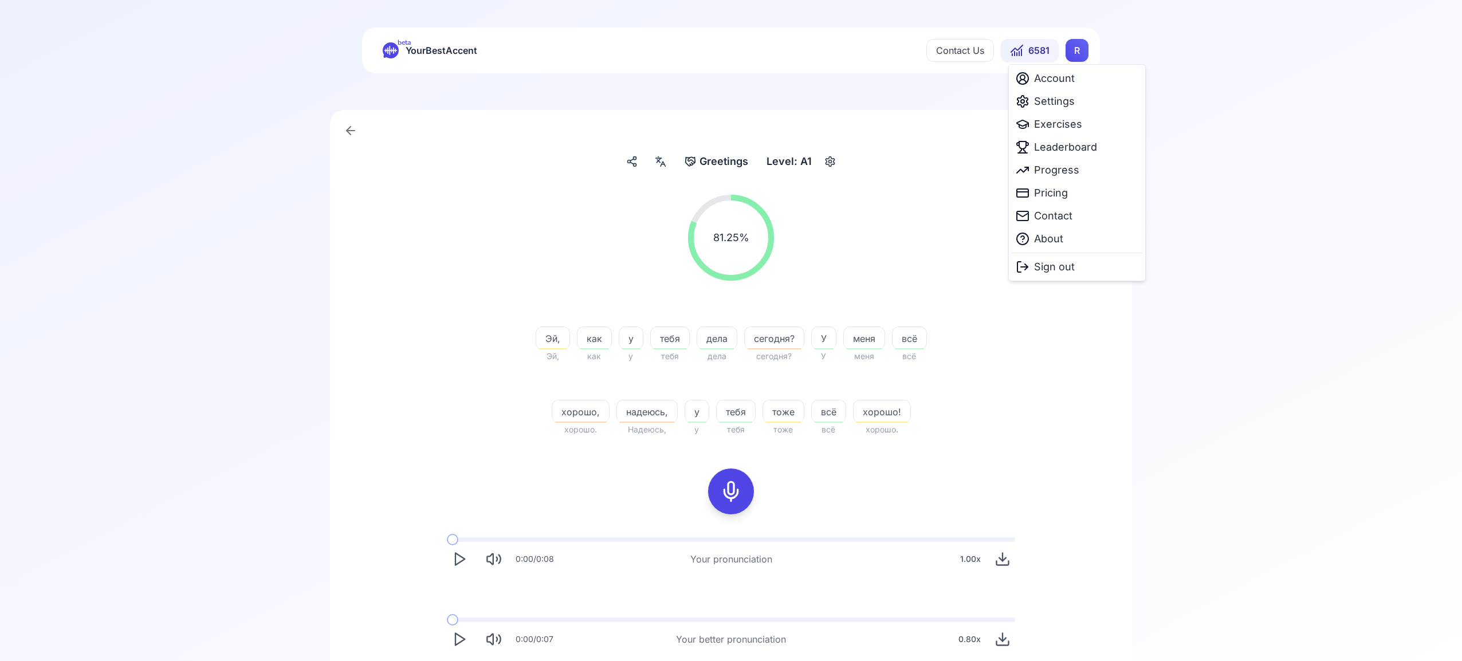
click at [1073, 56] on html "beta YourBestAccent Contact Us 6581 R Greetings Greetings Level: A1 81.25 % 81.…" at bounding box center [731, 330] width 1462 height 661
click at [1070, 104] on span "Settings" at bounding box center [1054, 101] width 41 height 16
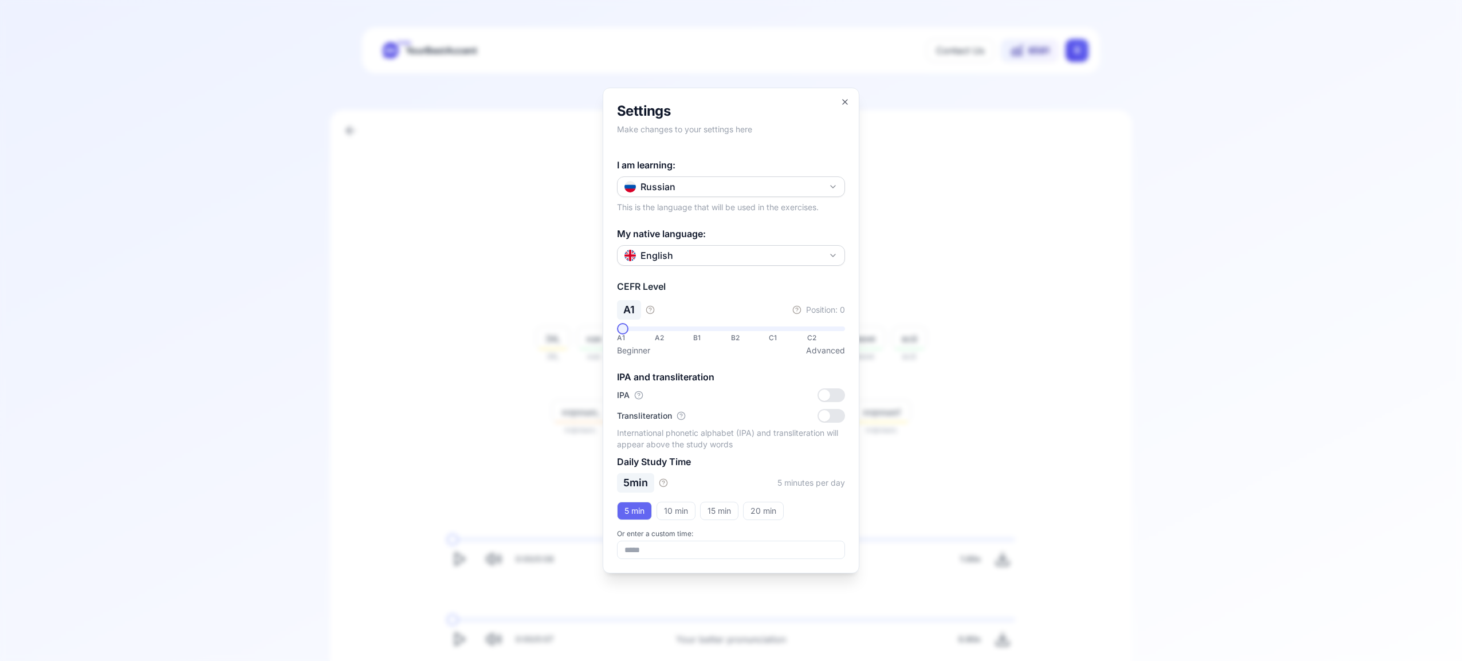
click at [831, 186] on icon "button" at bounding box center [833, 187] width 5 height 2
click at [757, 256] on div "Portuguese" at bounding box center [731, 254] width 222 height 21
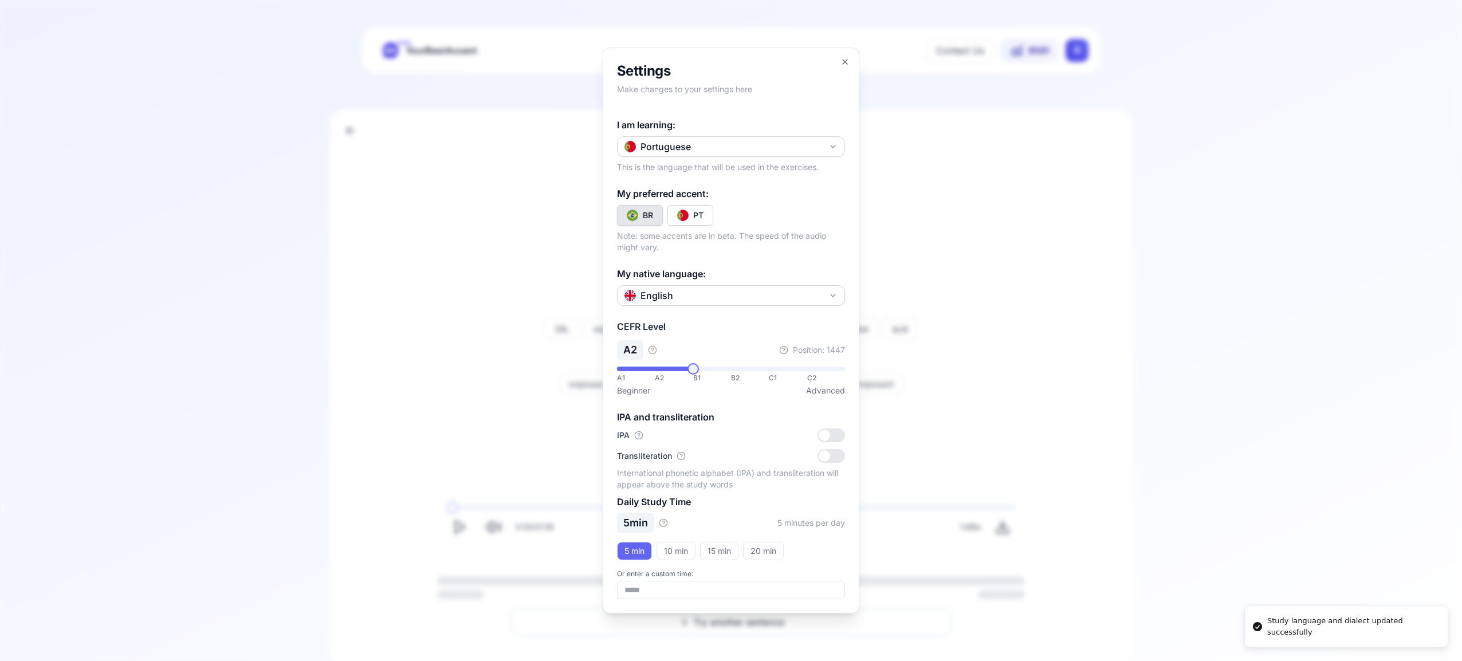
click at [698, 217] on div "PT" at bounding box center [698, 215] width 10 height 11
click at [842, 65] on icon "button" at bounding box center [845, 61] width 9 height 9
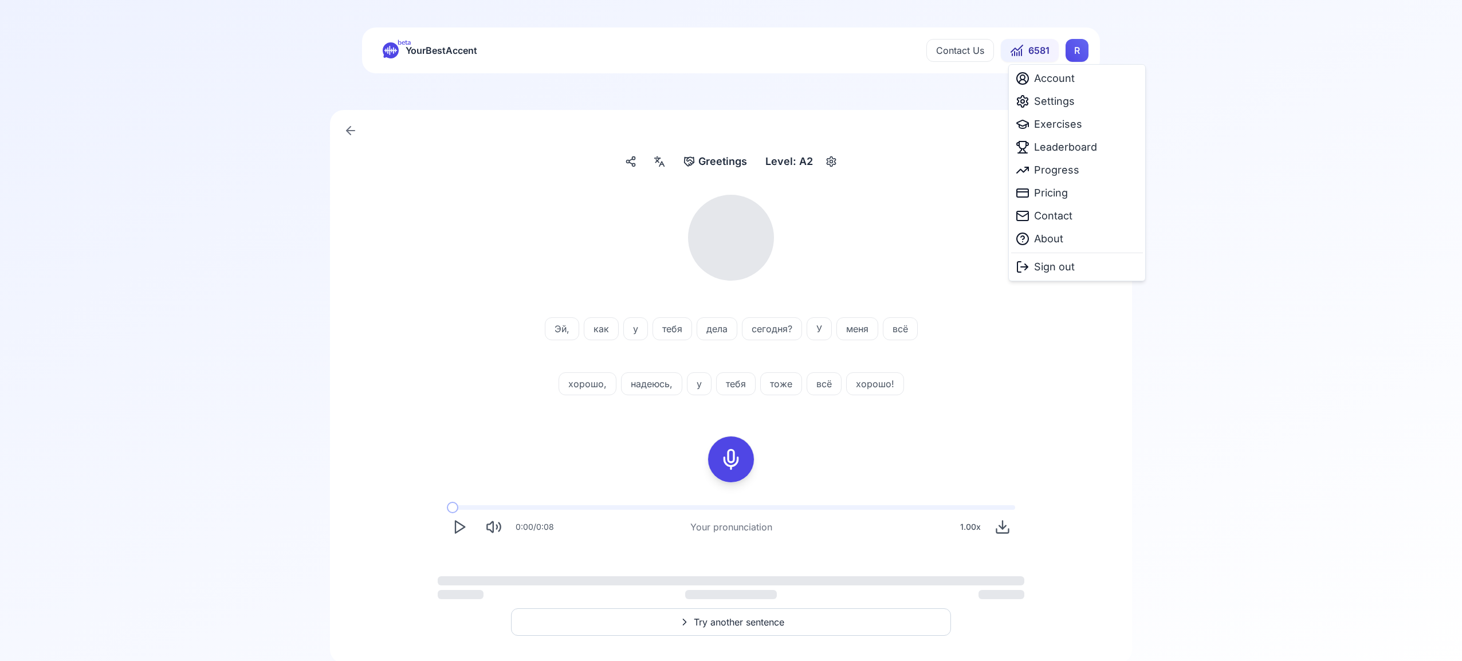
click at [1073, 53] on html "beta YourBestAccent Contact Us 6581 R Greetings Greetings Level: A2 Эй, как у т…" at bounding box center [731, 330] width 1462 height 661
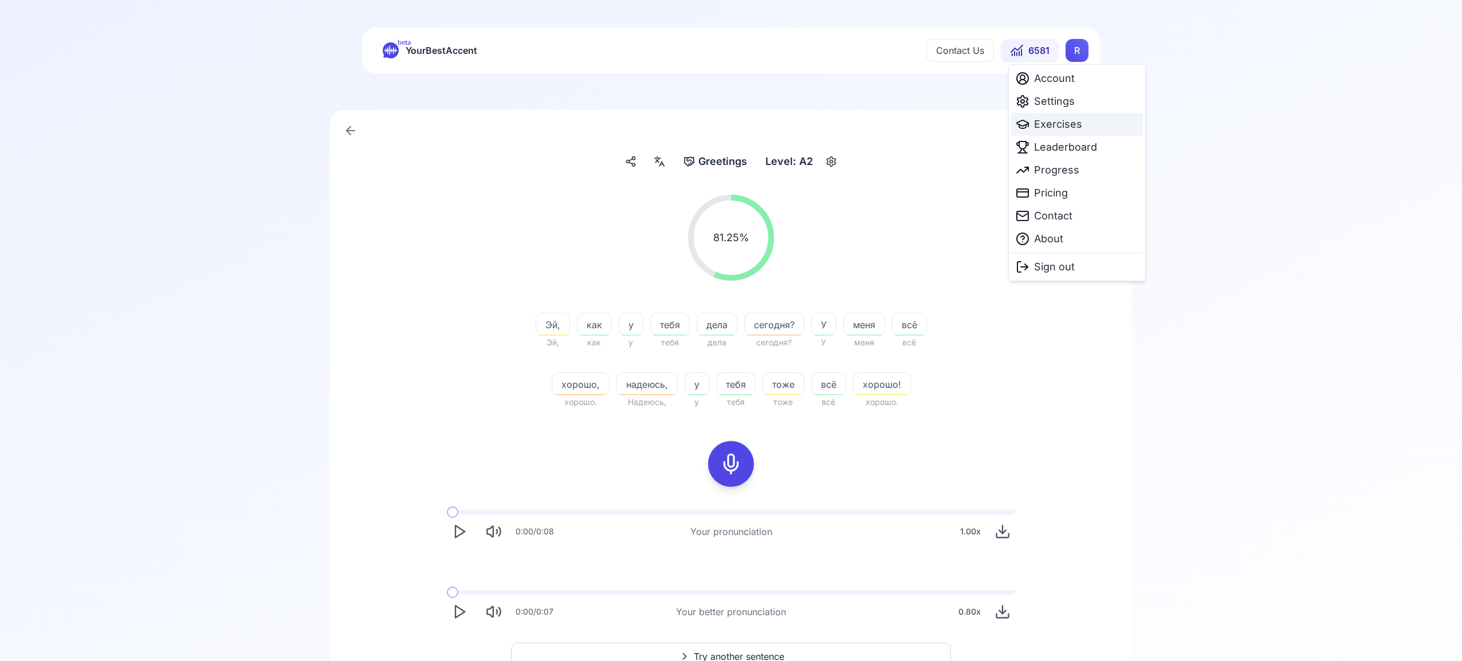
click at [1063, 119] on span "Exercises" at bounding box center [1058, 124] width 48 height 16
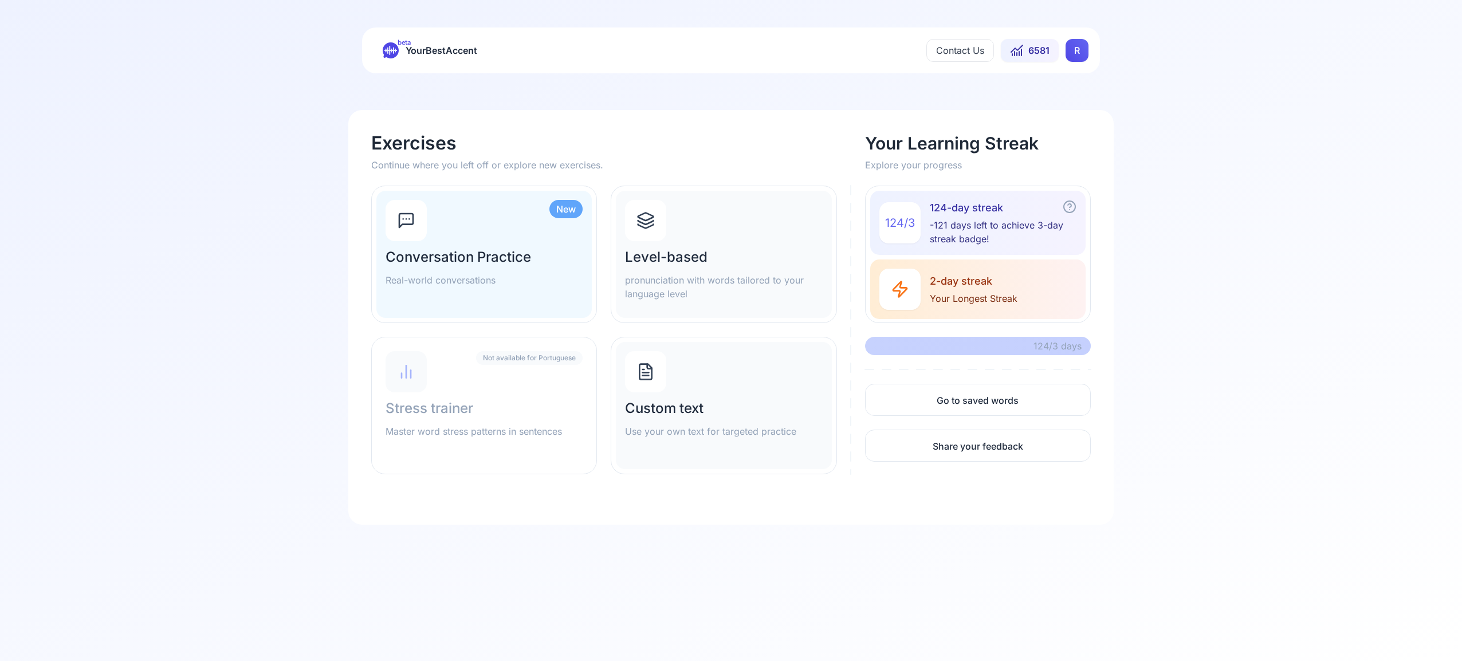
click at [658, 229] on div at bounding box center [645, 220] width 41 height 41
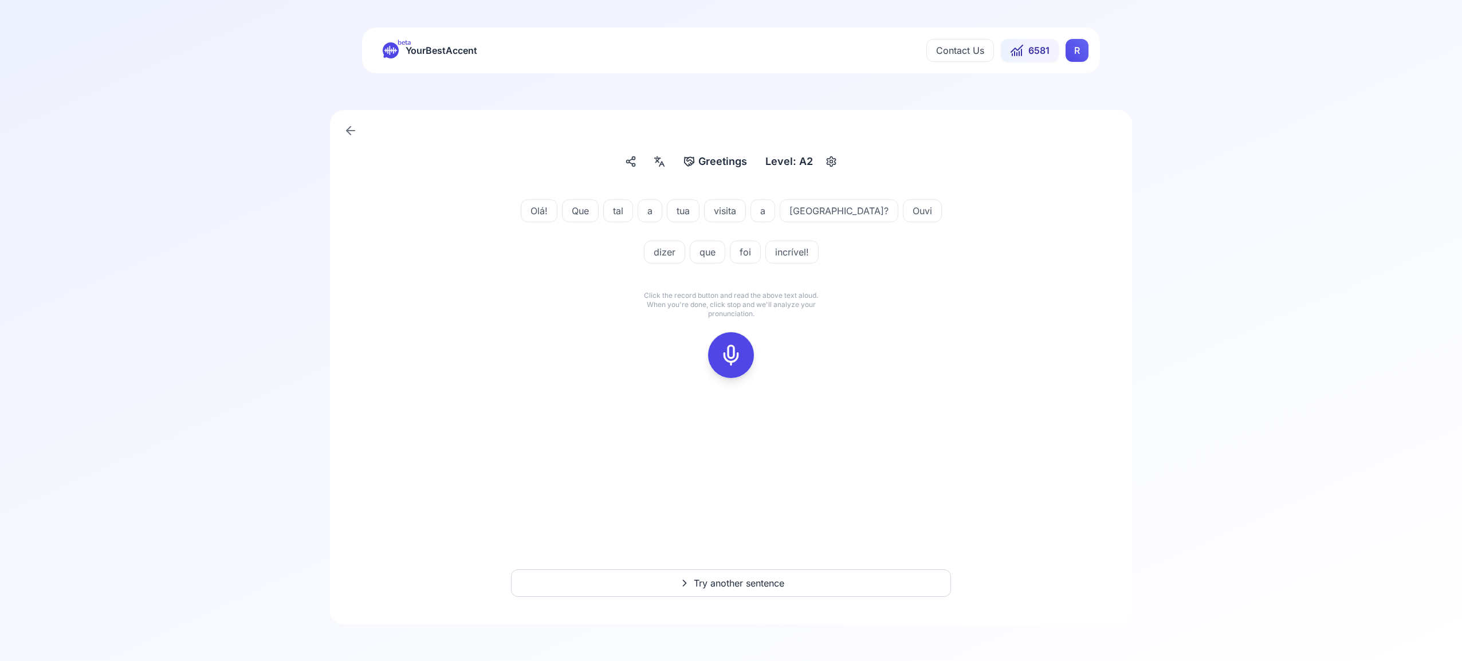
click at [736, 360] on icon at bounding box center [731, 355] width 23 height 23
click at [732, 353] on icon at bounding box center [731, 355] width 23 height 23
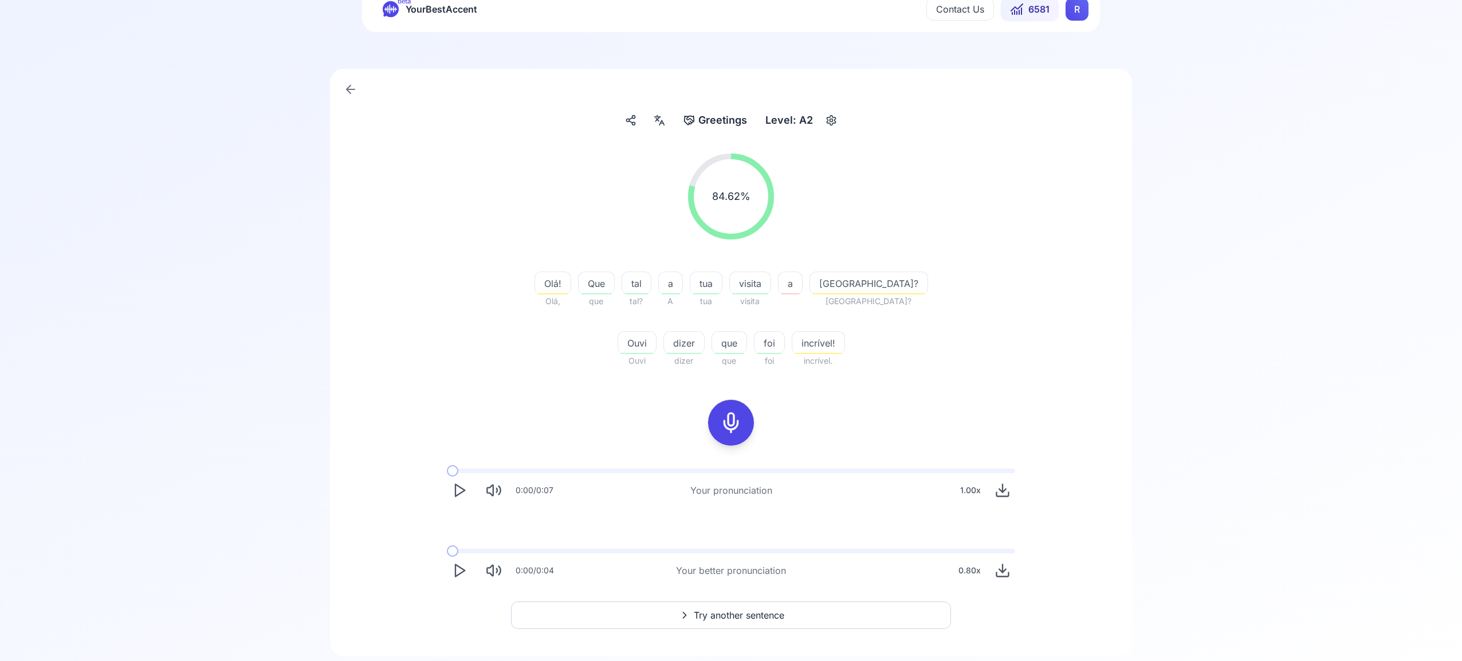
scroll to position [73, 0]
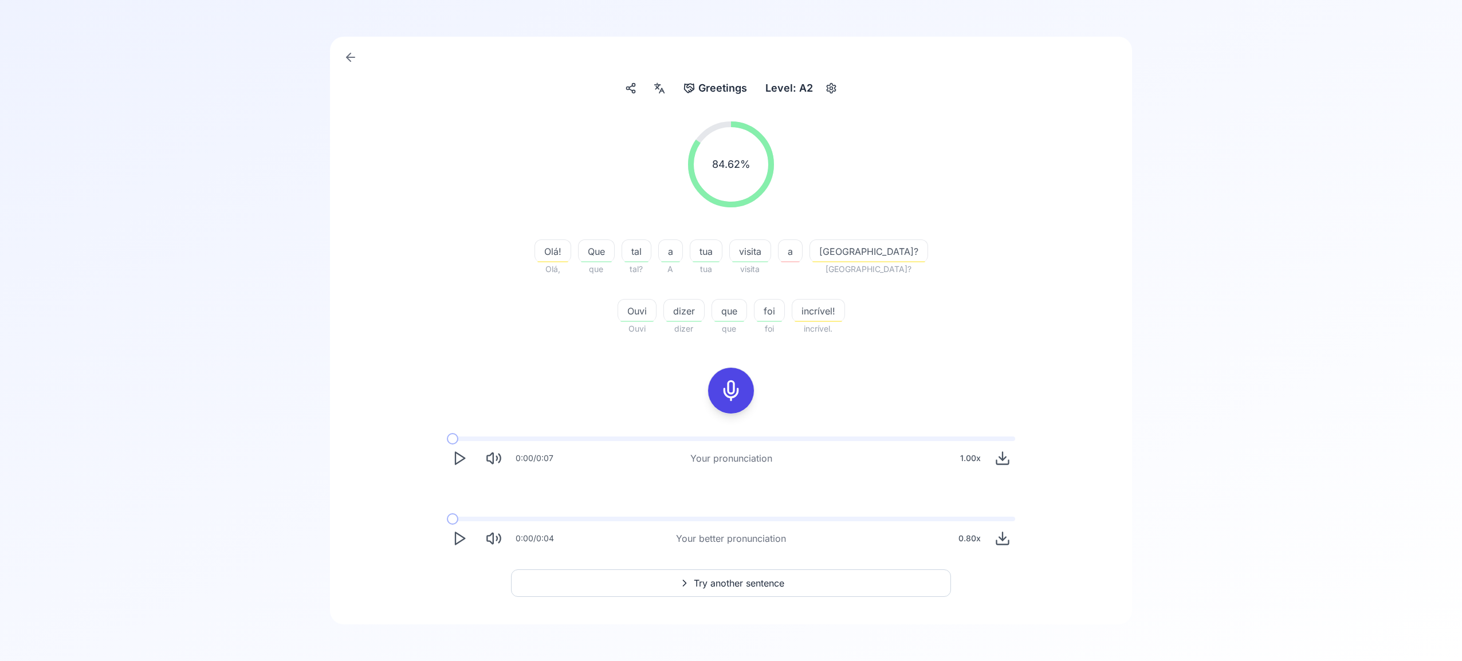
click at [743, 580] on span "Try another sentence" at bounding box center [739, 583] width 91 height 14
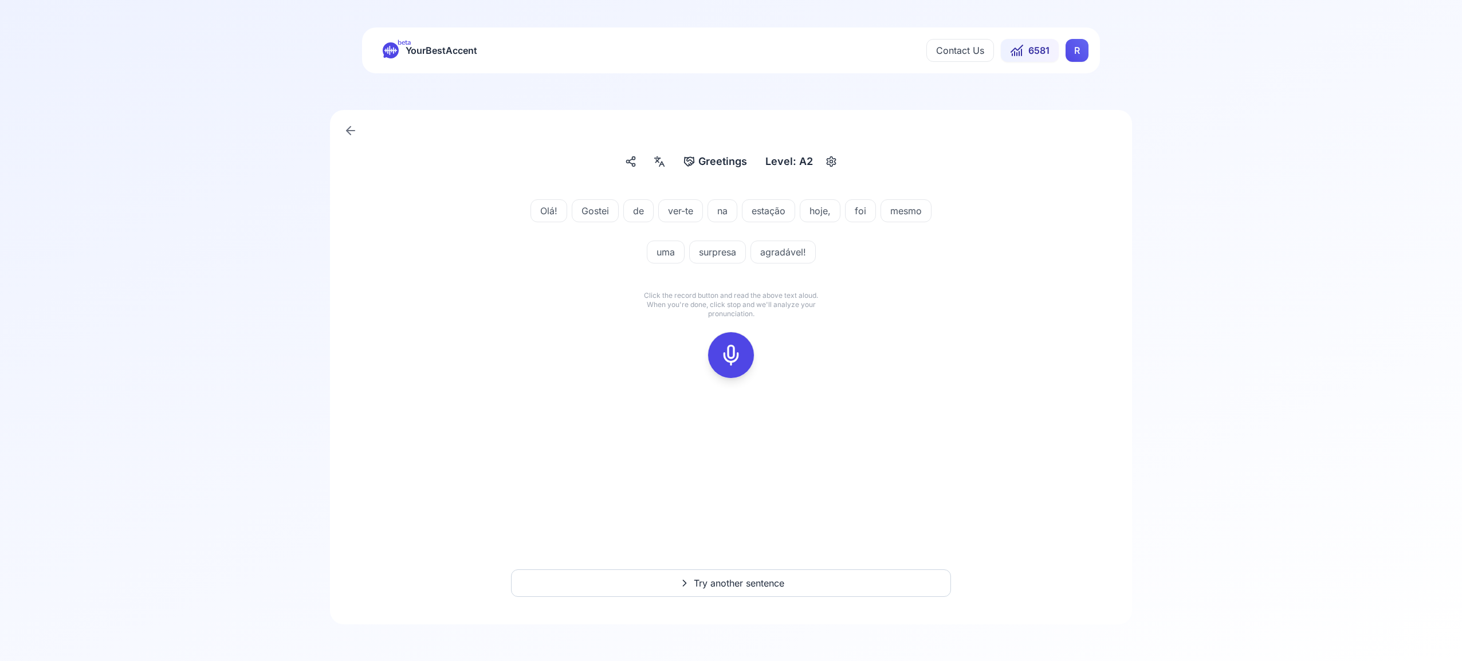
click at [733, 356] on icon at bounding box center [731, 355] width 23 height 23
click at [732, 350] on icon at bounding box center [731, 355] width 23 height 23
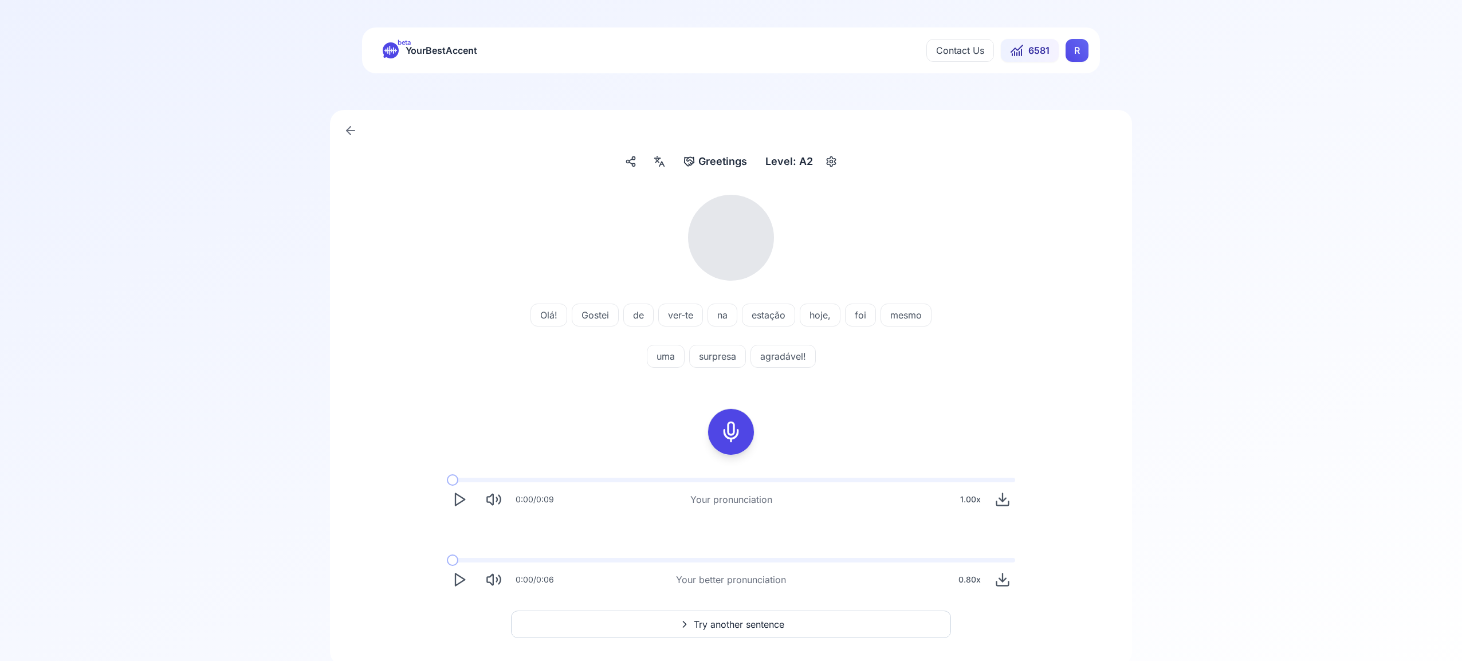
scroll to position [41, 0]
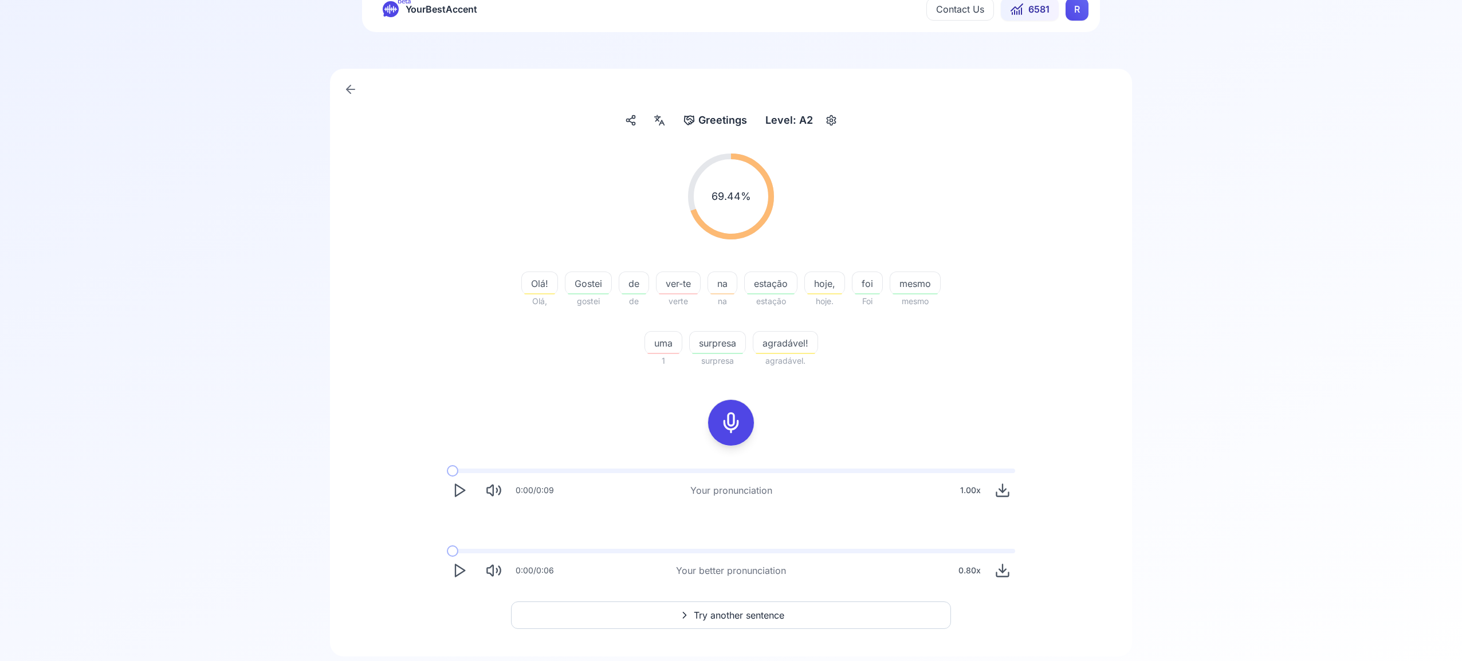
click at [735, 616] on span "Try another sentence" at bounding box center [739, 616] width 91 height 14
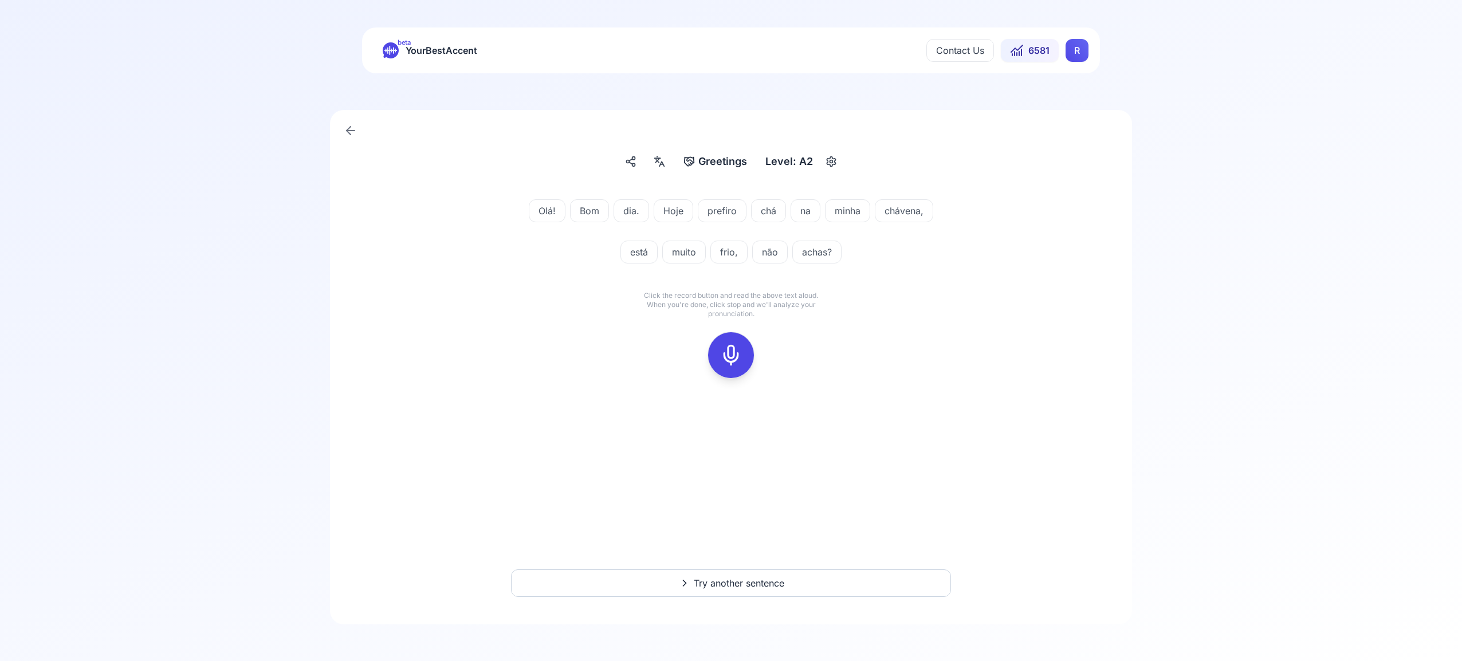
click at [737, 350] on icon at bounding box center [731, 355] width 23 height 23
click at [735, 354] on icon at bounding box center [731, 355] width 23 height 23
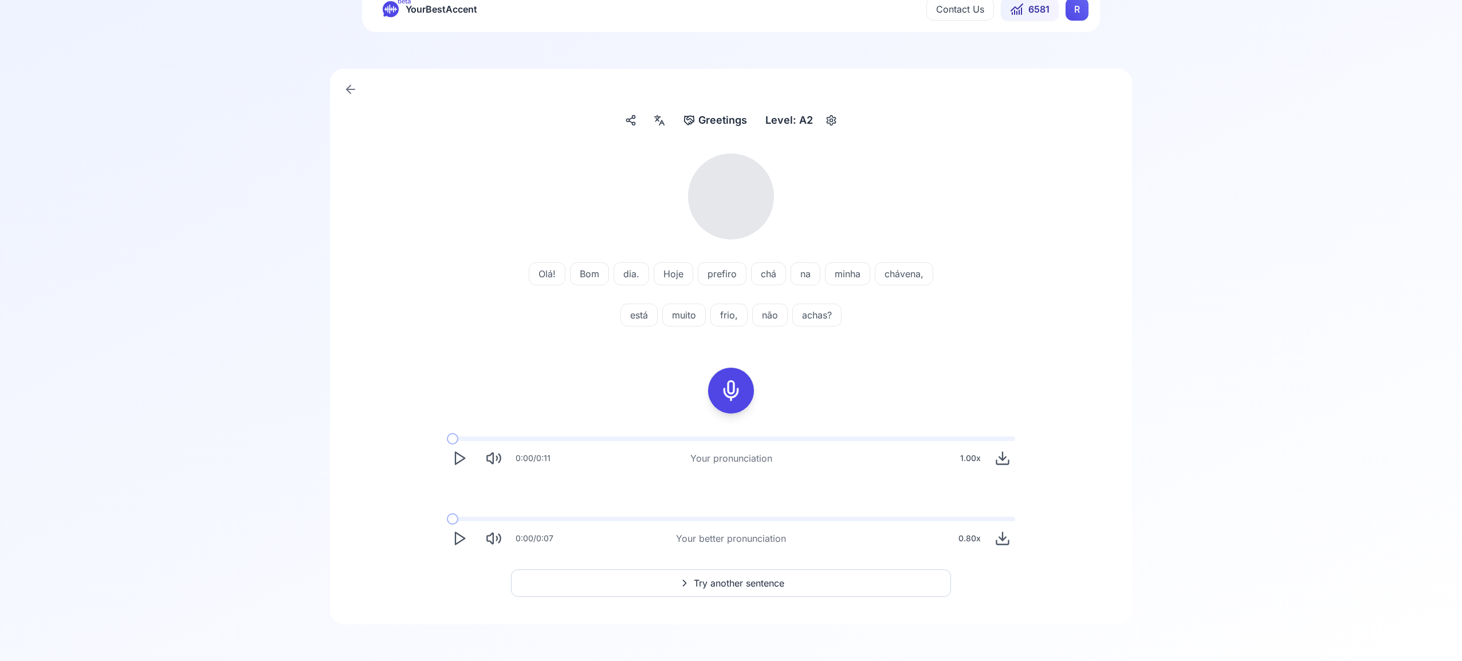
scroll to position [41, 0]
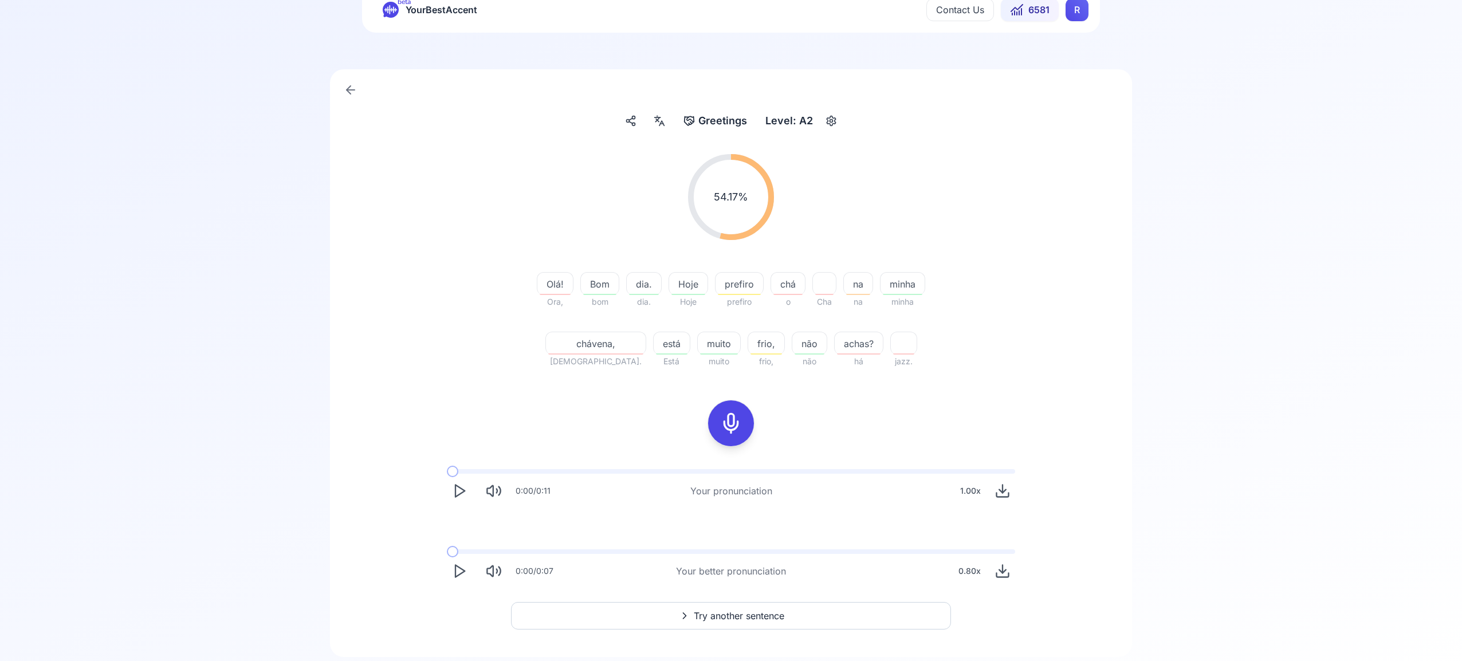
click at [734, 613] on span "Try another sentence" at bounding box center [739, 616] width 91 height 14
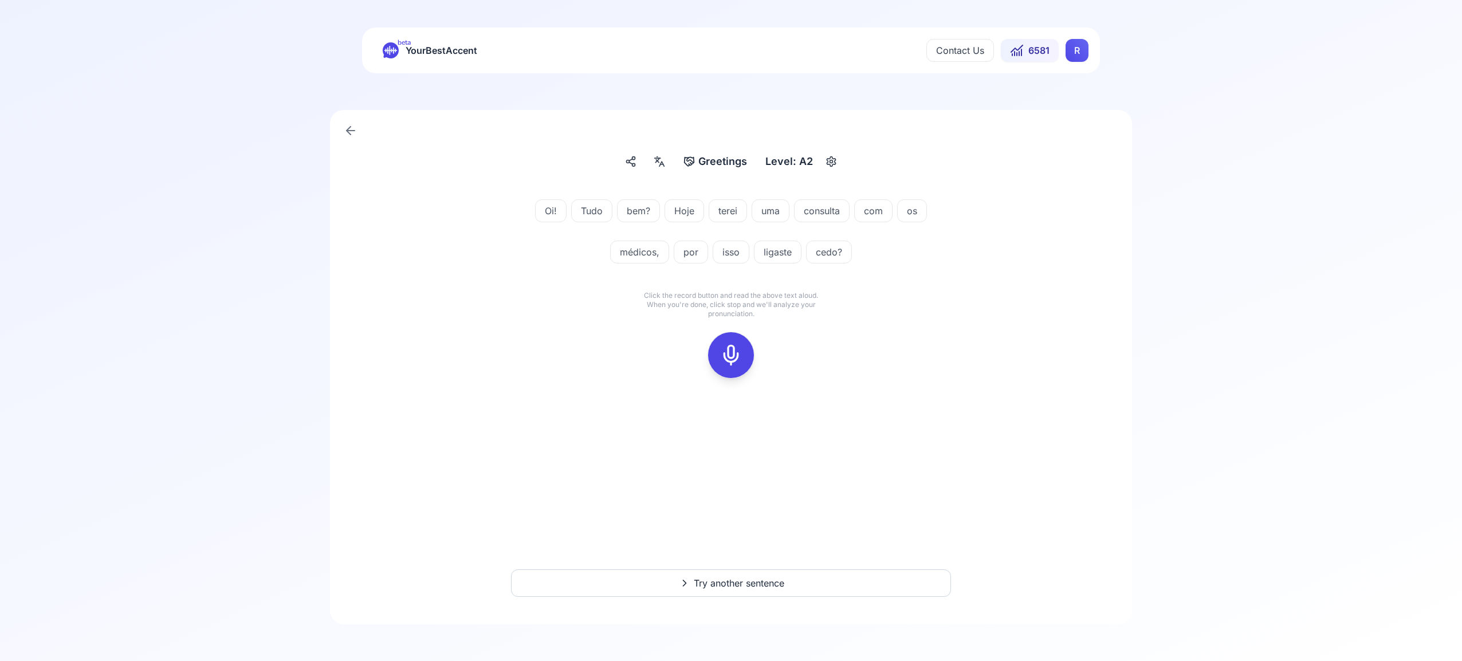
click at [732, 350] on icon at bounding box center [731, 355] width 23 height 23
click at [736, 351] on icon at bounding box center [731, 355] width 23 height 23
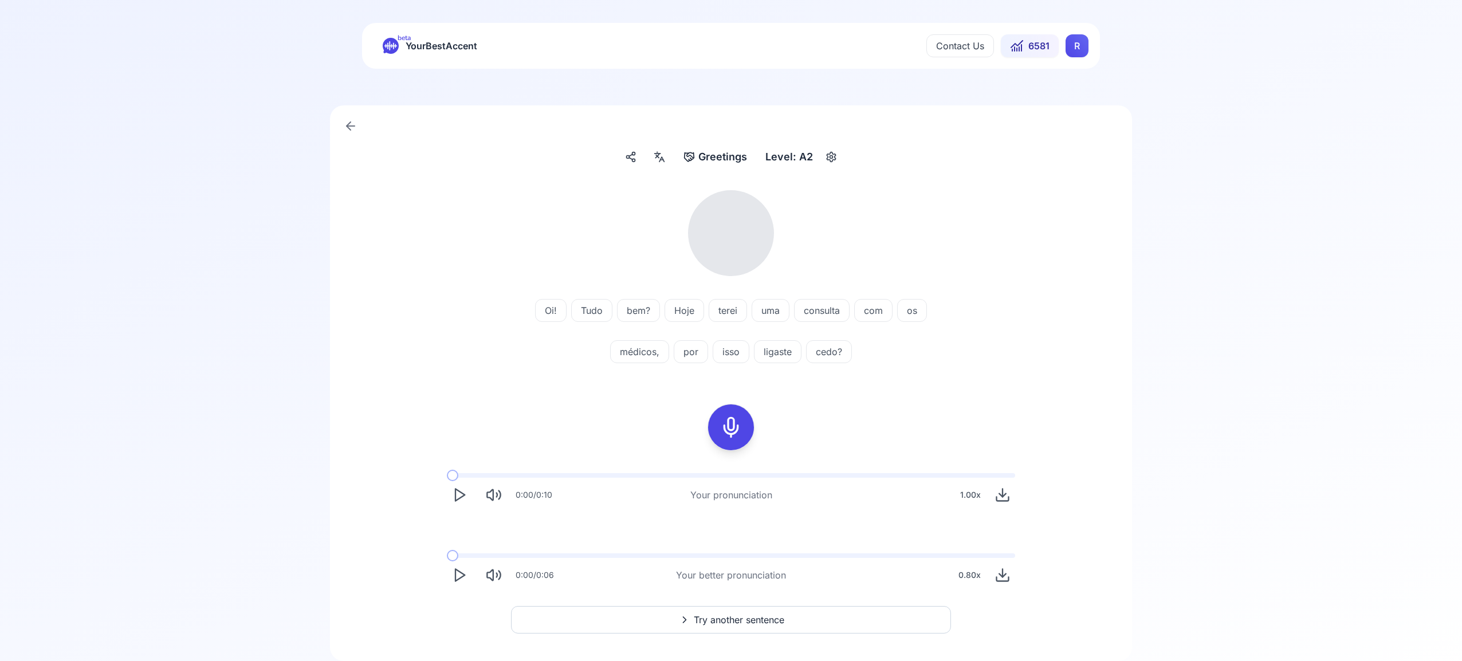
scroll to position [5, 0]
click at [662, 156] on icon at bounding box center [660, 156] width 14 height 11
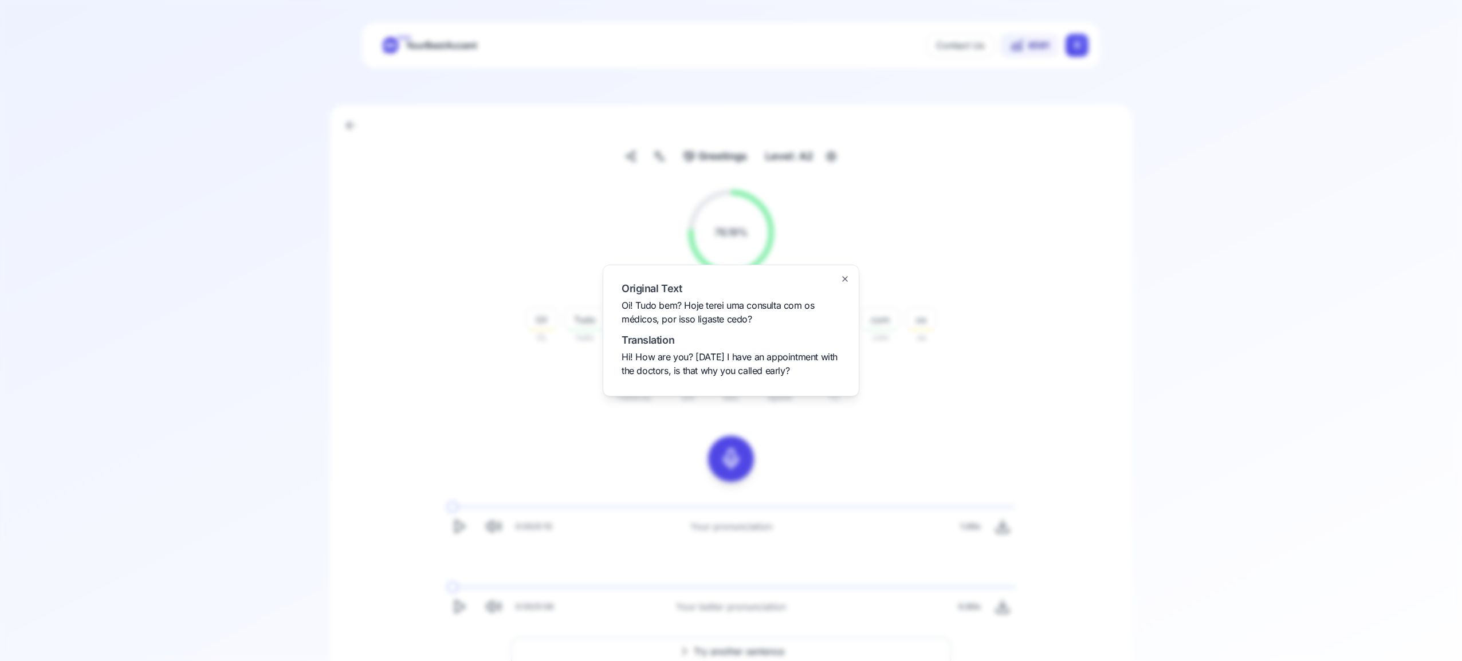
click at [847, 278] on icon "button" at bounding box center [845, 278] width 9 height 9
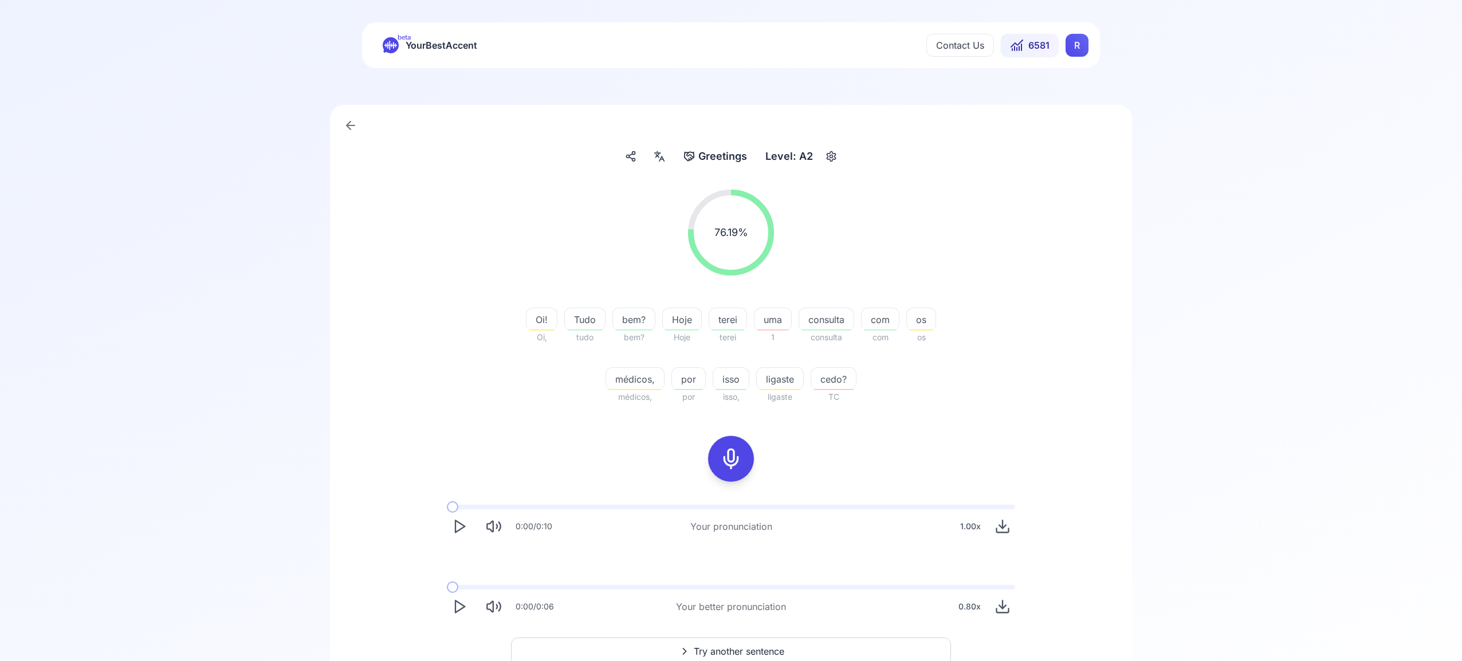
click at [745, 646] on span "Try another sentence" at bounding box center [739, 652] width 91 height 14
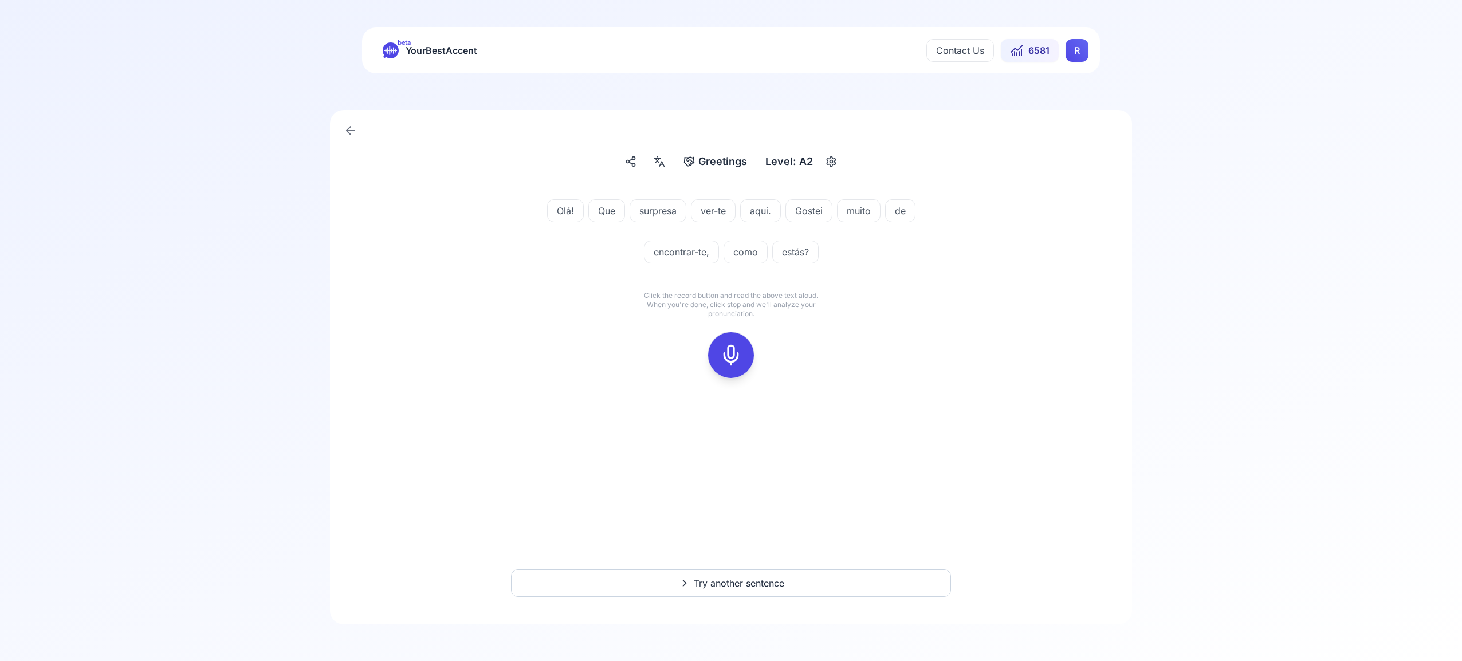
click at [745, 360] on button at bounding box center [731, 355] width 46 height 46
click at [734, 361] on icon at bounding box center [731, 355] width 23 height 23
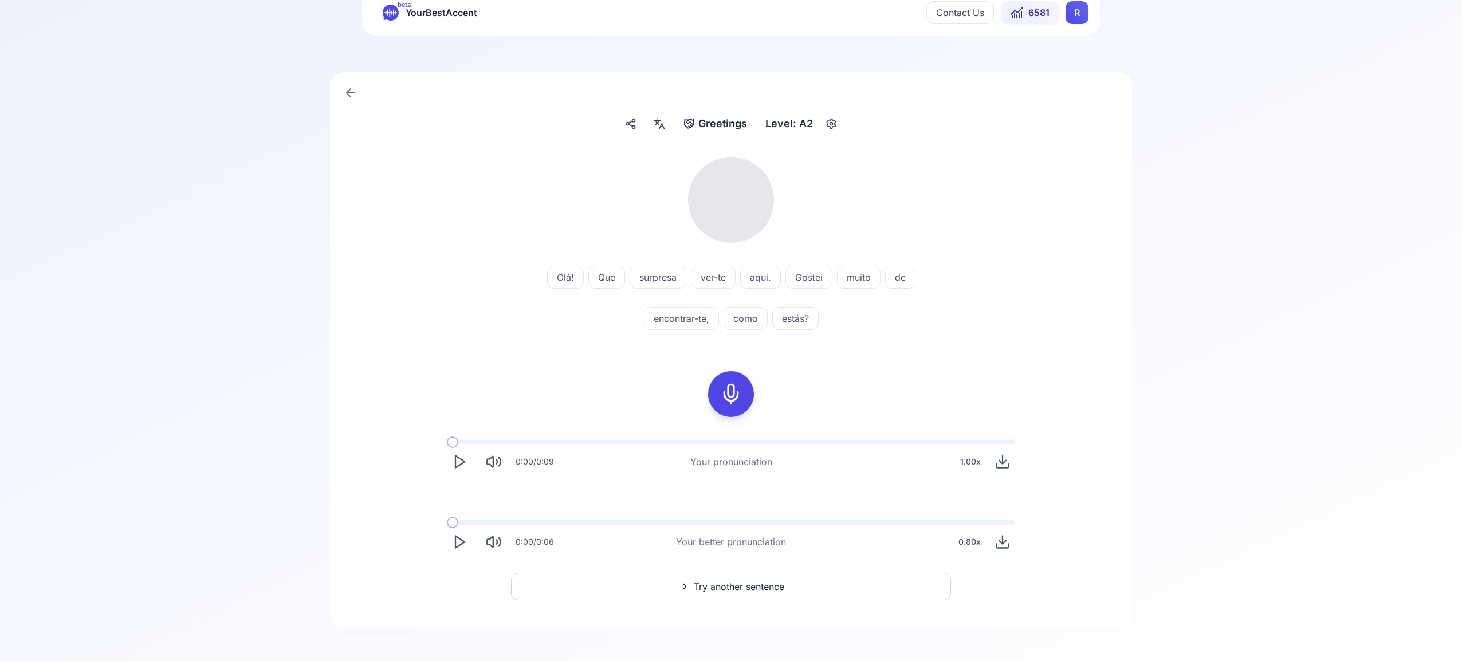
scroll to position [41, 0]
click at [730, 388] on icon at bounding box center [731, 390] width 23 height 23
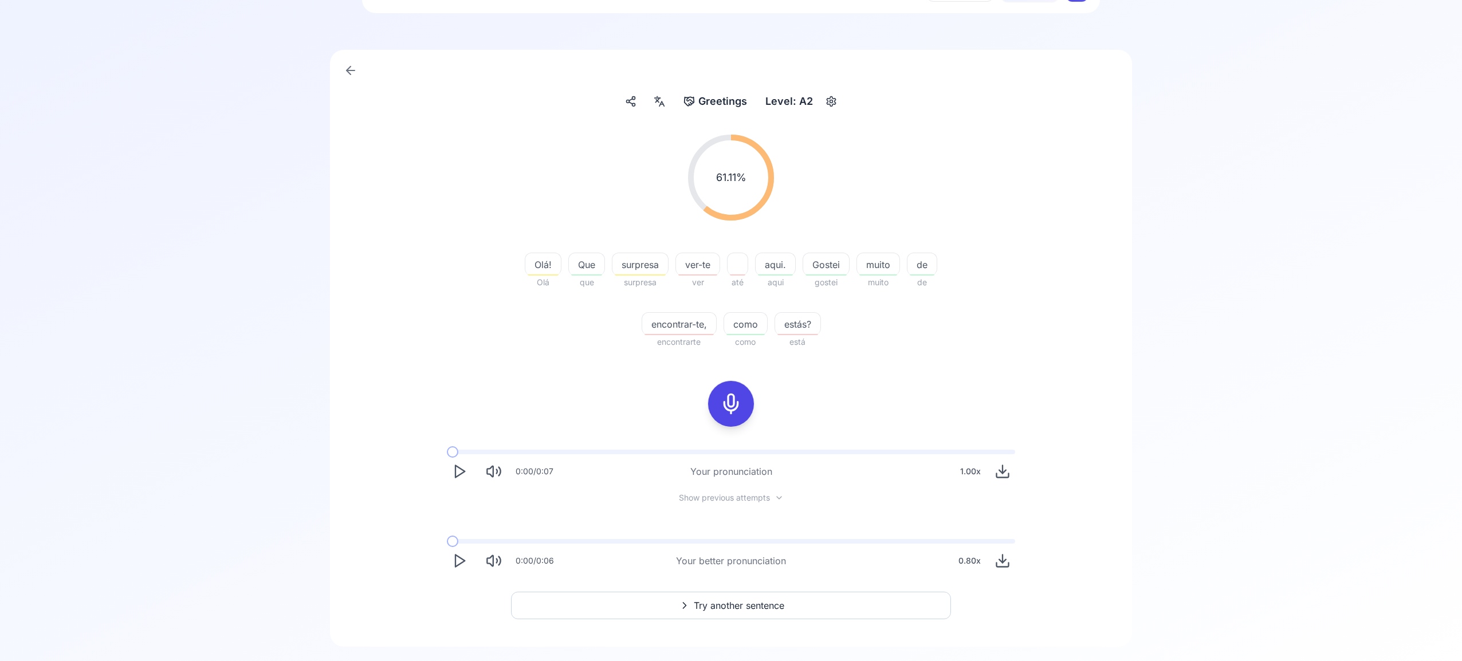
scroll to position [61, 0]
click at [739, 606] on span "Try another sentence" at bounding box center [739, 605] width 91 height 14
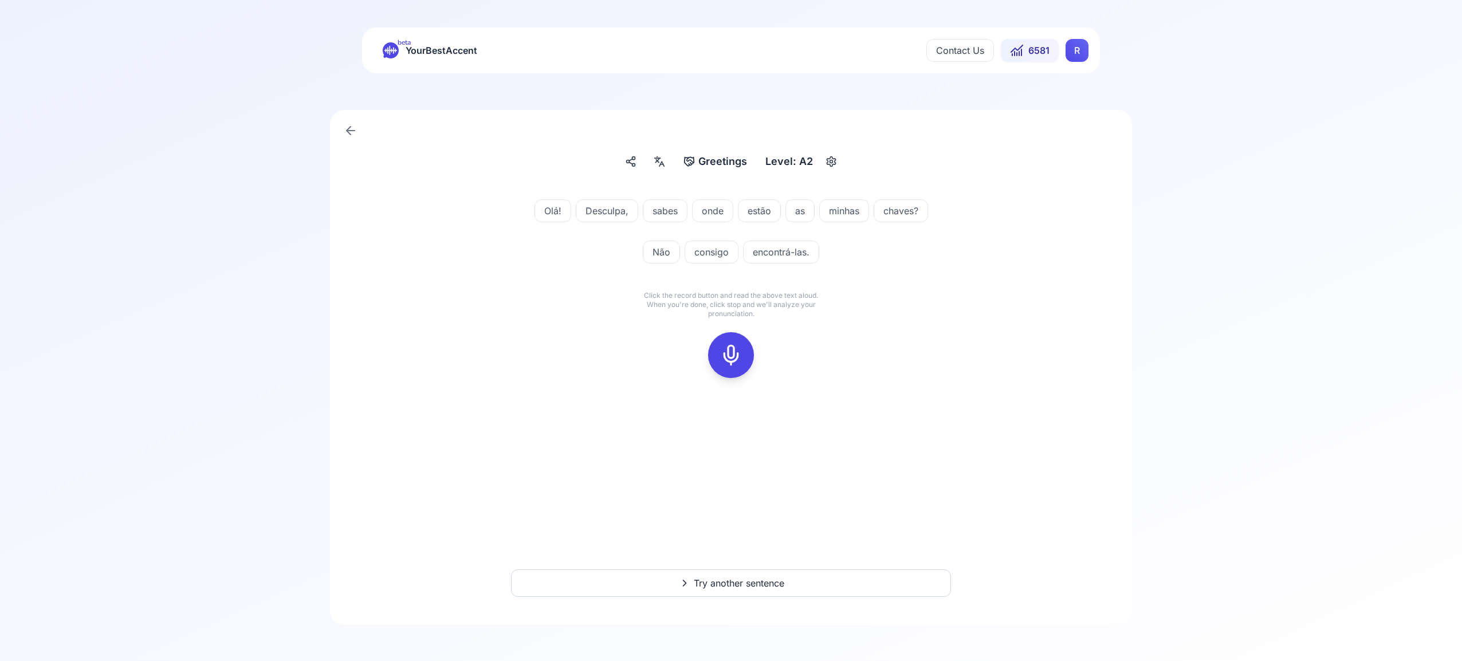
click at [730, 345] on icon at bounding box center [731, 355] width 23 height 23
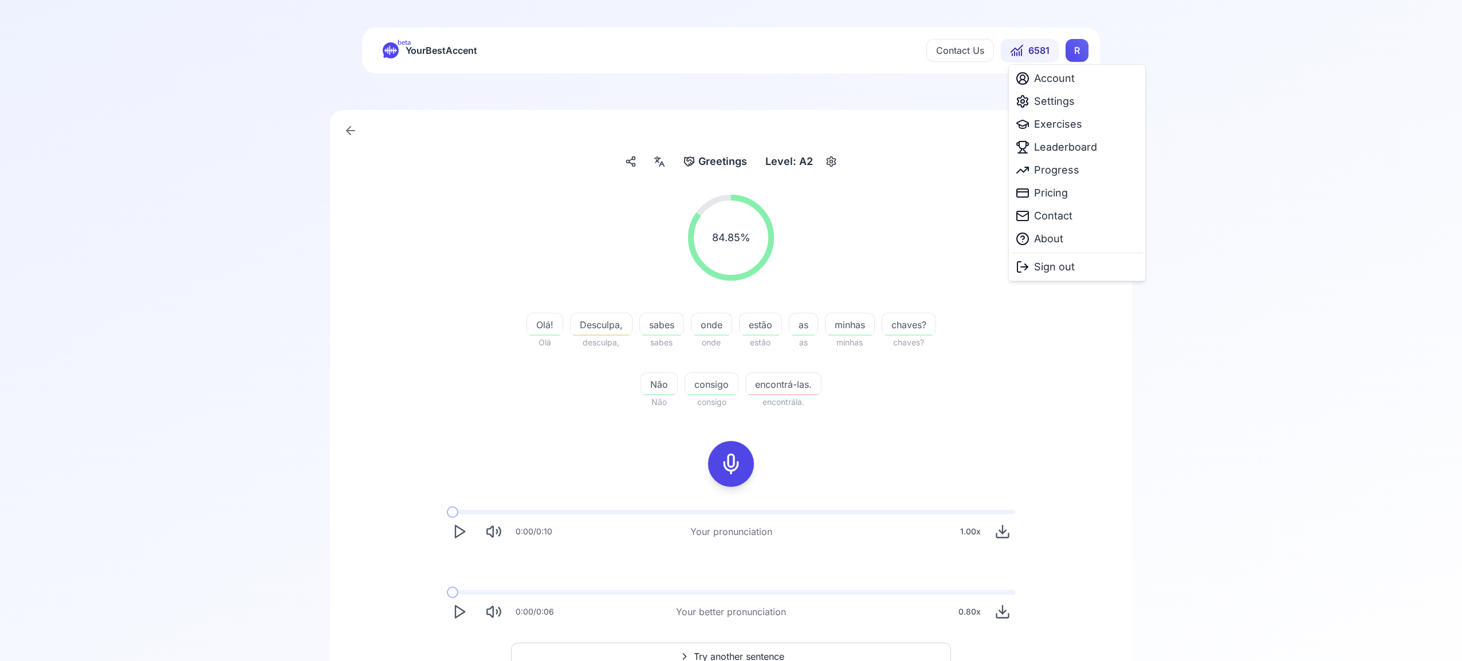
click at [1079, 54] on html "beta YourBestAccent Contact Us 6581 R Greetings Greetings Level: A2 84.85 % 84.…" at bounding box center [731, 330] width 1462 height 661
click at [1070, 106] on span "Settings" at bounding box center [1054, 101] width 41 height 16
click at [1079, 55] on html "beta YourBestAccent Contact Us 6581 R Greetings Greetings Level: A2 84.85 % 84.…" at bounding box center [731, 330] width 1462 height 661
click at [1084, 148] on span "Leaderboard" at bounding box center [1065, 147] width 63 height 16
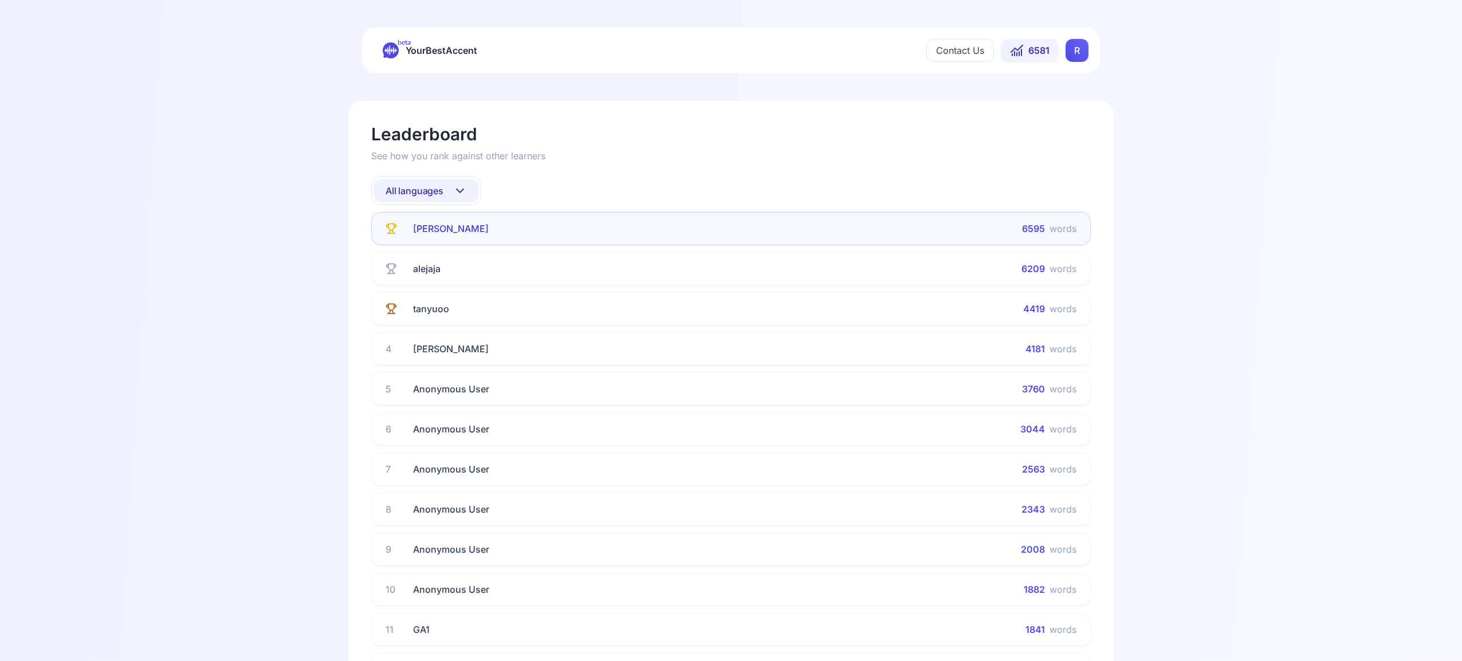
click at [459, 193] on icon at bounding box center [460, 191] width 14 height 14
click at [429, 300] on div "French" at bounding box center [426, 303] width 104 height 21
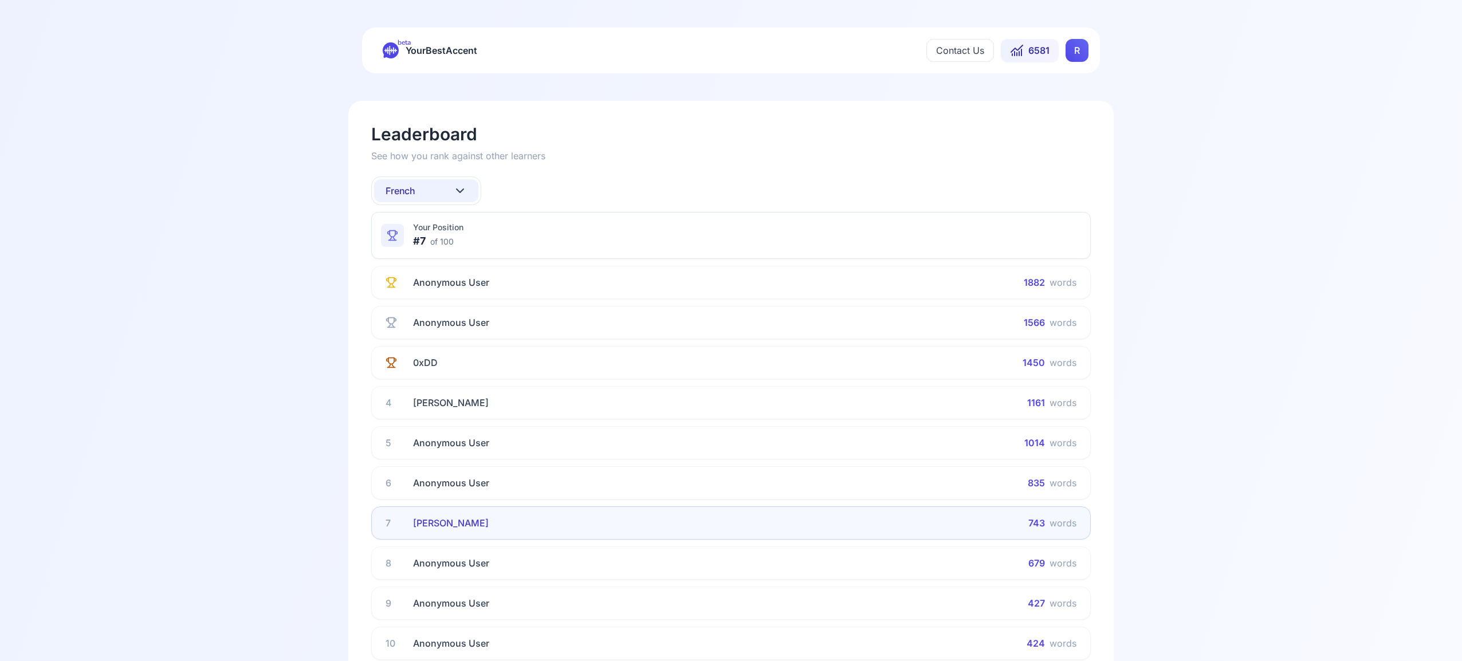
click at [463, 186] on icon at bounding box center [460, 191] width 14 height 14
click at [427, 325] on div "Russian" at bounding box center [426, 325] width 104 height 21
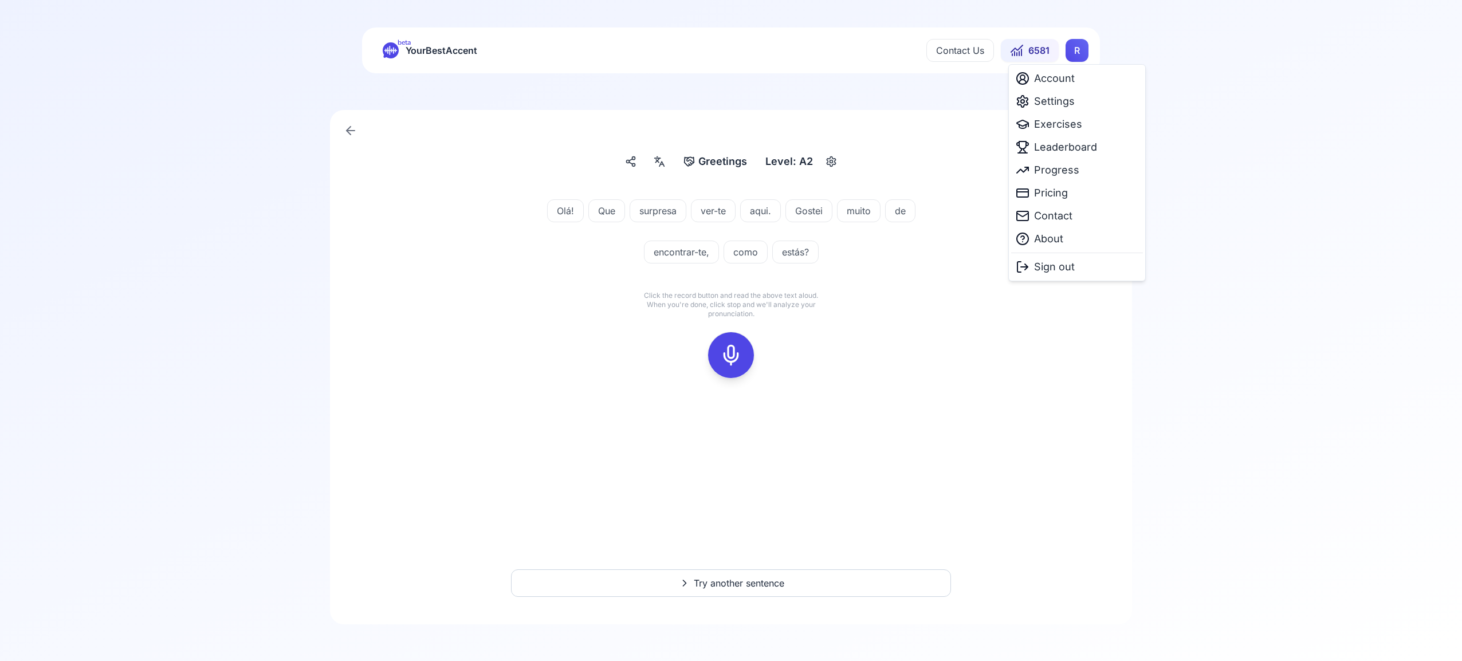
click at [1074, 49] on html "beta YourBestAccent Contact Us 6581 R Greetings Greetings Level: A2 Olá! Que su…" at bounding box center [731, 330] width 1462 height 661
click at [1066, 171] on span "Progress" at bounding box center [1056, 170] width 45 height 16
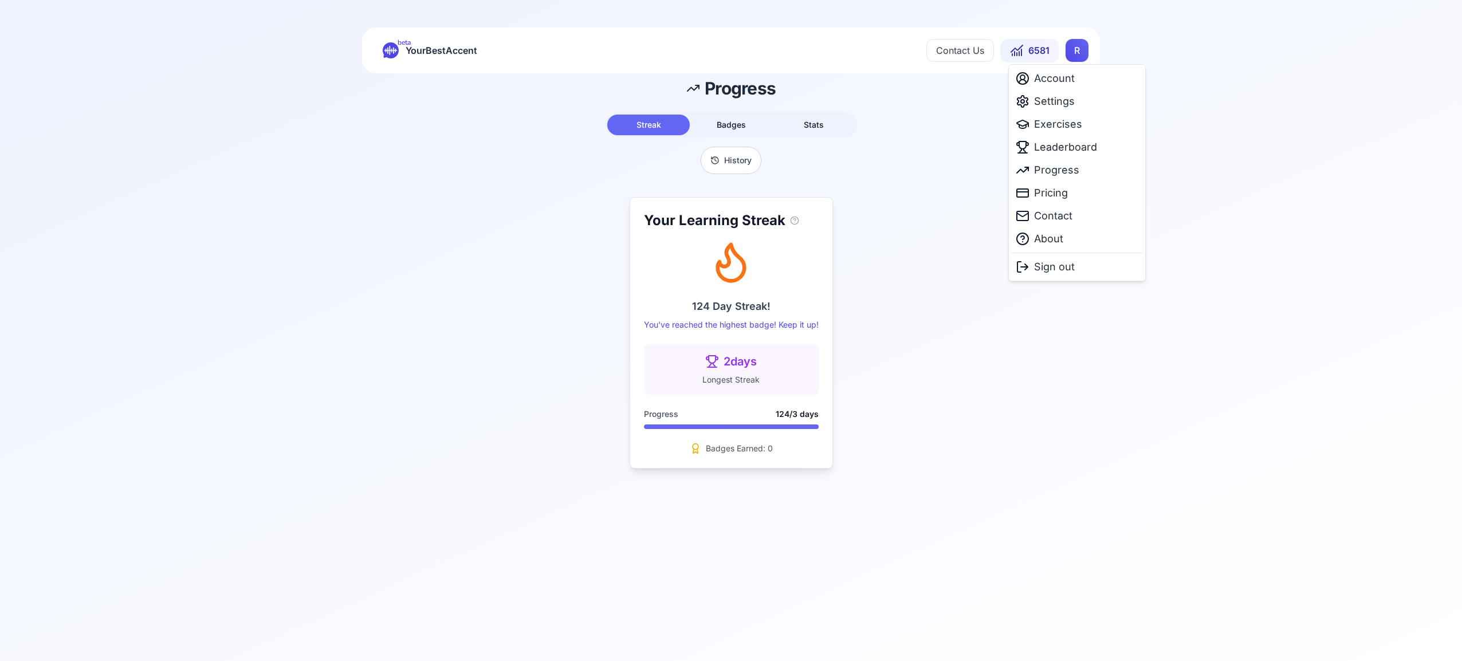
click at [1067, 48] on html "beta YourBestAccent Contact Us 6581 R Progress Streak Badges Stats History Your…" at bounding box center [731, 330] width 1462 height 661
click at [727, 162] on html "beta YourBestAccent Contact Us 6581 R Progress Streak Badges Stats History Your…" at bounding box center [731, 330] width 1462 height 661
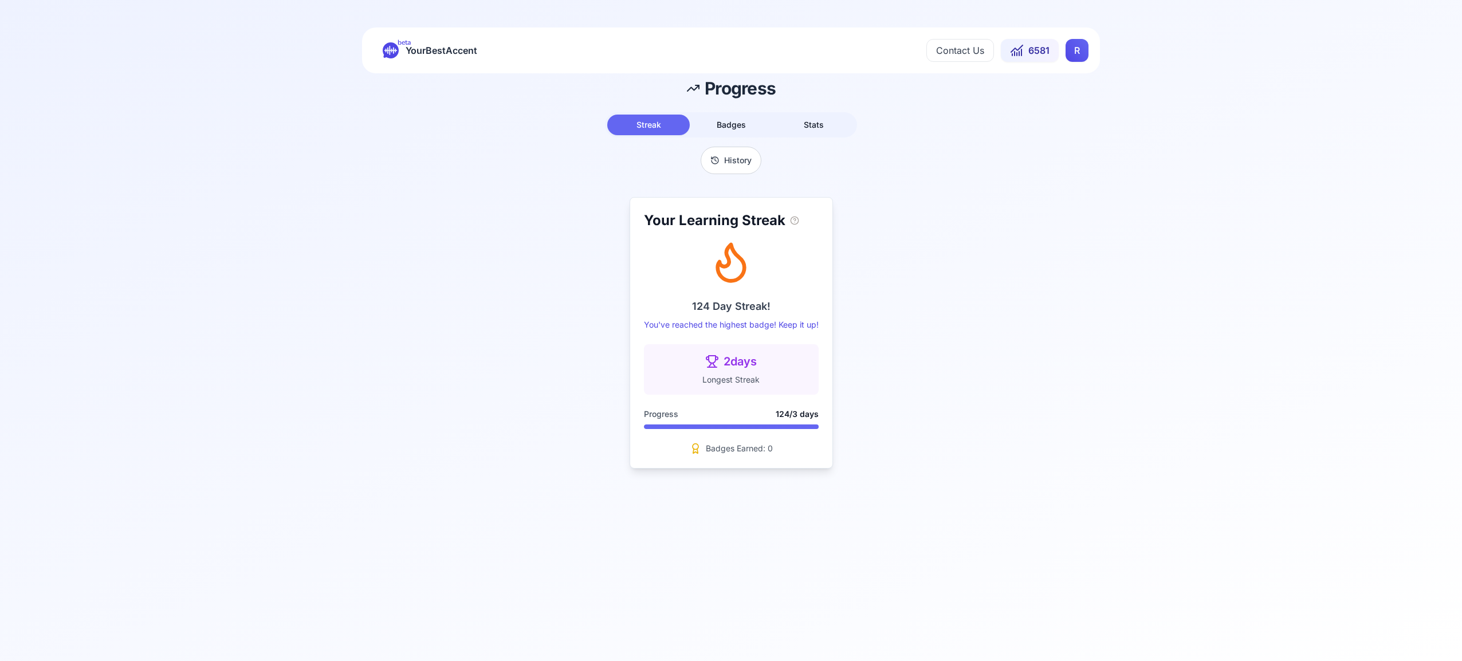
click at [727, 162] on button "History" at bounding box center [731, 161] width 61 height 28
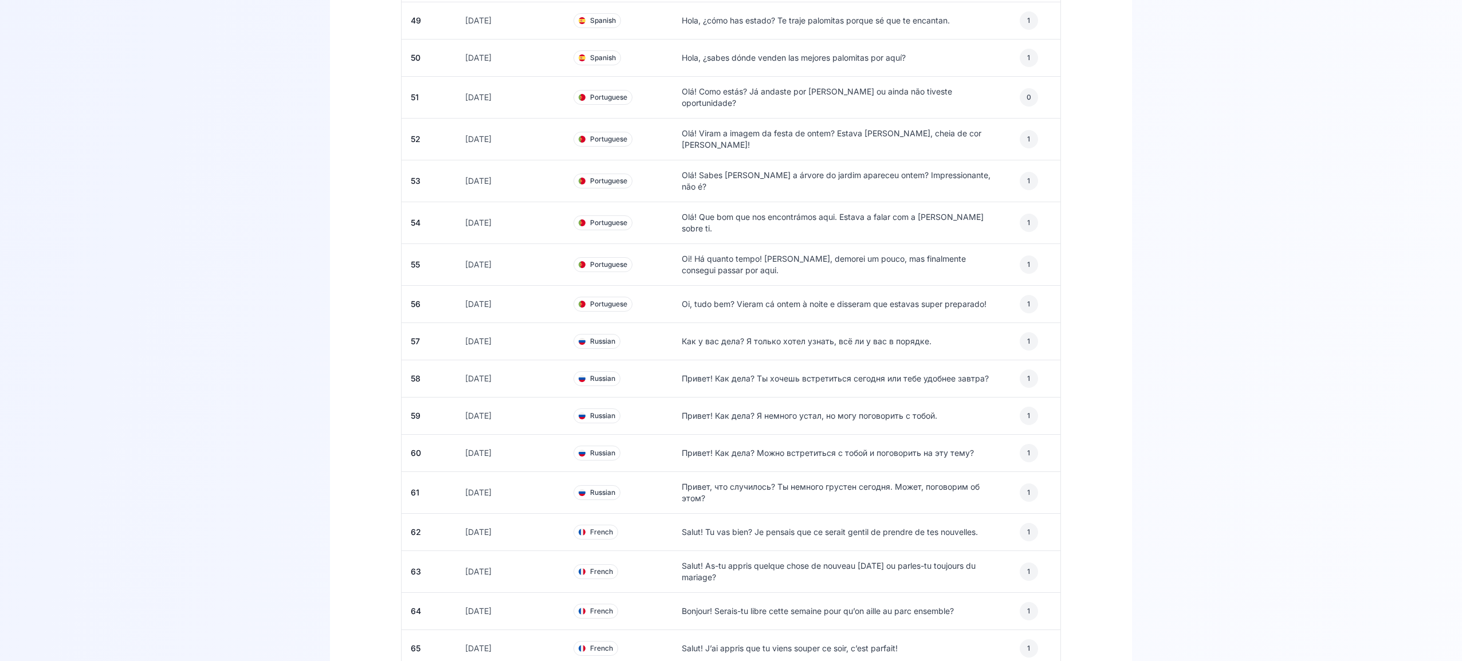
scroll to position [2031, 0]
click at [1031, 522] on span "1" at bounding box center [1029, 531] width 18 height 18
click at [961, 525] on p "Salut! Tu vas bien? Je pensais que ce serait gentil de prendre de tes nouvelles." at bounding box center [830, 530] width 296 height 11
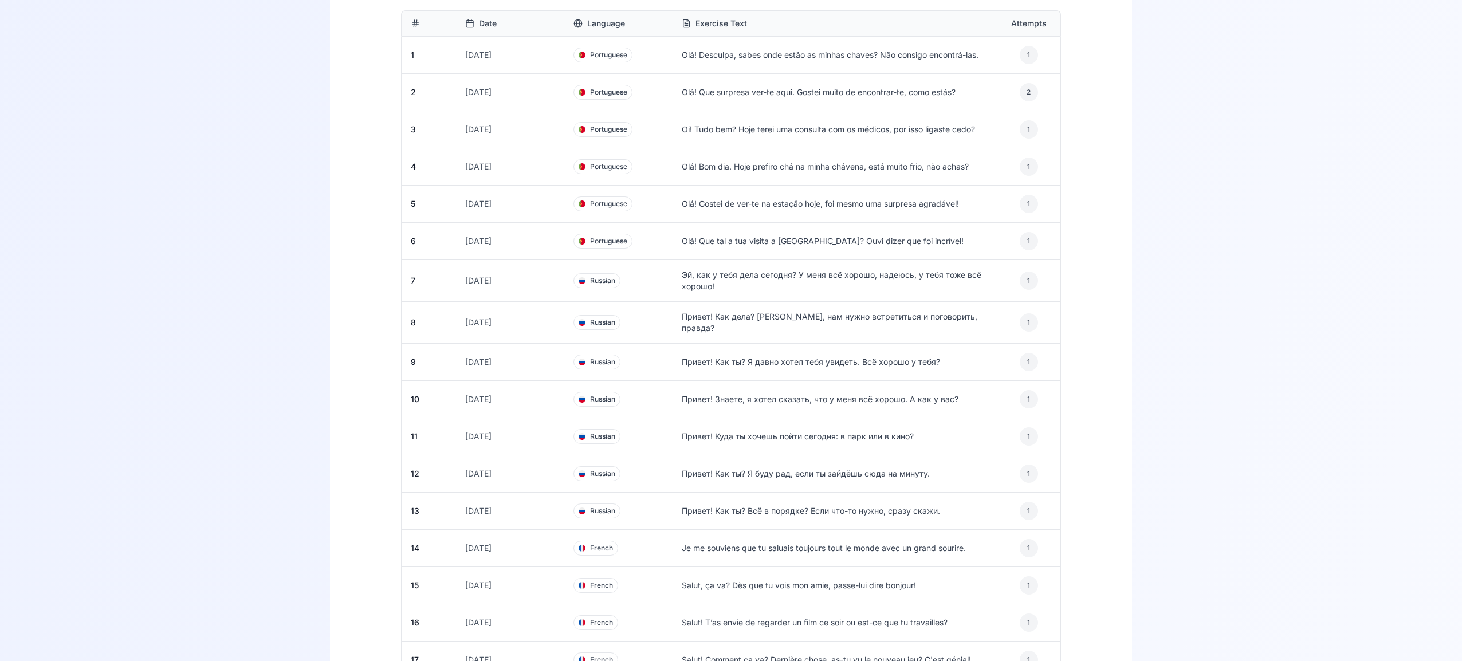
scroll to position [0, 0]
